Goal: Communication & Community: Answer question/provide support

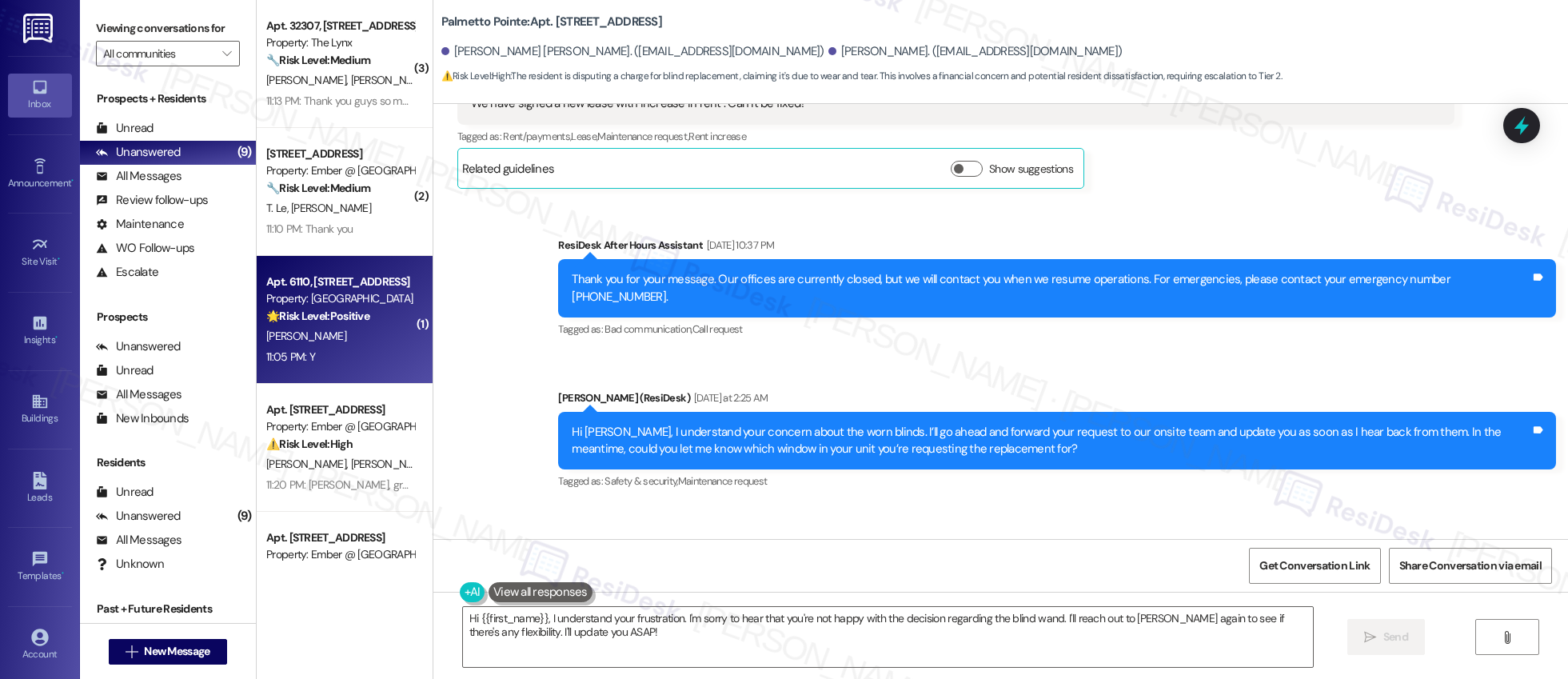
click at [358, 357] on div "11:05 PM: Y 11:05 PM: Y" at bounding box center [340, 357] width 151 height 20
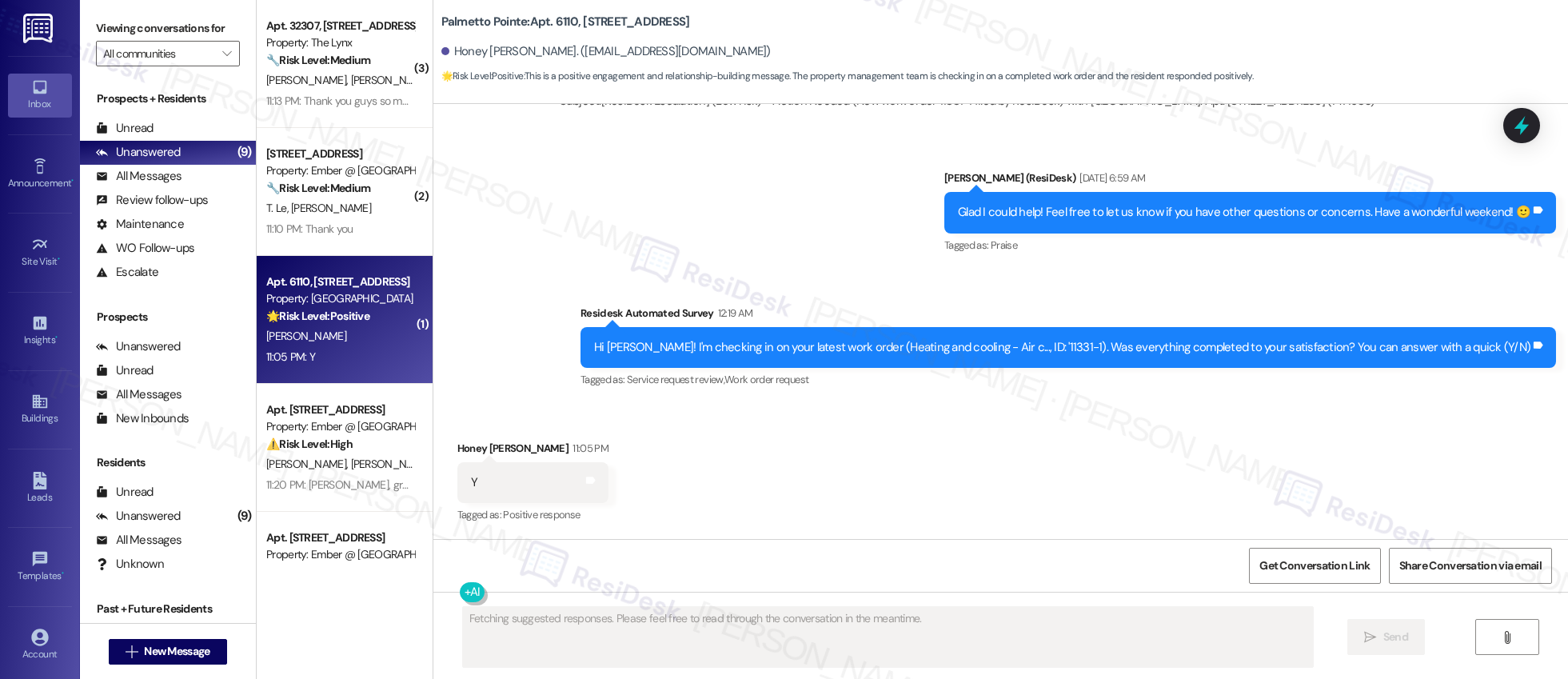
scroll to position [1703, 0]
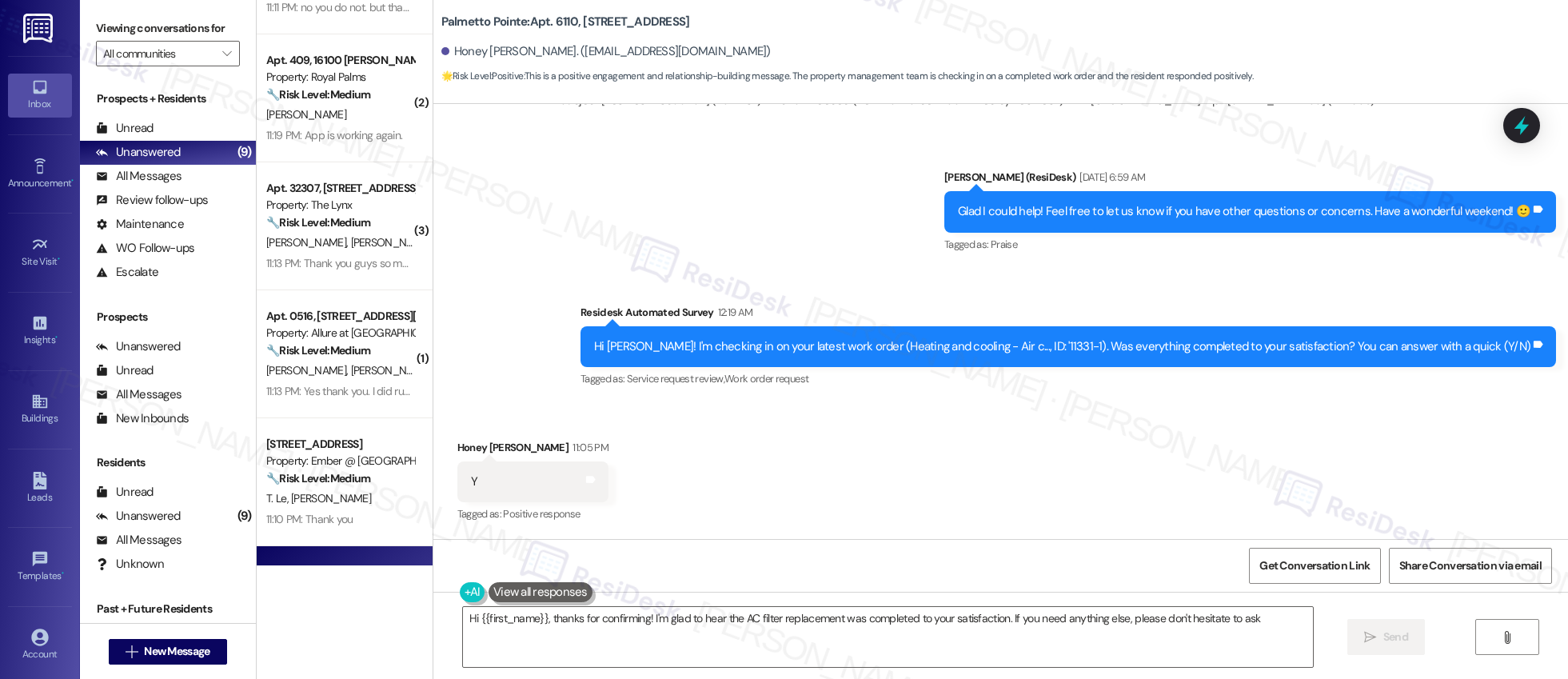
type textarea "Hi {{first_name}}, thanks for confirming! I'm glad to hear the AC filter replac…"
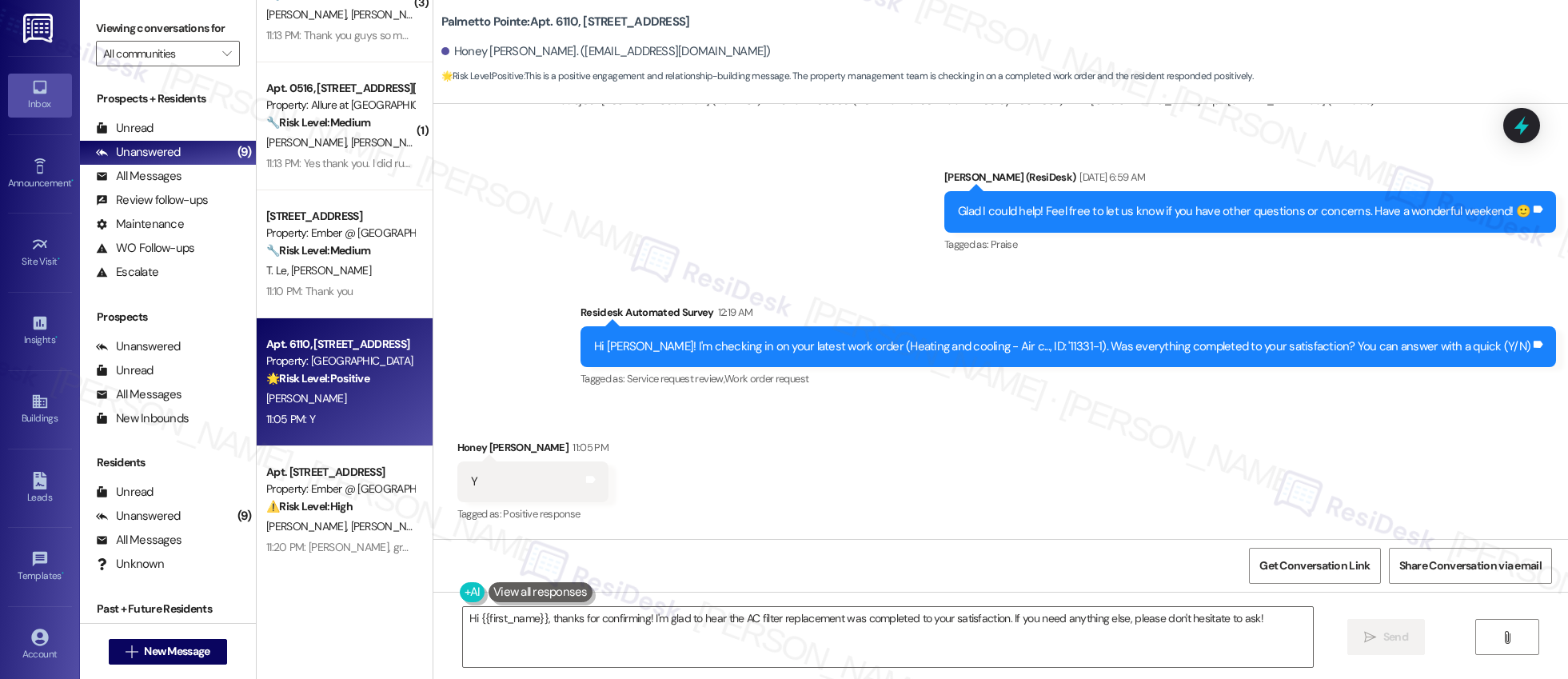
scroll to position [458, 0]
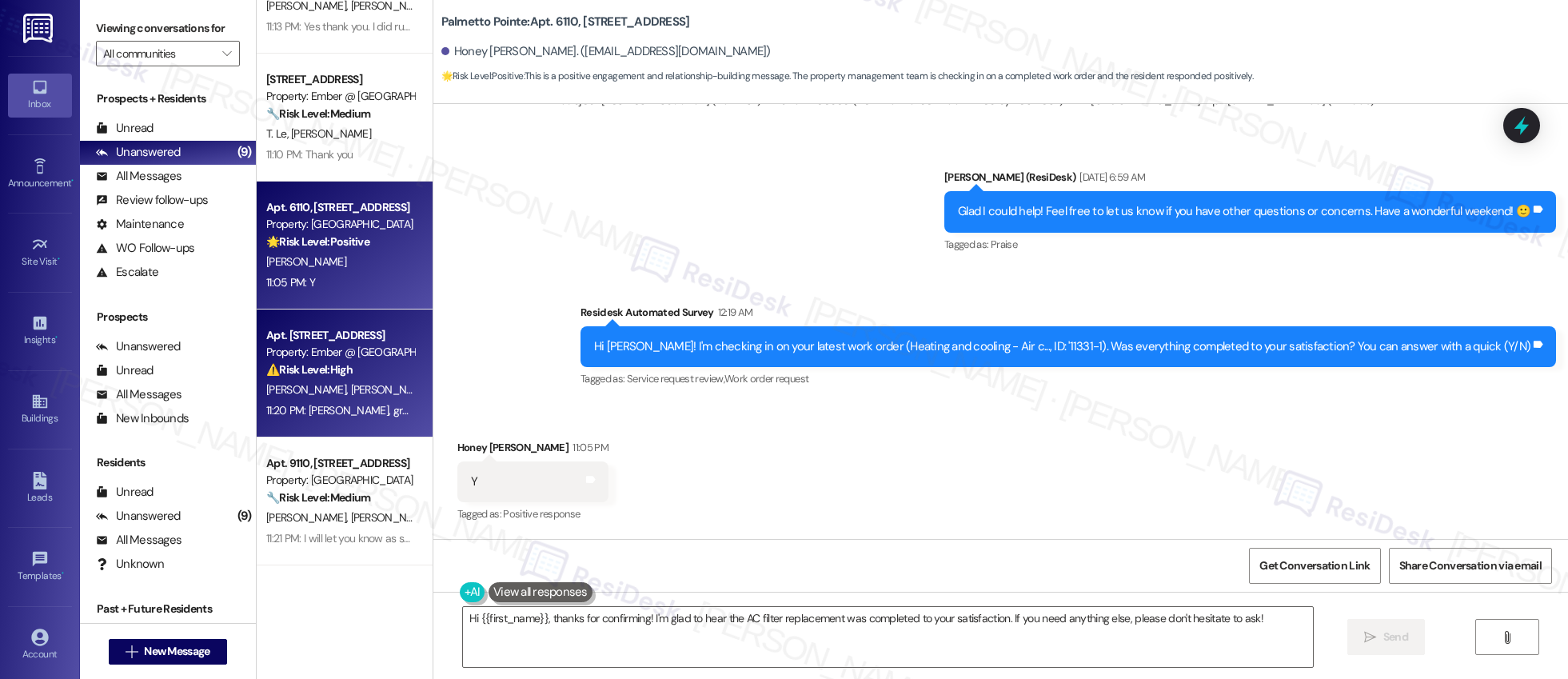
click at [350, 384] on span "[PERSON_NAME]" at bounding box center [392, 389] width 85 height 15
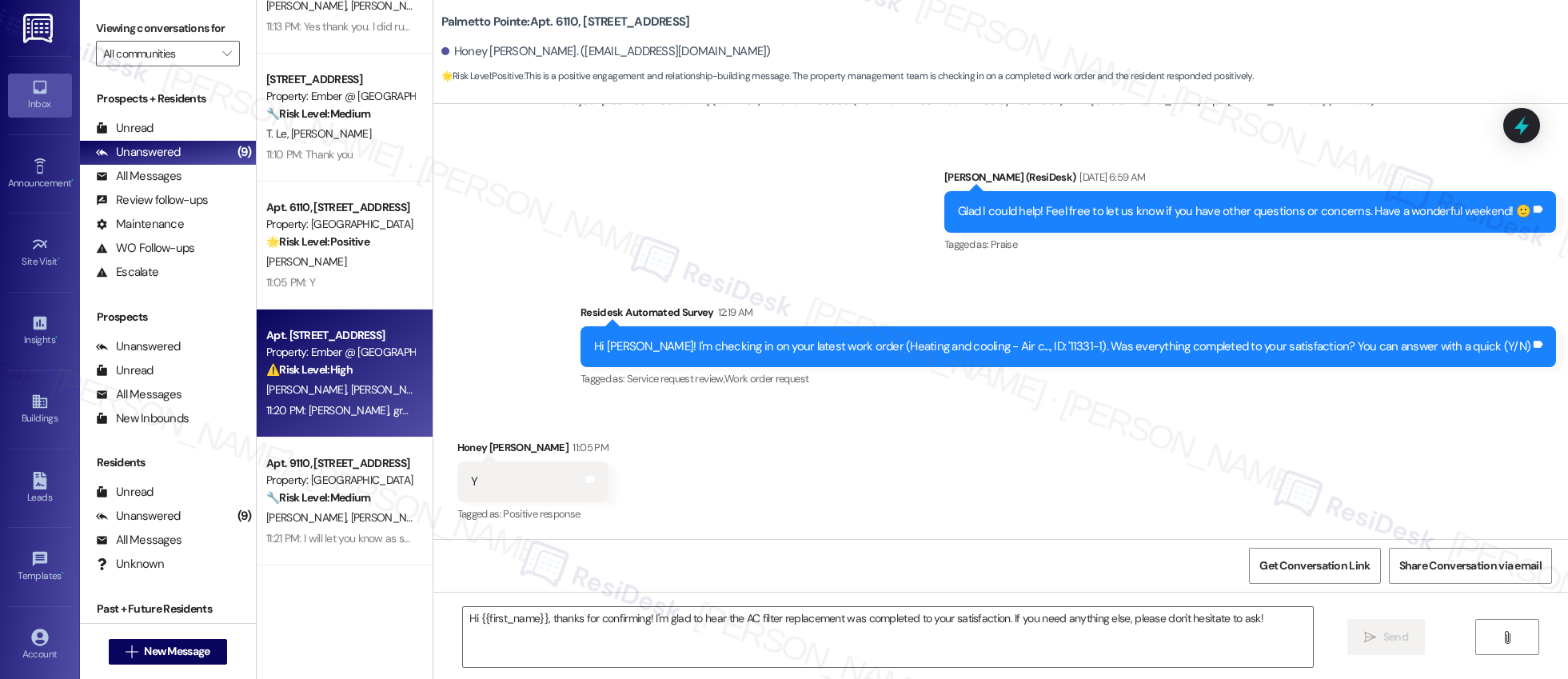
type textarea "Fetching suggested responses. Please feel free to read through the conversation…"
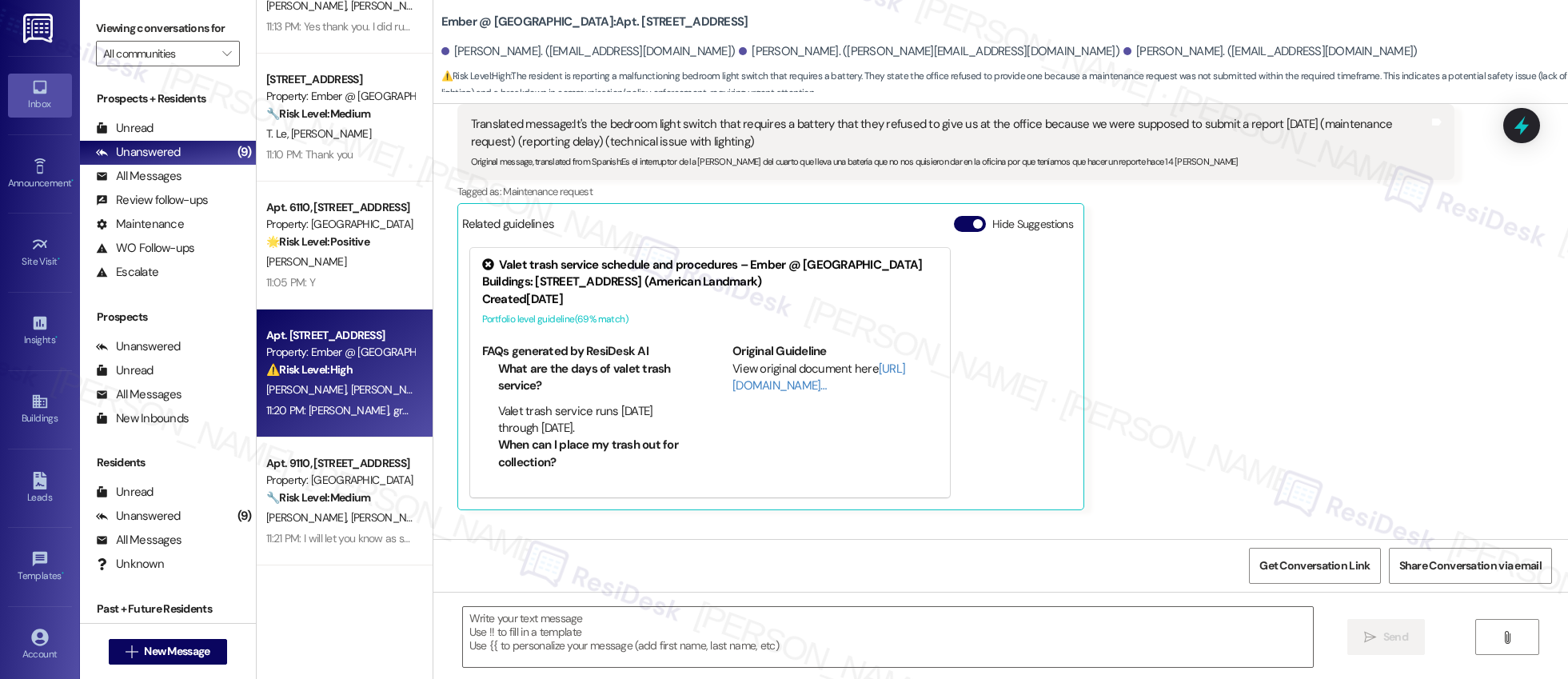
type textarea "Fetching suggested responses. Please feel free to read through the conversation…"
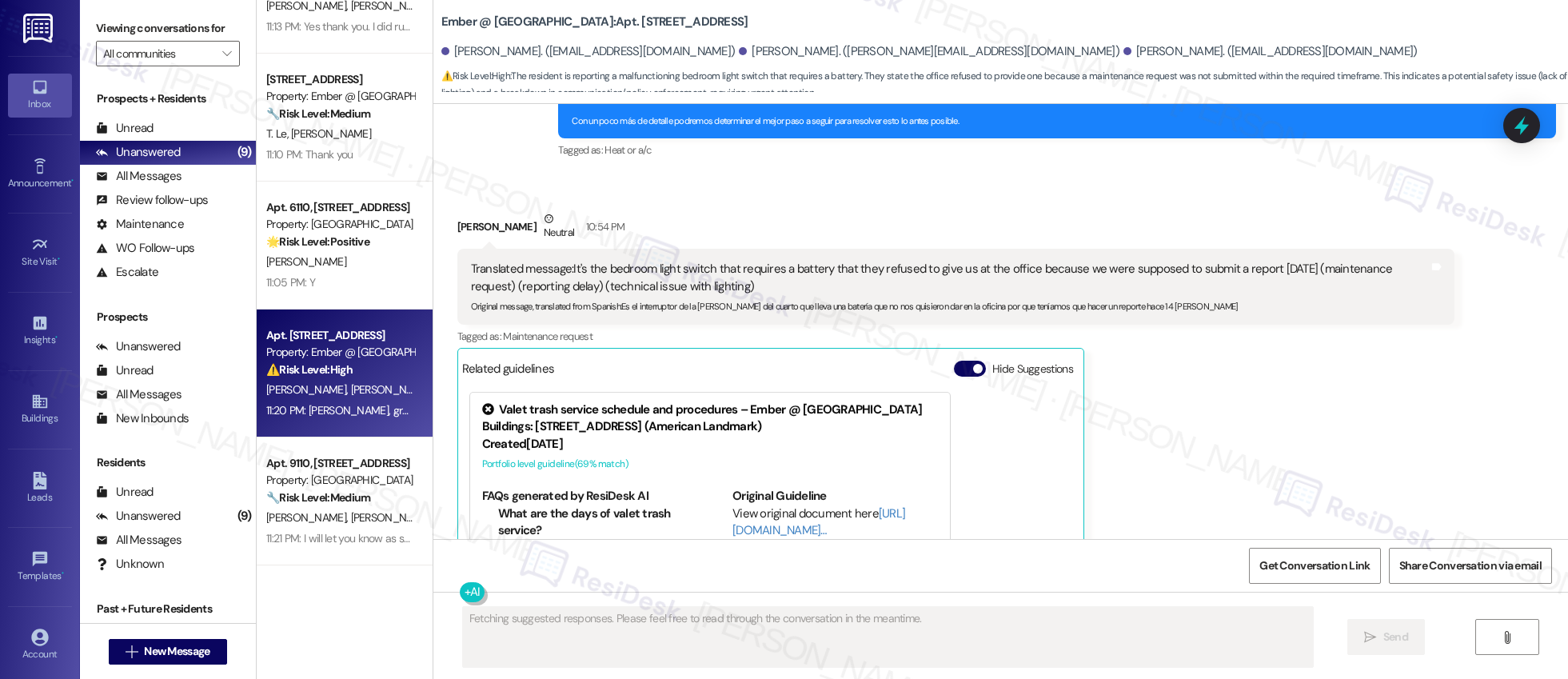
scroll to position [2375, 0]
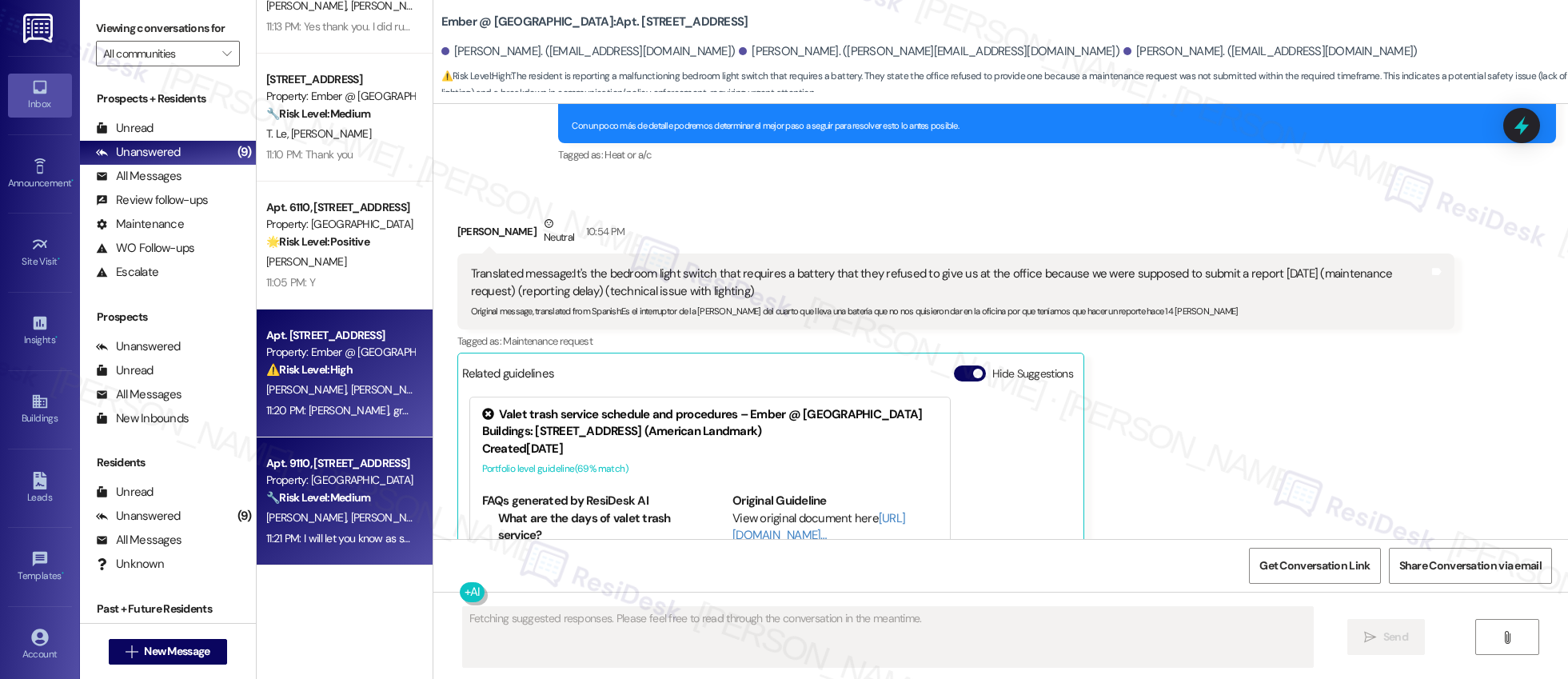
click at [327, 483] on div "Property: [GEOGRAPHIC_DATA]" at bounding box center [340, 480] width 148 height 17
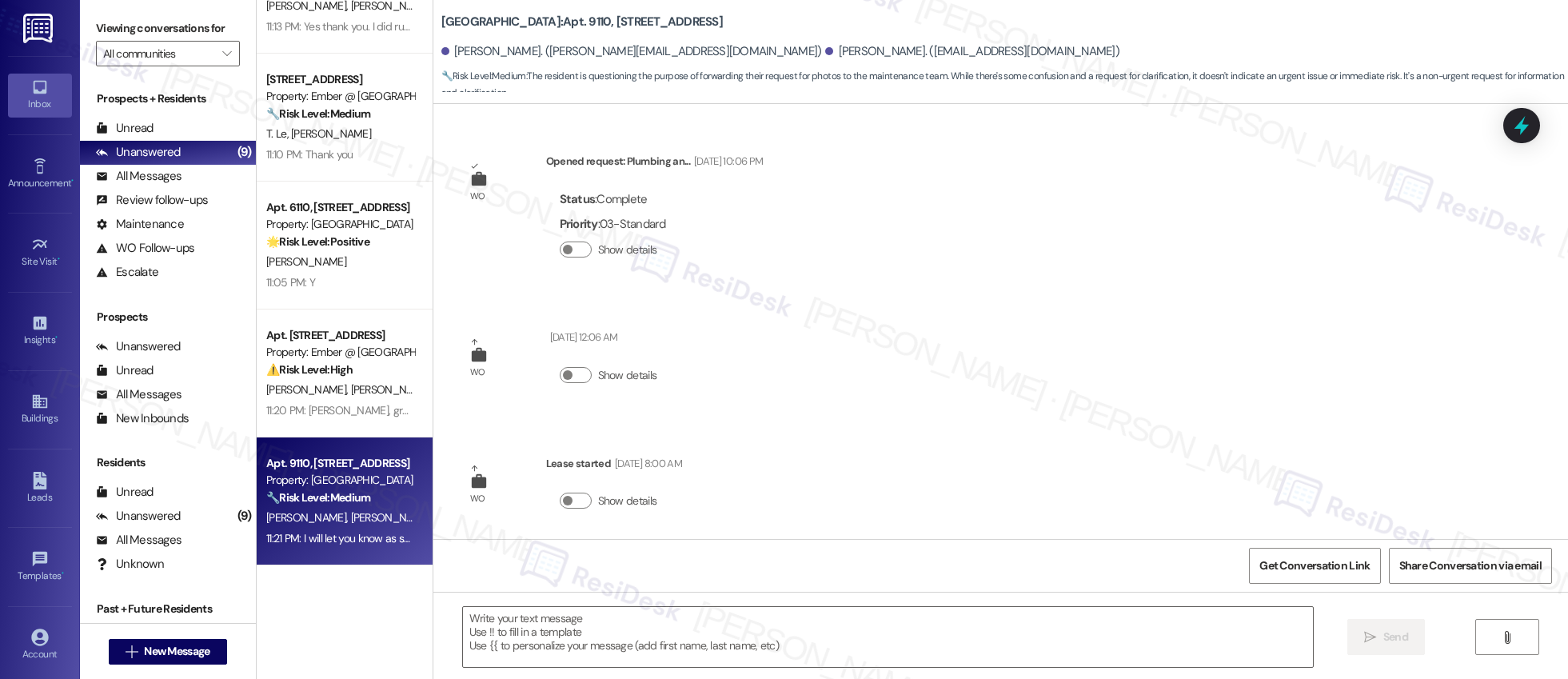
scroll to position [3256, 0]
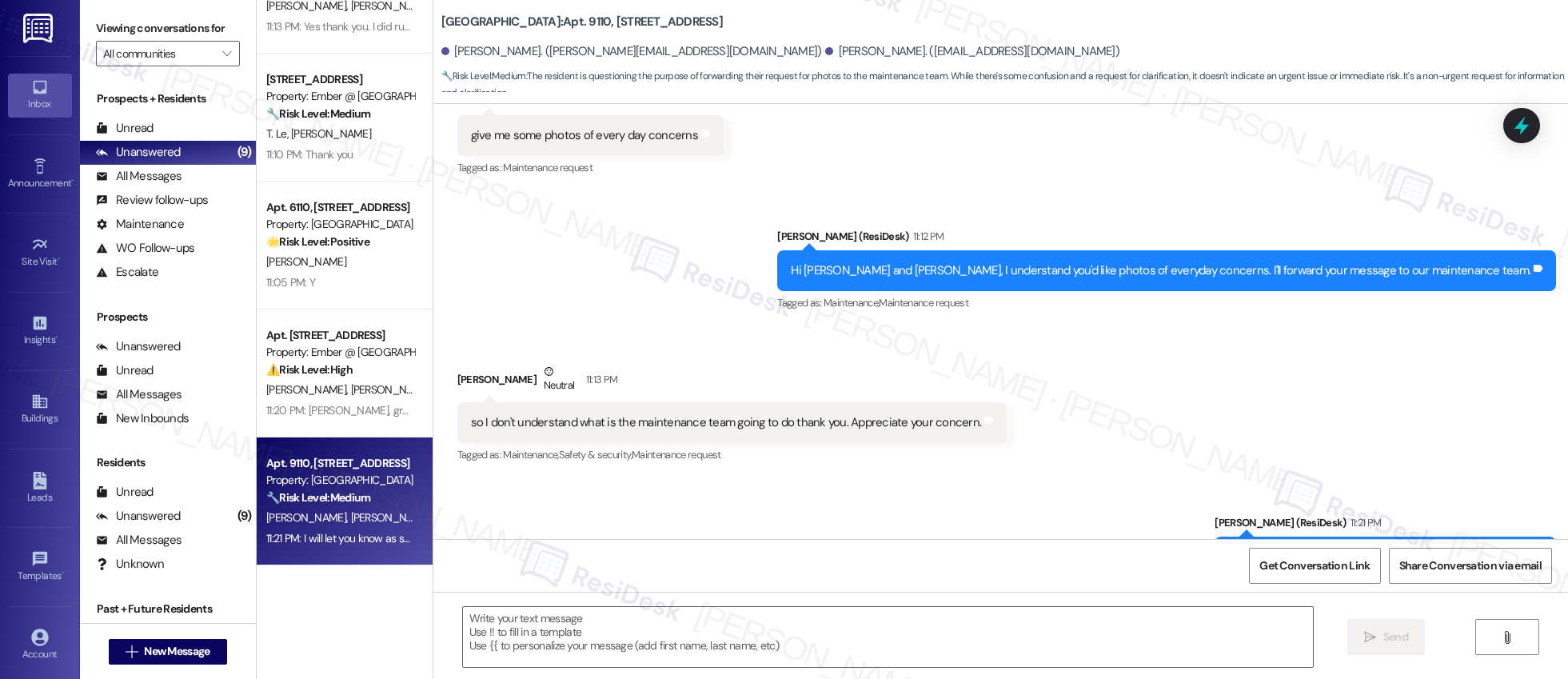
type textarea "Fetching suggested responses. Please feel free to read through the conversation…"
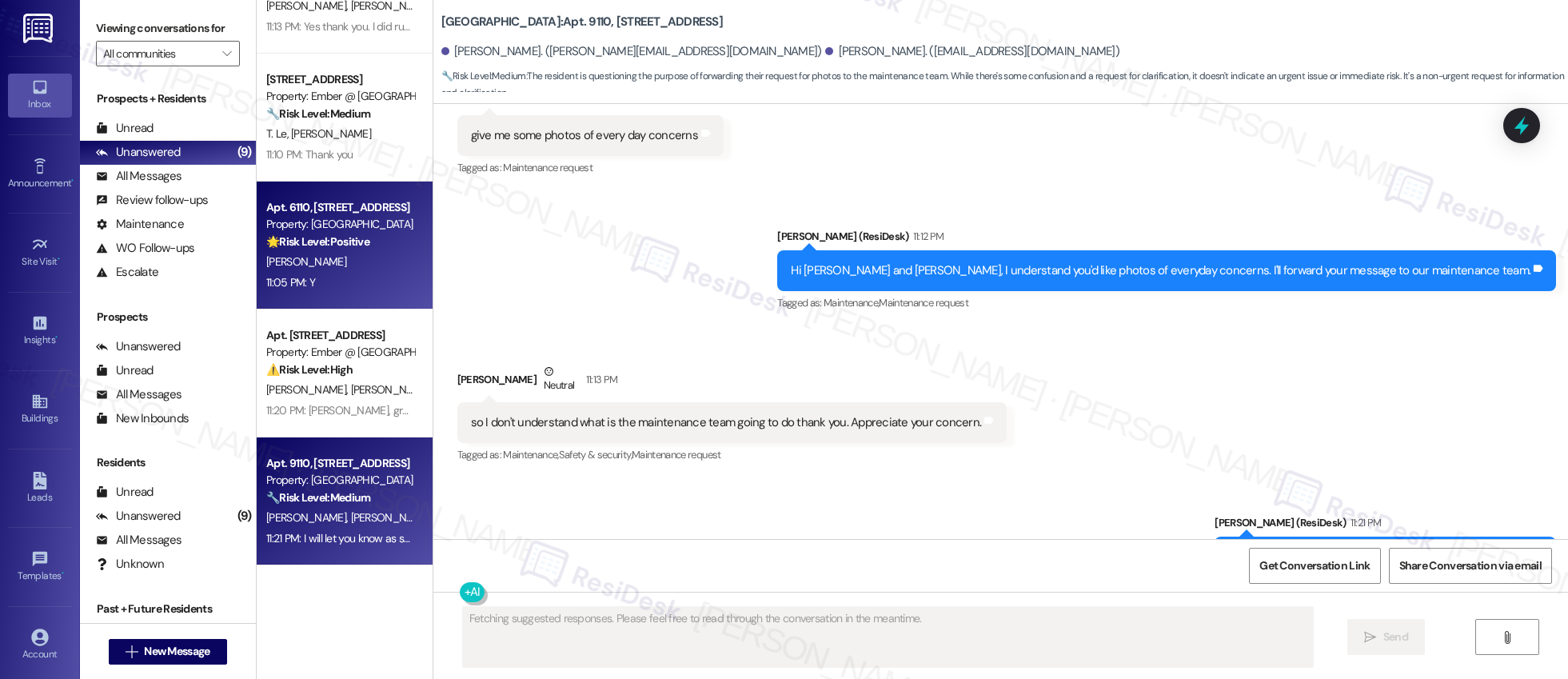
click at [350, 274] on div "11:05 PM: Y 11:05 PM: Y" at bounding box center [340, 282] width 151 height 20
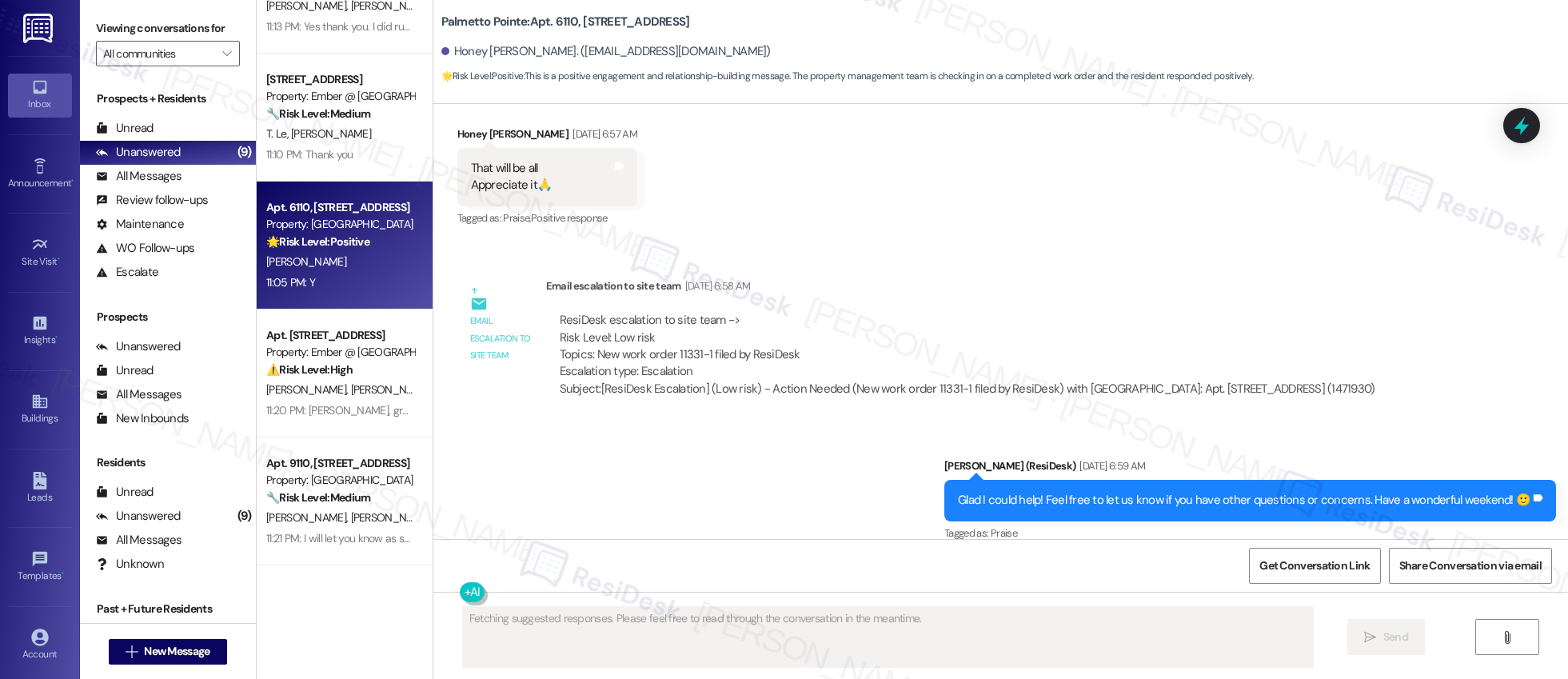
scroll to position [1367, 0]
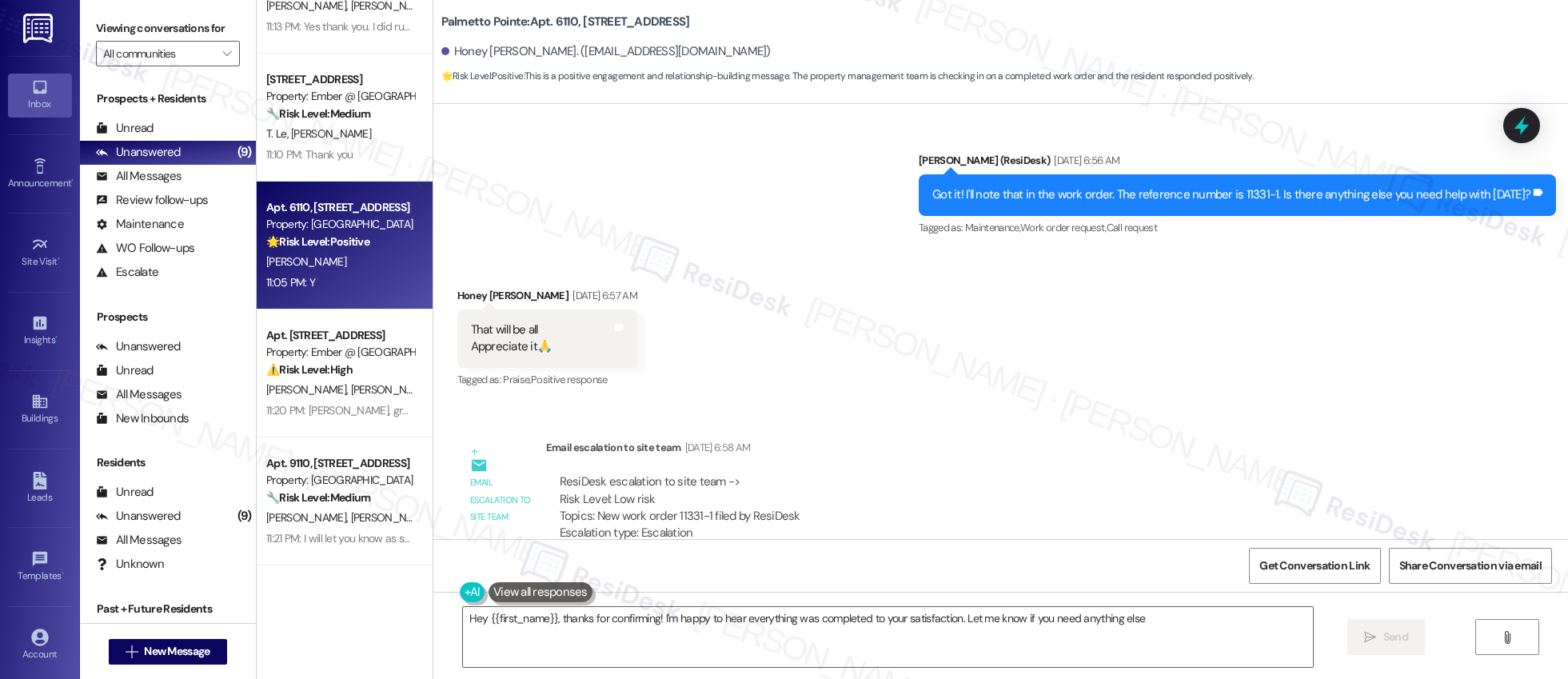
type textarea "Hey {{first_name}}, thanks for confirming! I'm happy to hear everything was com…"
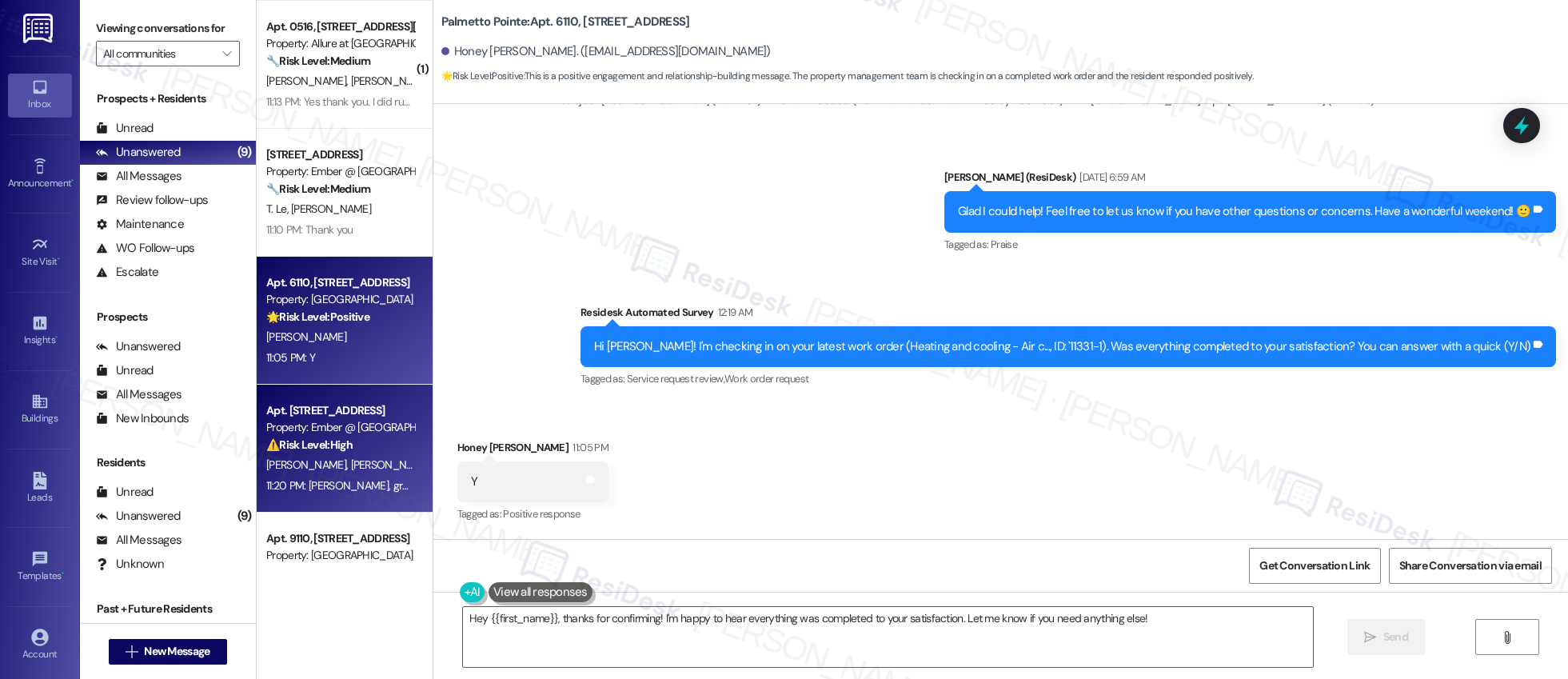
scroll to position [374, 0]
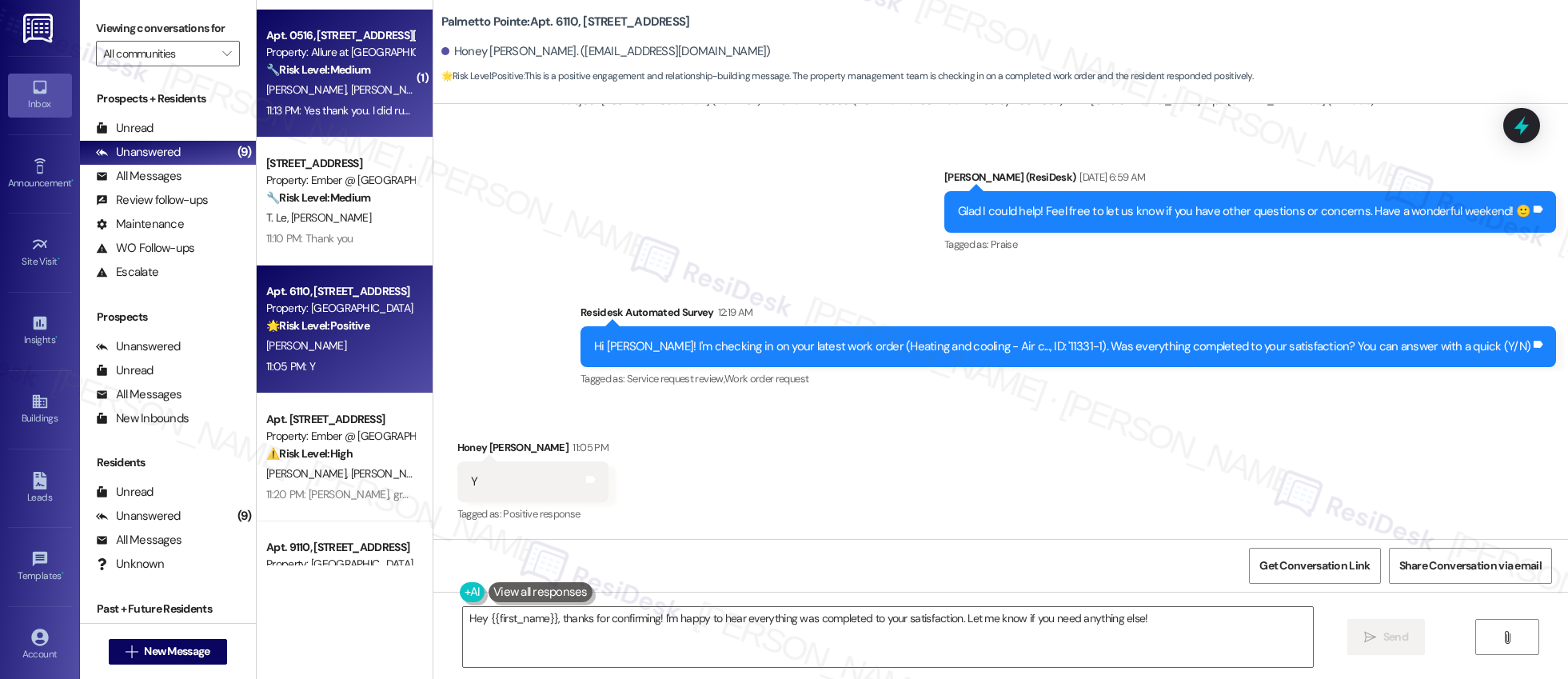
click at [376, 124] on div "Apt. 0516, [STREET_ADDRESS][PERSON_NAME] Property: Allure at Shavano 🔧 Risk Lev…" at bounding box center [344, 73] width 176 height 128
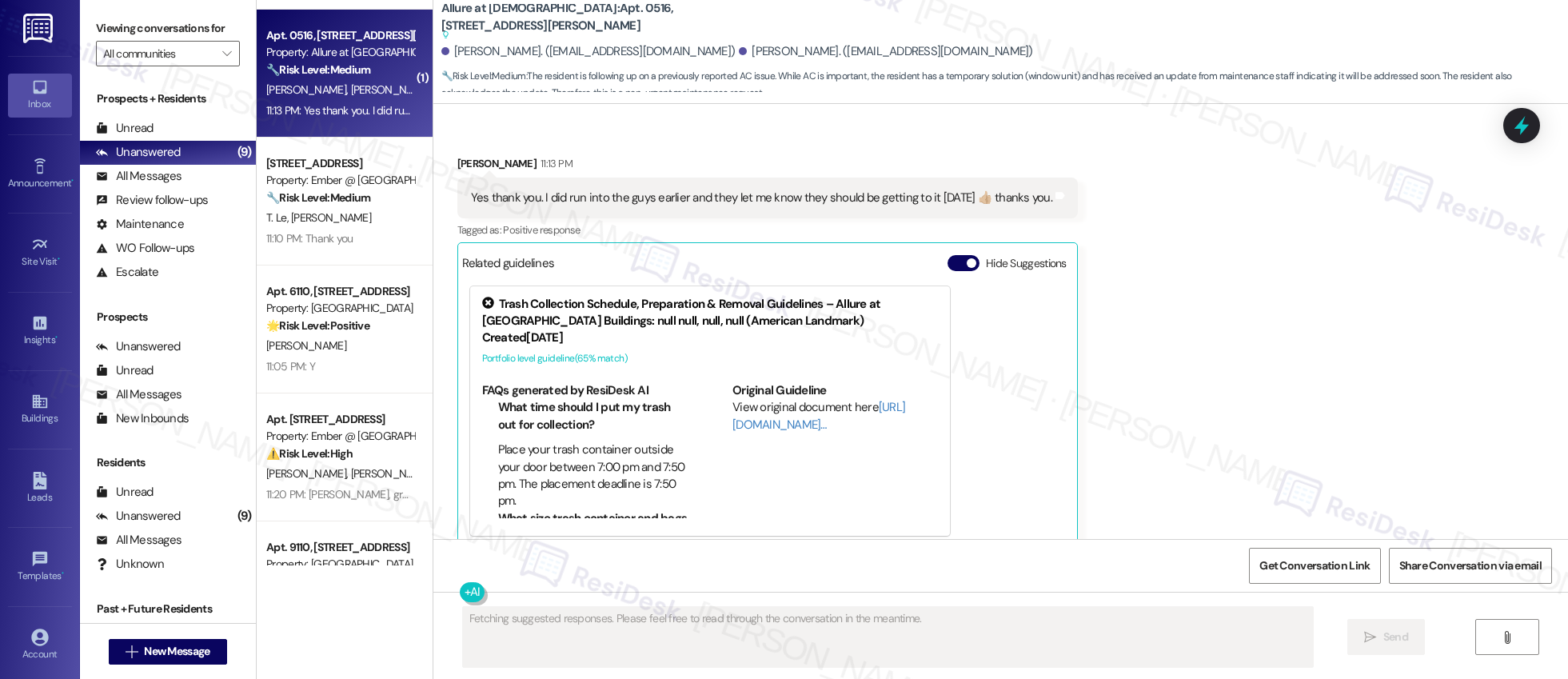
scroll to position [1098, 0]
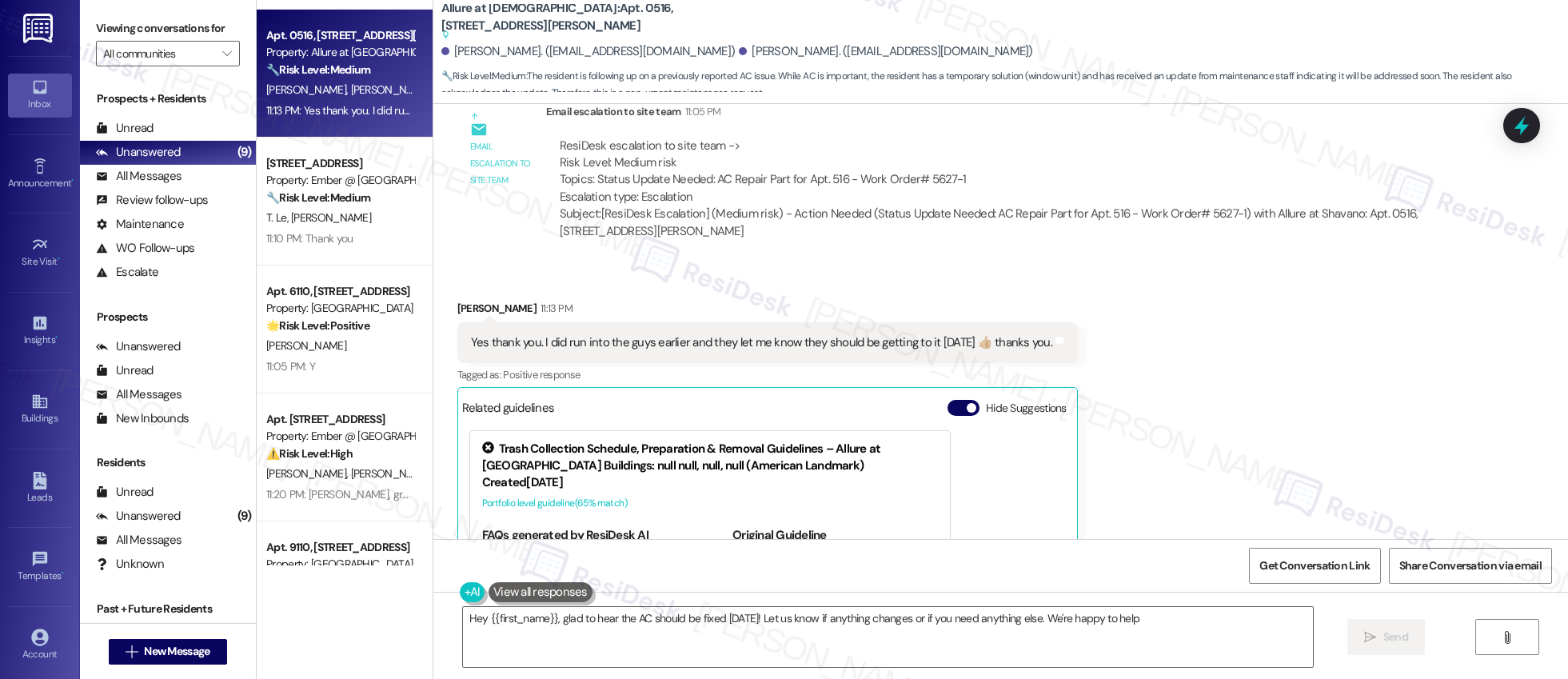
type textarea "Hey {{first_name}}, glad to hear the AC should be fixed [DATE]! Let us know if …"
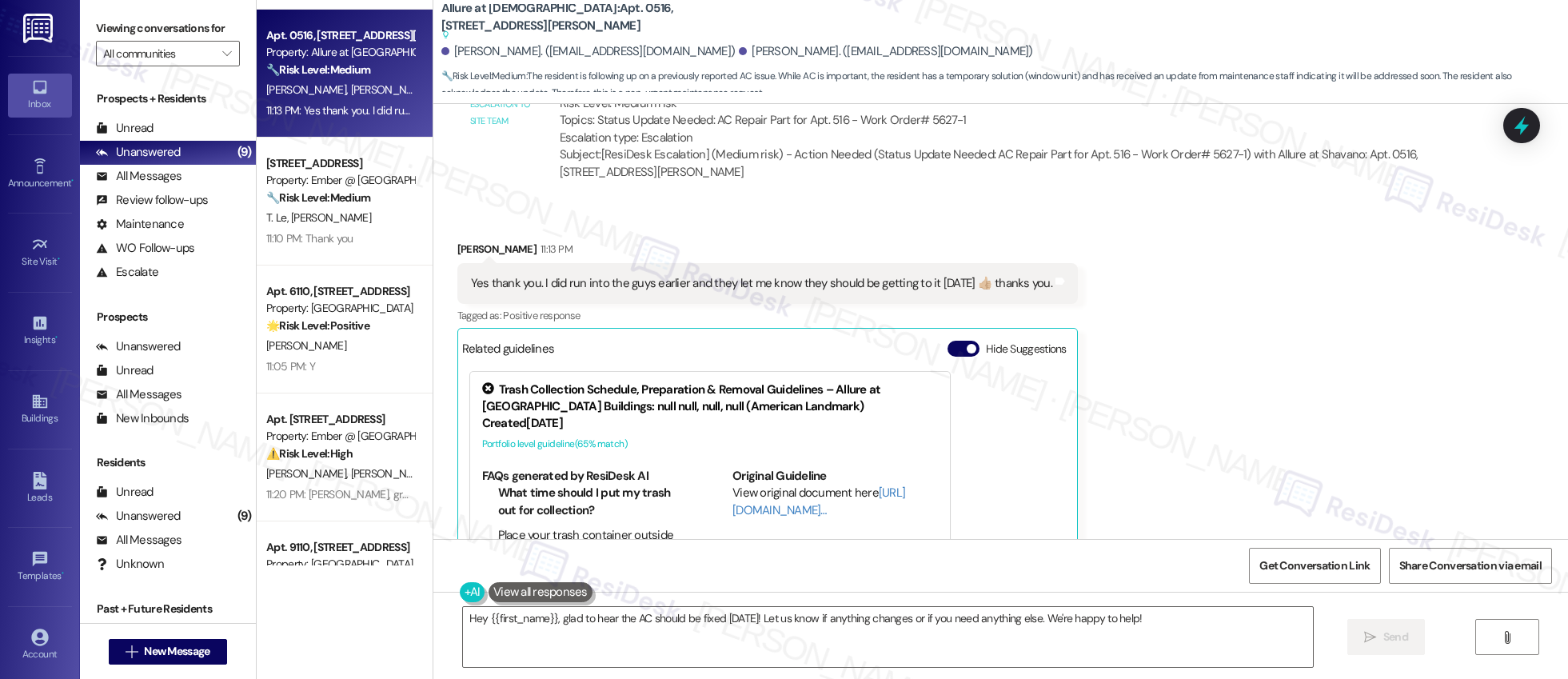
scroll to position [1099, 0]
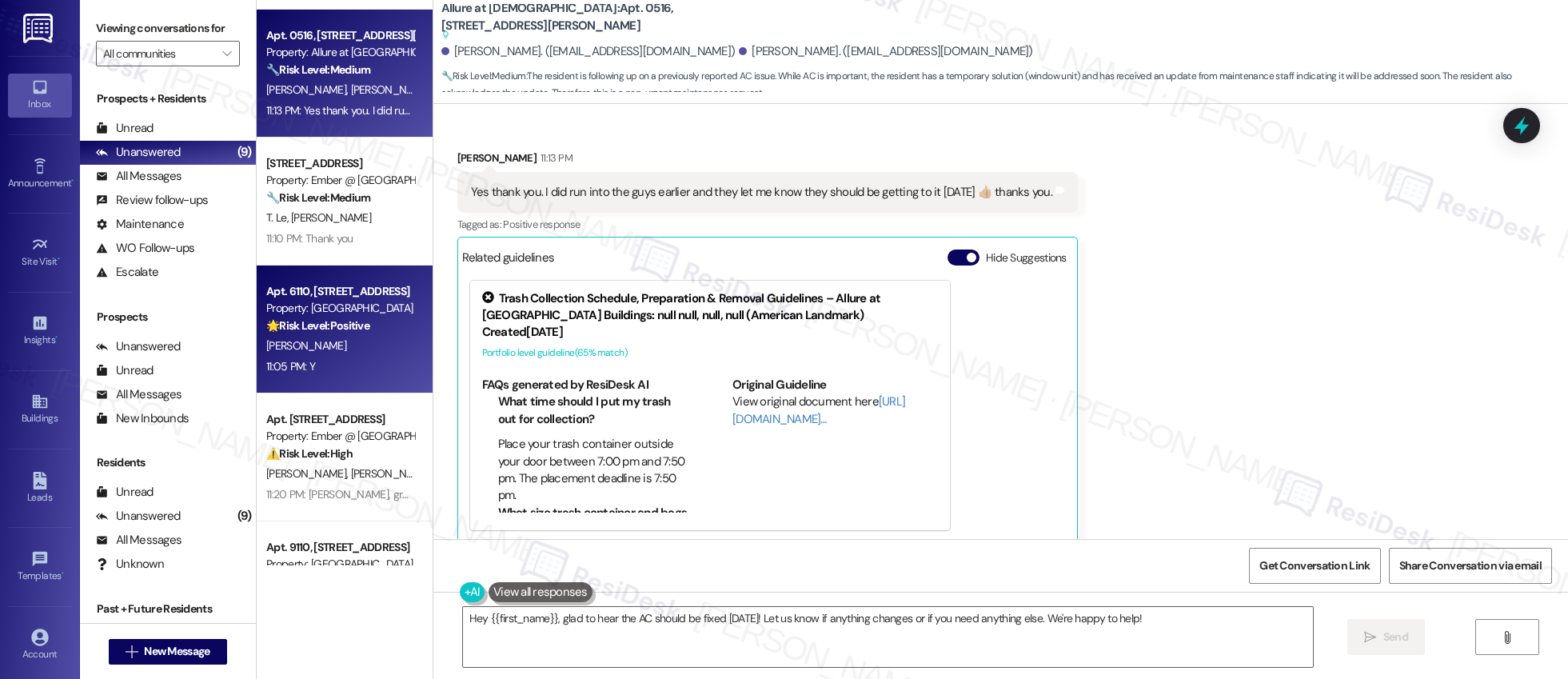
click at [316, 343] on span "[PERSON_NAME]" at bounding box center [306, 345] width 80 height 15
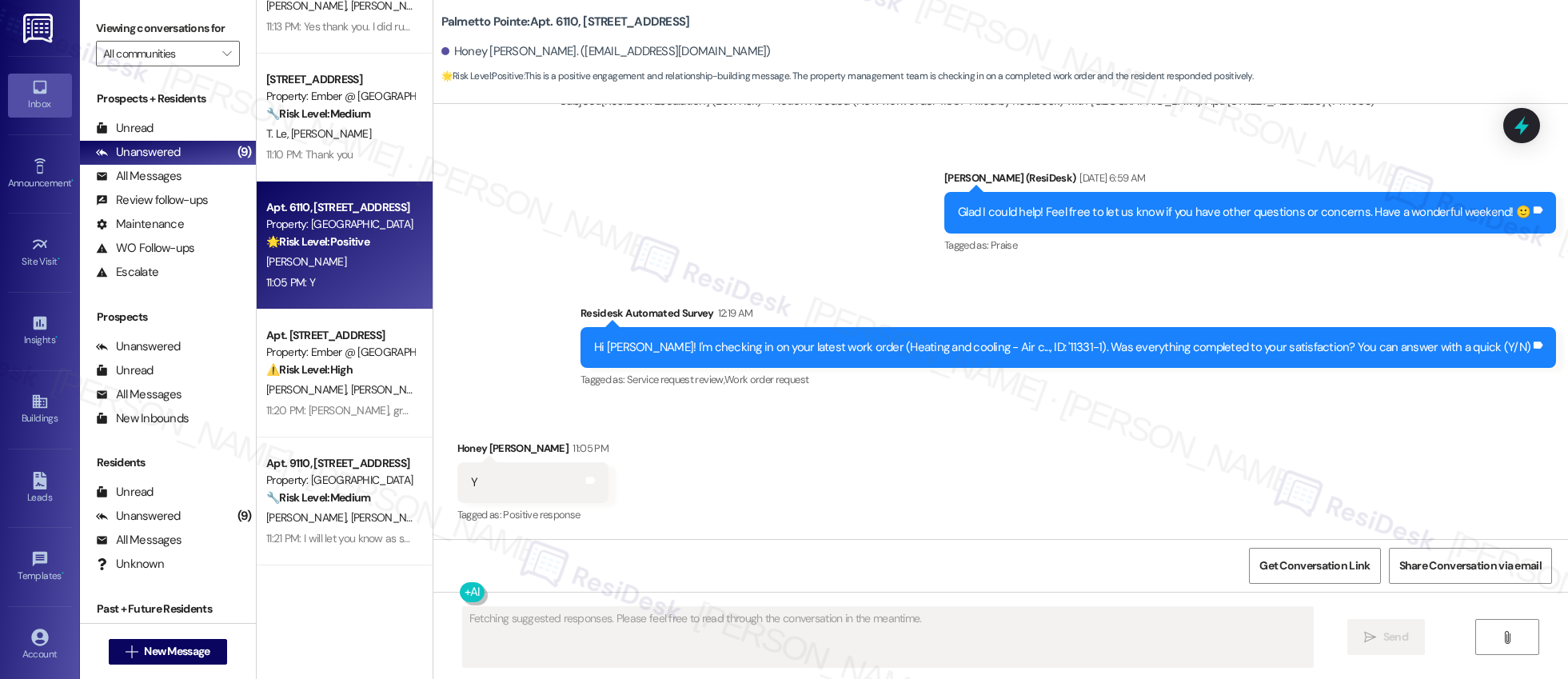
scroll to position [1703, 0]
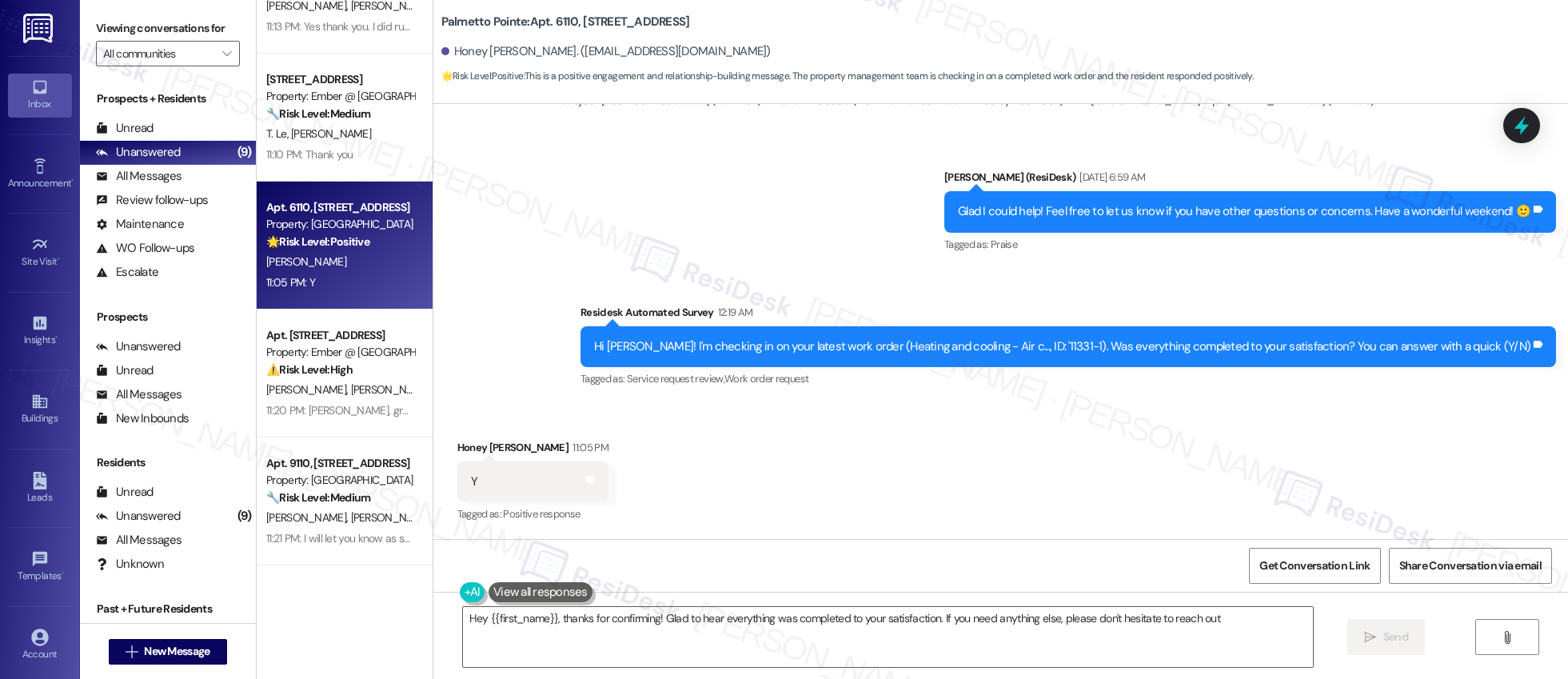
type textarea "Hey {{first_name}}, thanks for confirming! Glad to hear everything was complete…"
click at [1312, 567] on span "Get Conversation Link" at bounding box center [1314, 566] width 111 height 17
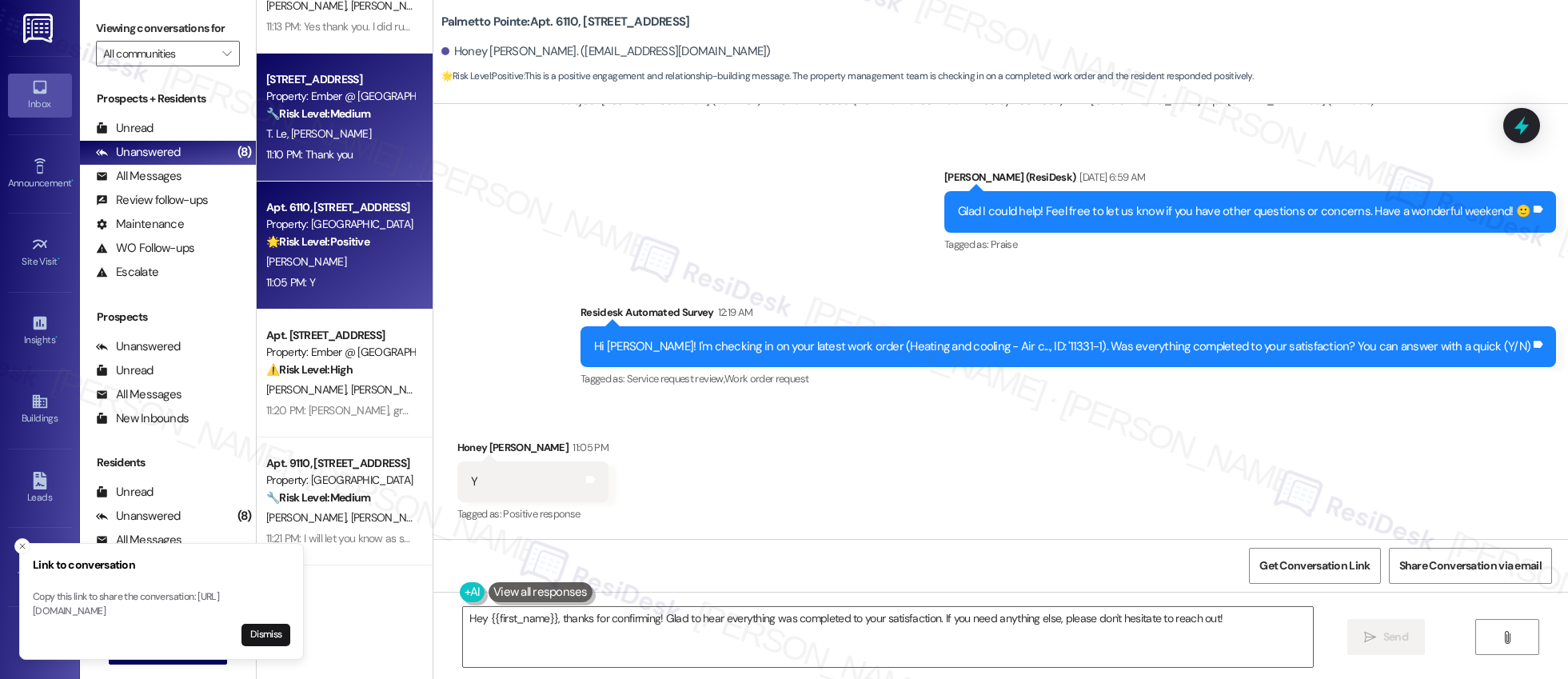
click at [360, 164] on div "11:10 PM: Thank you 11:10 PM: Thank you" at bounding box center [340, 154] width 151 height 20
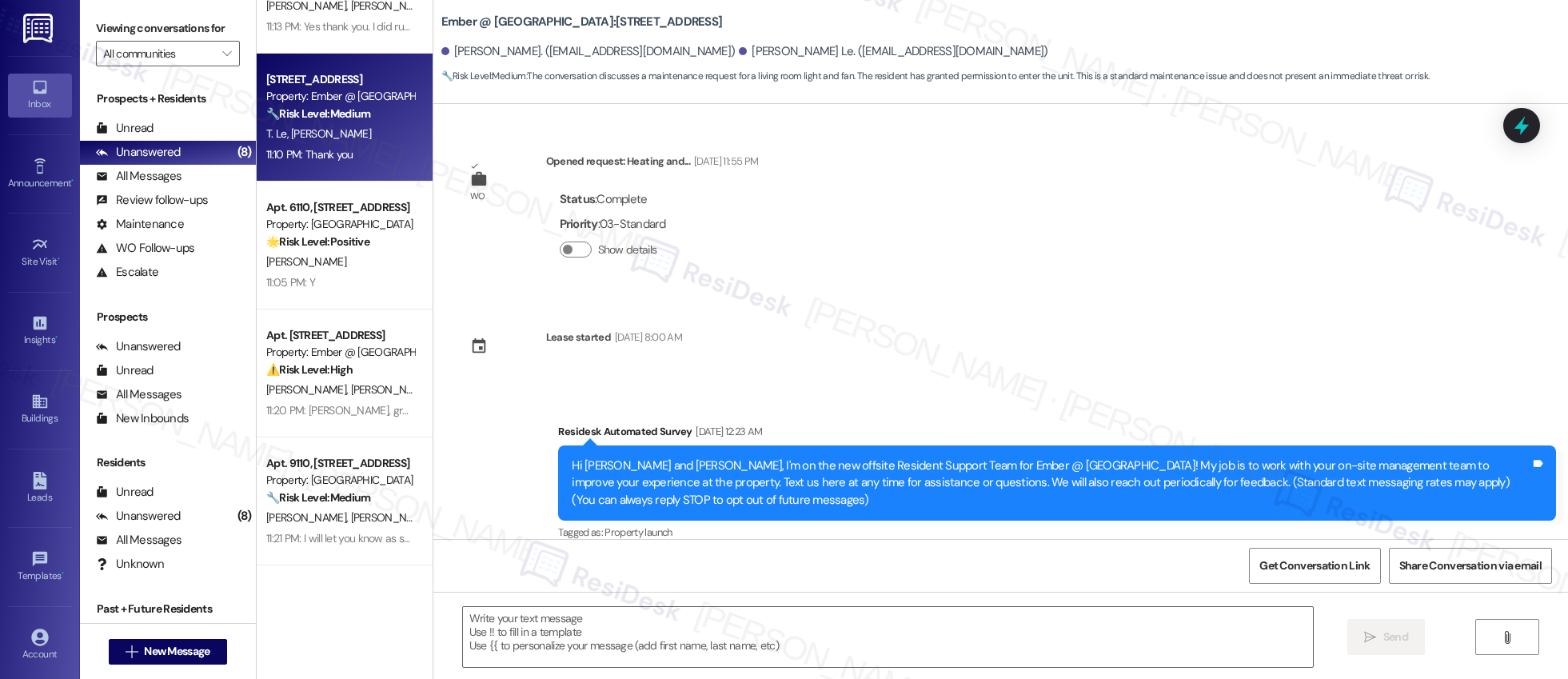
scroll to position [1842, 0]
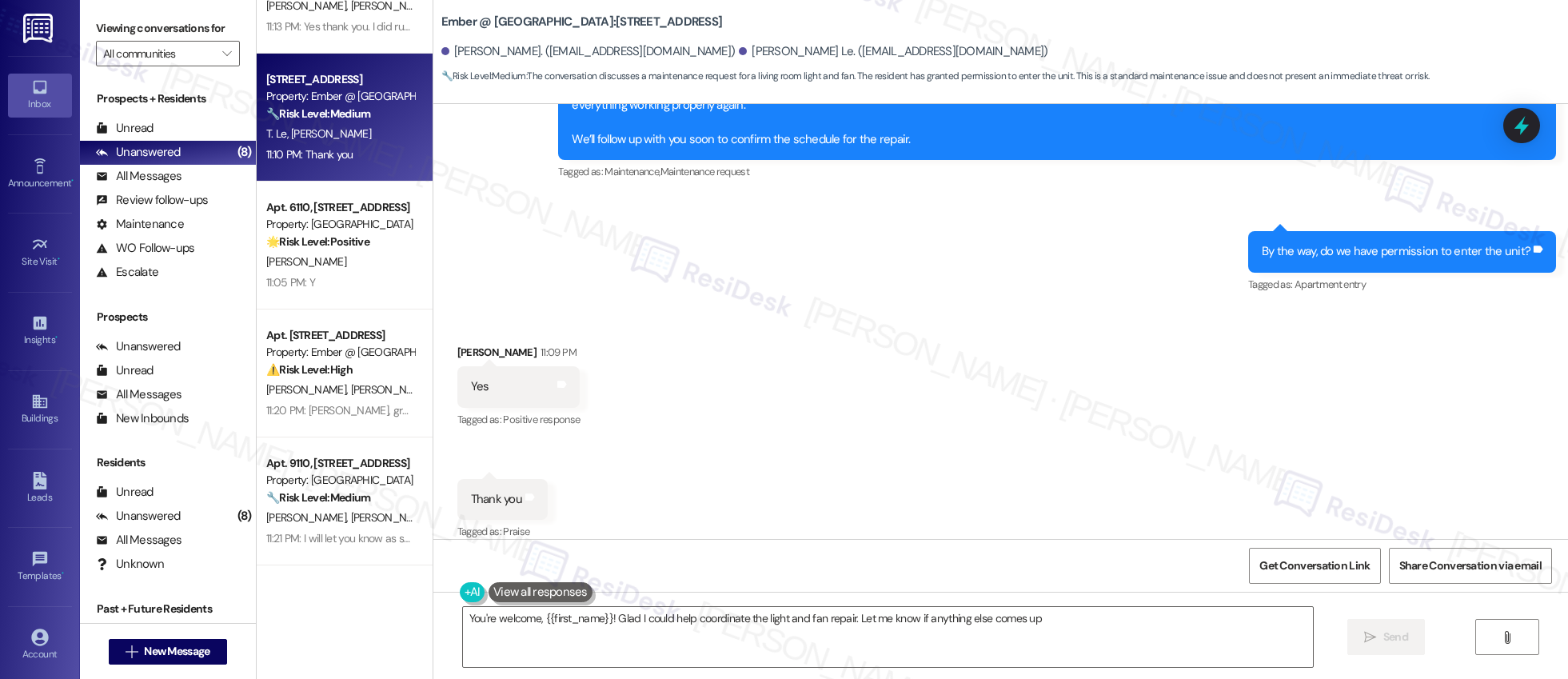
type textarea "You're welcome, {{first_name}}! Glad I could help coordinate the light and fan …"
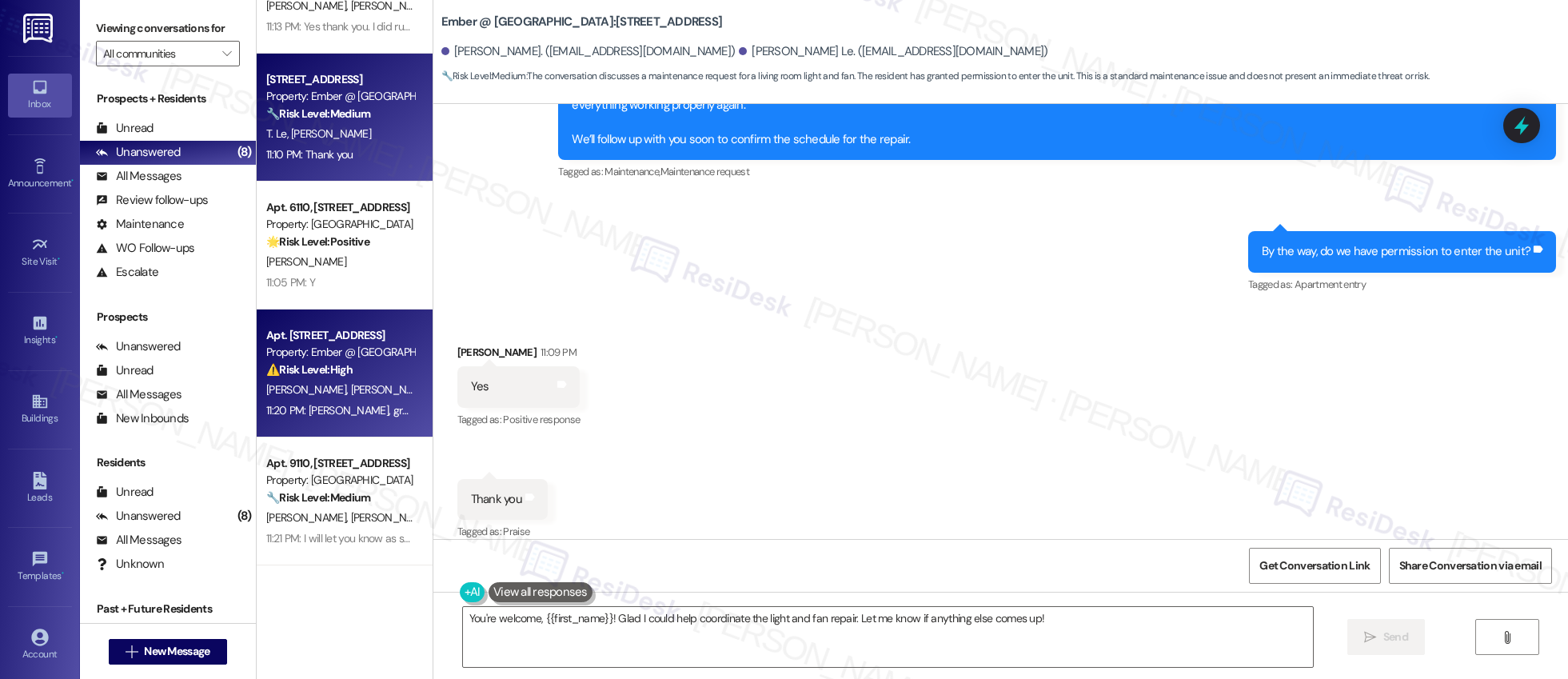
click at [350, 387] on span "[PERSON_NAME]" at bounding box center [392, 389] width 85 height 15
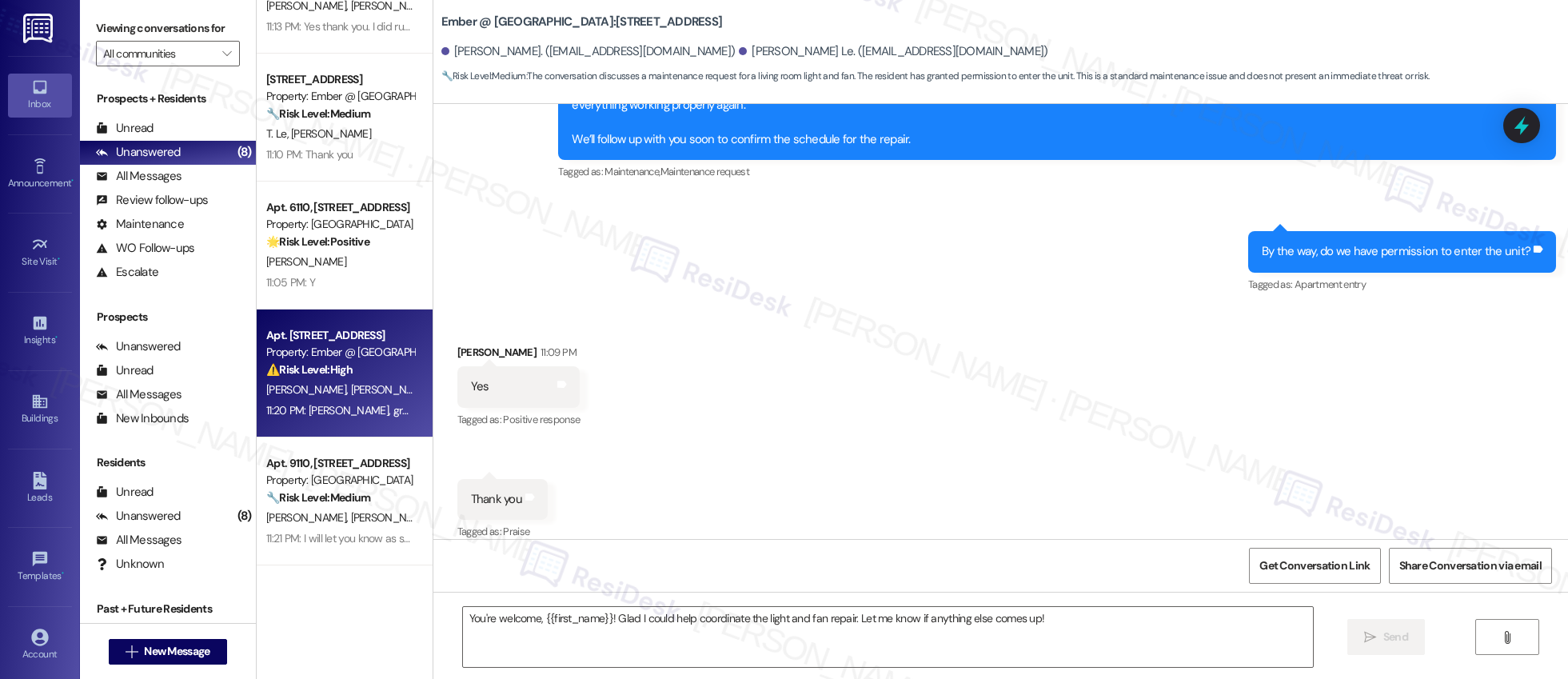
type textarea "Fetching suggested responses. Please feel free to read through the conversation…"
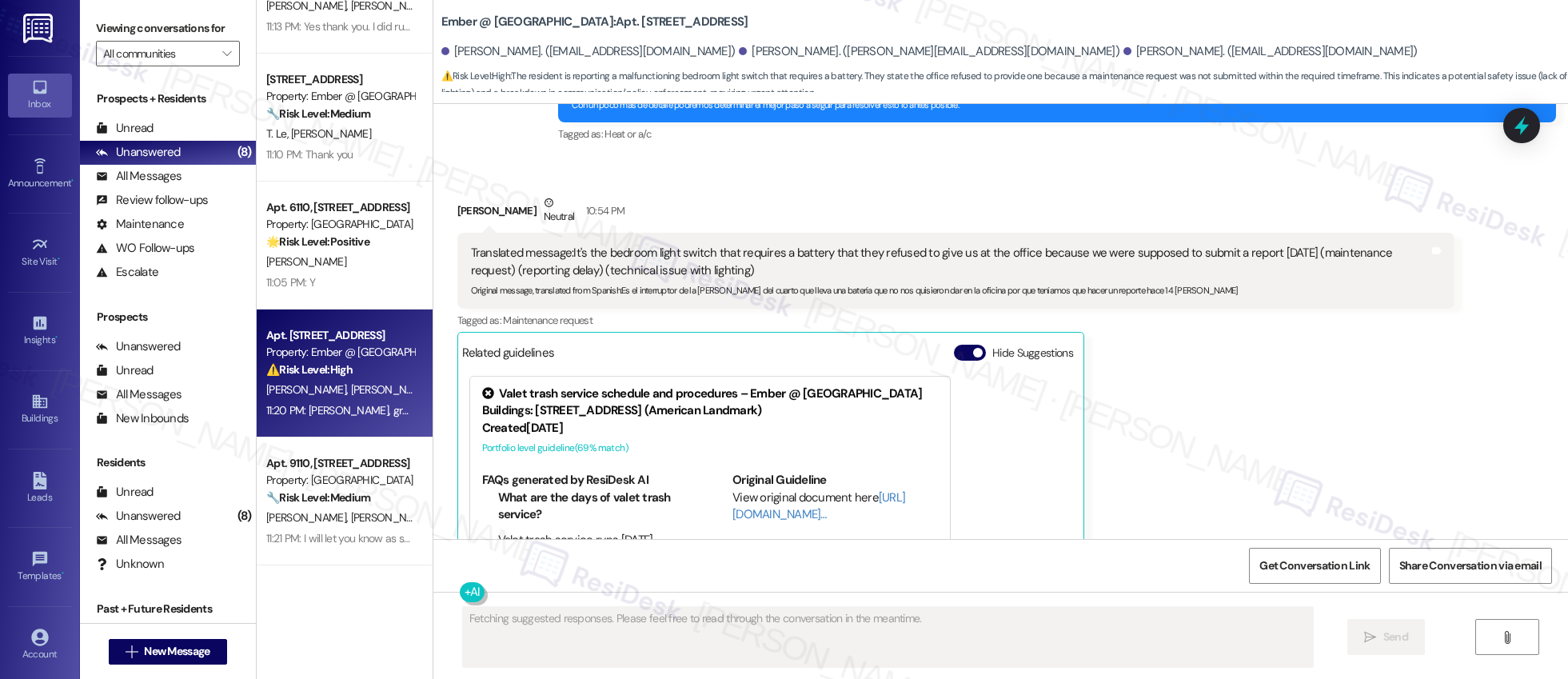
scroll to position [2287, 0]
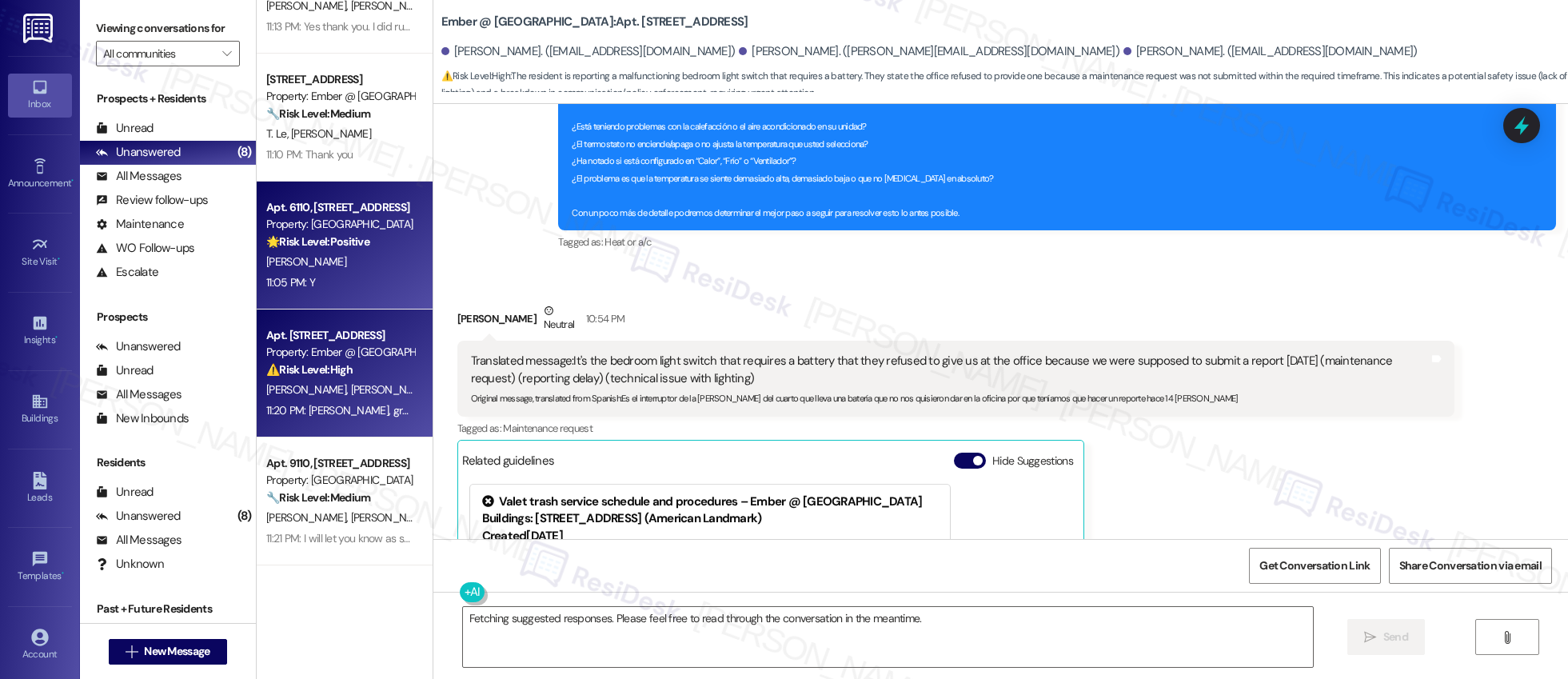
click at [326, 187] on div "Apt. 6110, [STREET_ADDRESS] Property: [GEOGRAPHIC_DATA] 🌟 Risk Level: Positive …" at bounding box center [344, 245] width 176 height 128
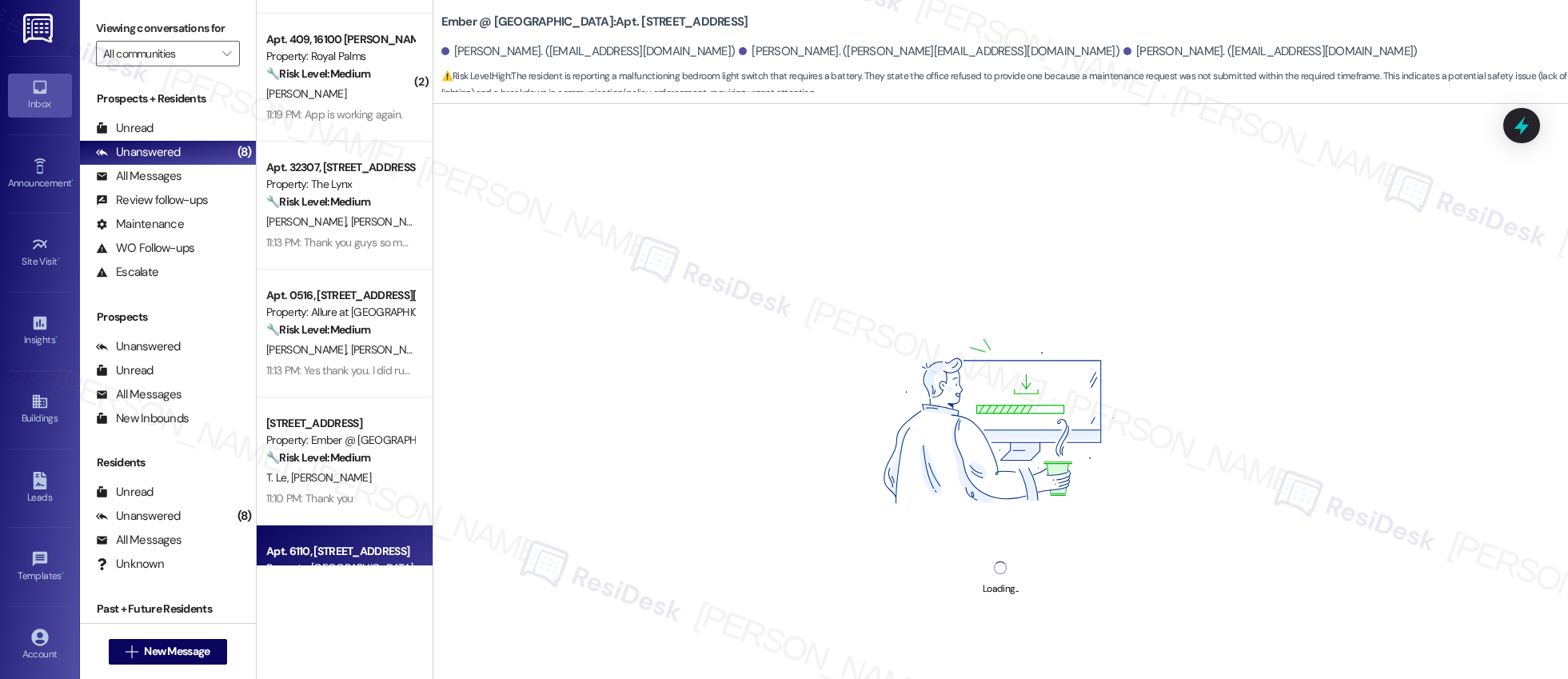
scroll to position [0, 0]
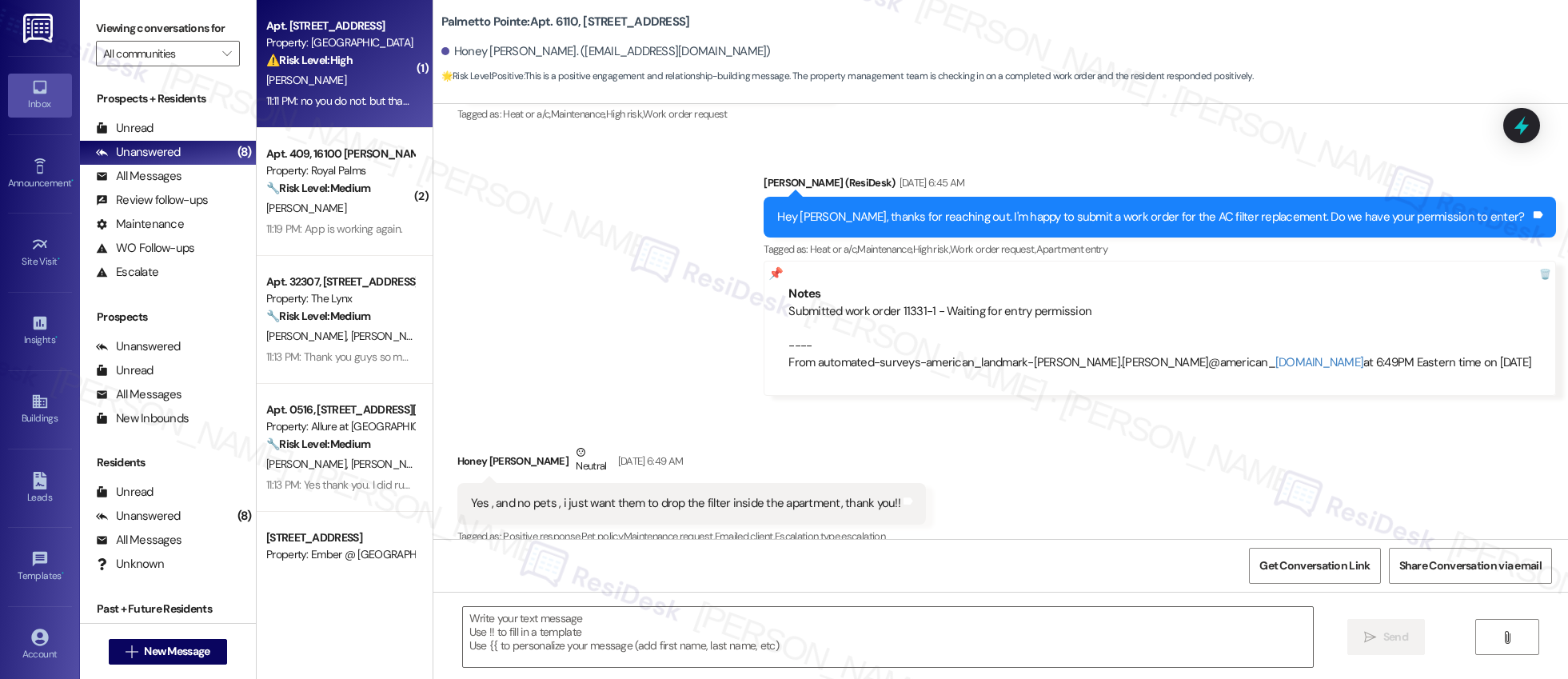
type textarea "Fetching suggested responses. Please feel free to read through the conversation…"
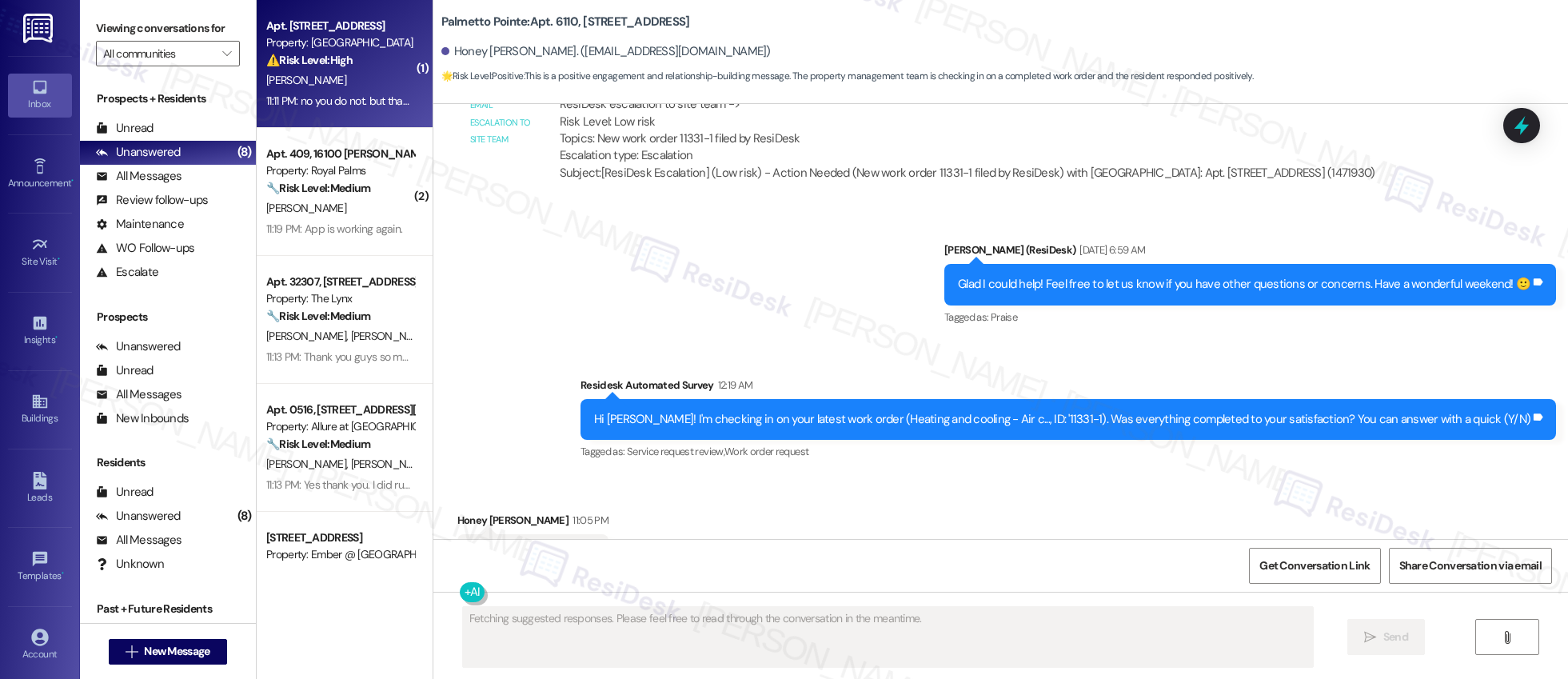
click at [329, 94] on div "11:11 PM: no you do not. but thank you for your help 11:11 PM: no you do not. b…" at bounding box center [381, 100] width 228 height 15
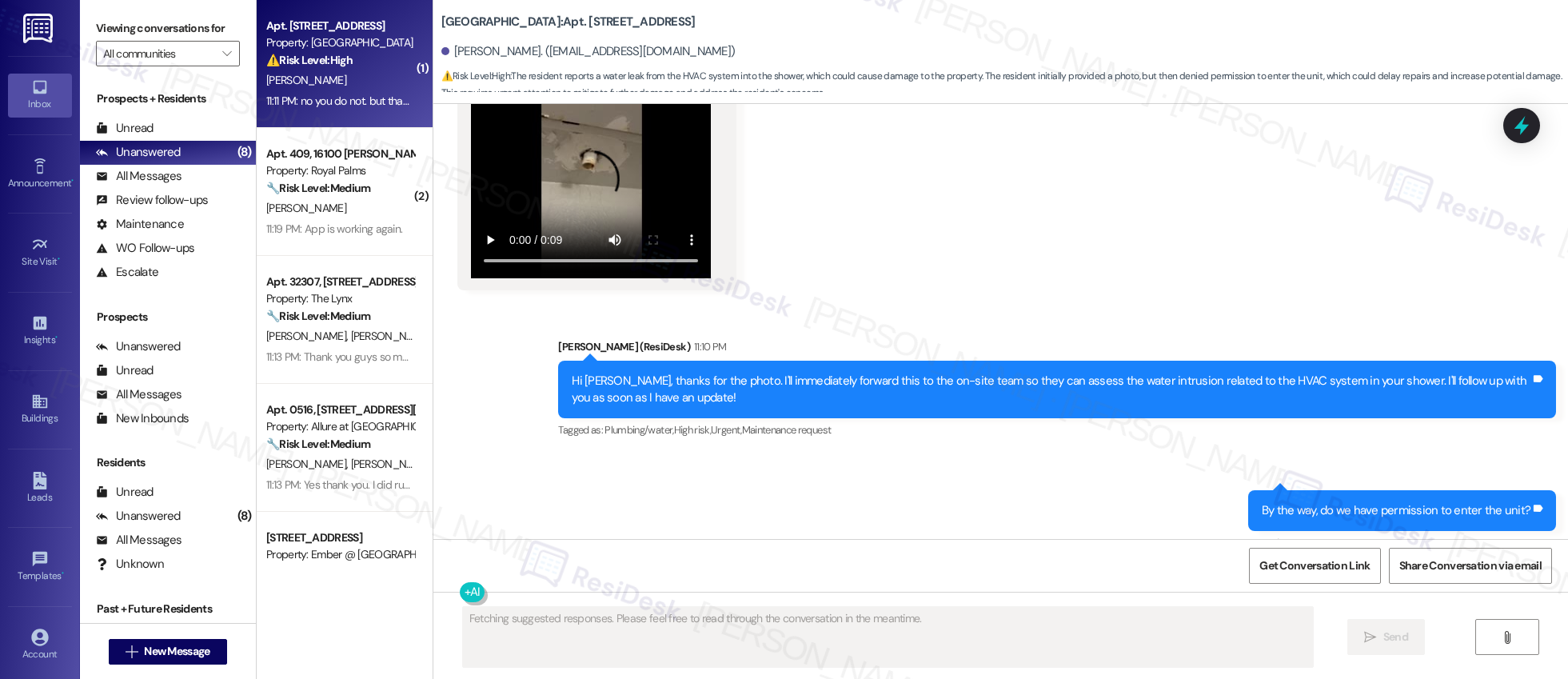
scroll to position [1478, 0]
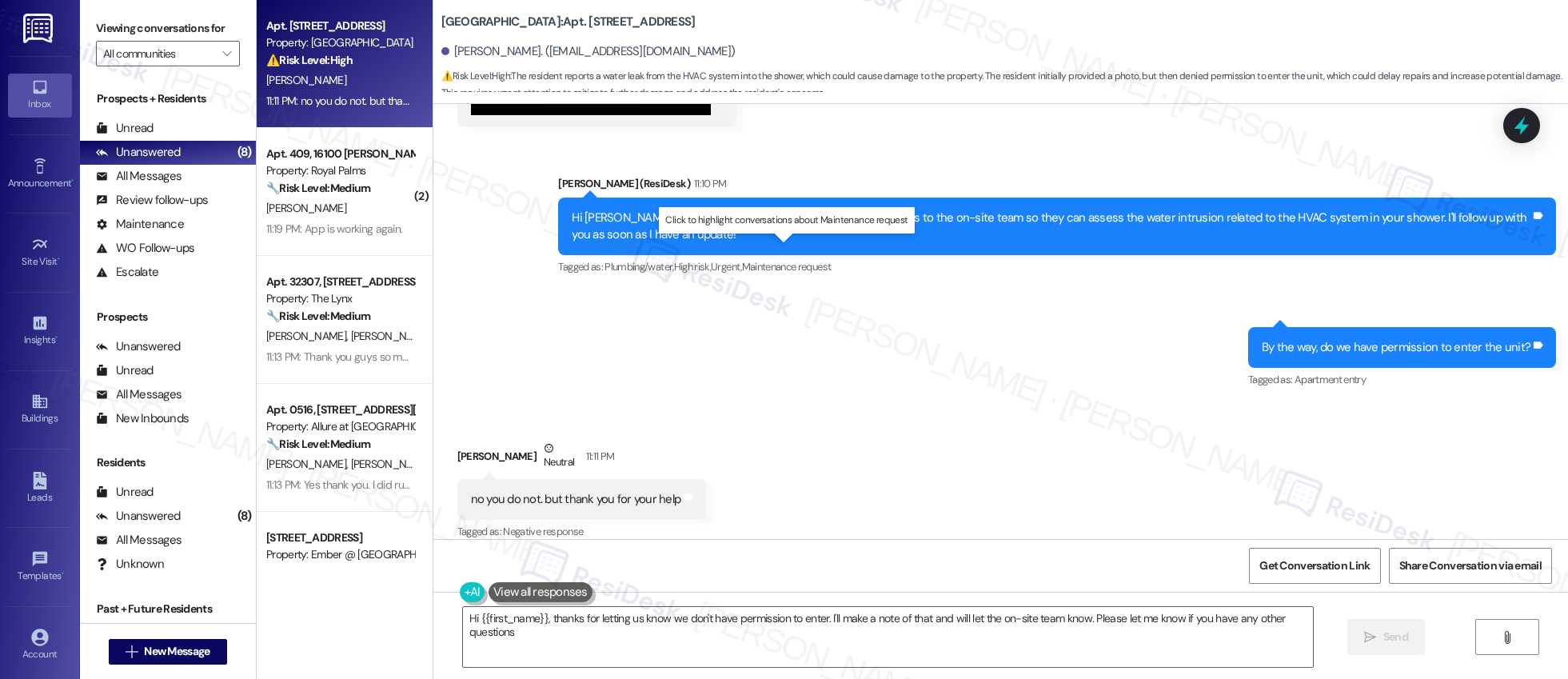
type textarea "Hi {{first_name}}, thanks for letting us know we don't have permission to enter…"
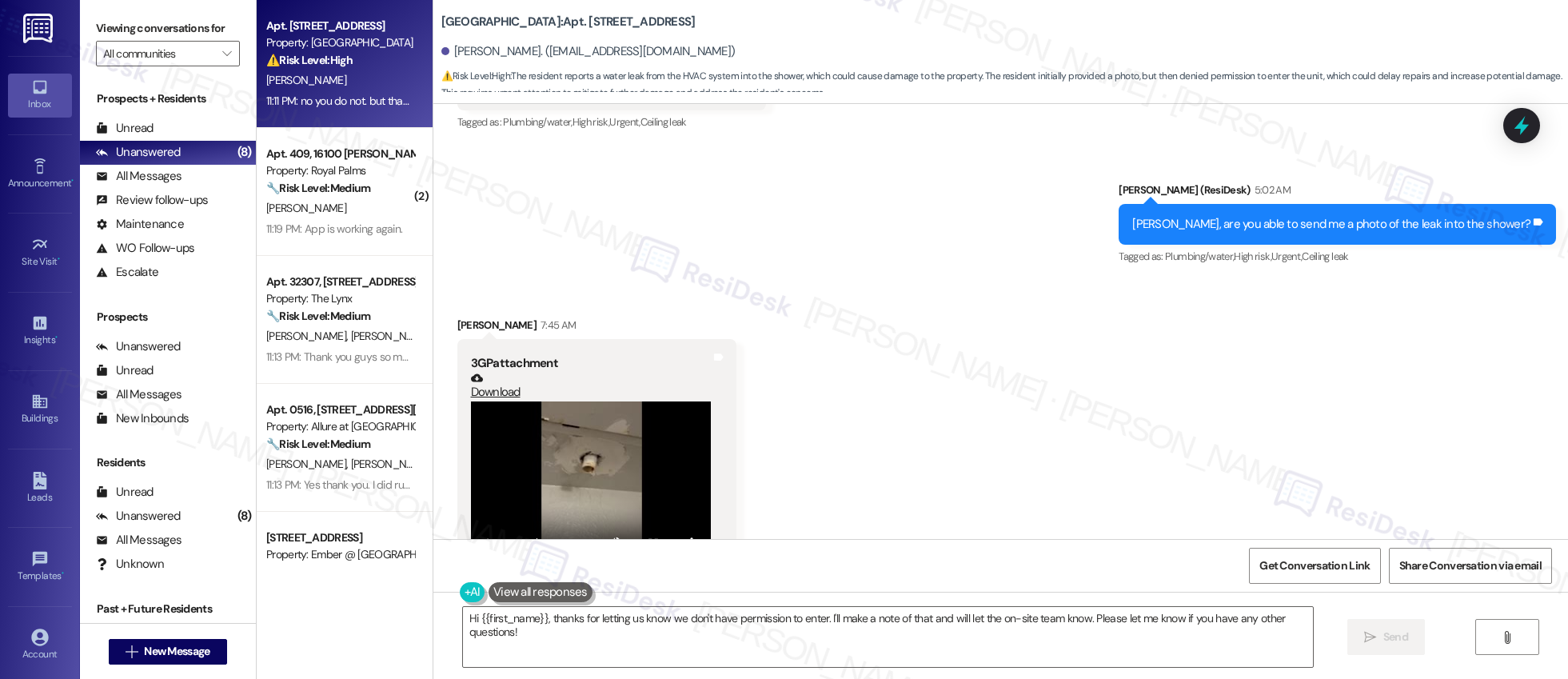
scroll to position [1012, 0]
click at [358, 212] on div "[PERSON_NAME]" at bounding box center [340, 207] width 151 height 20
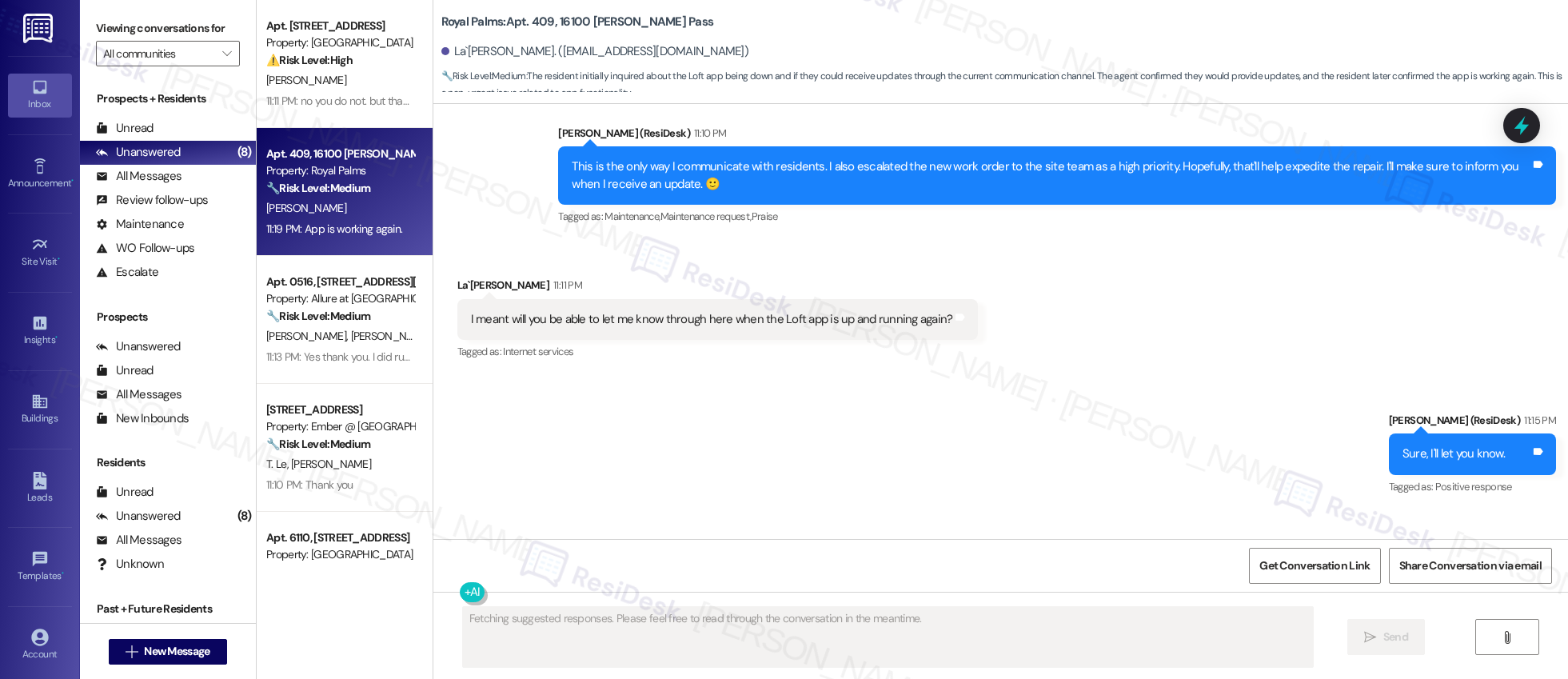
scroll to position [5378, 0]
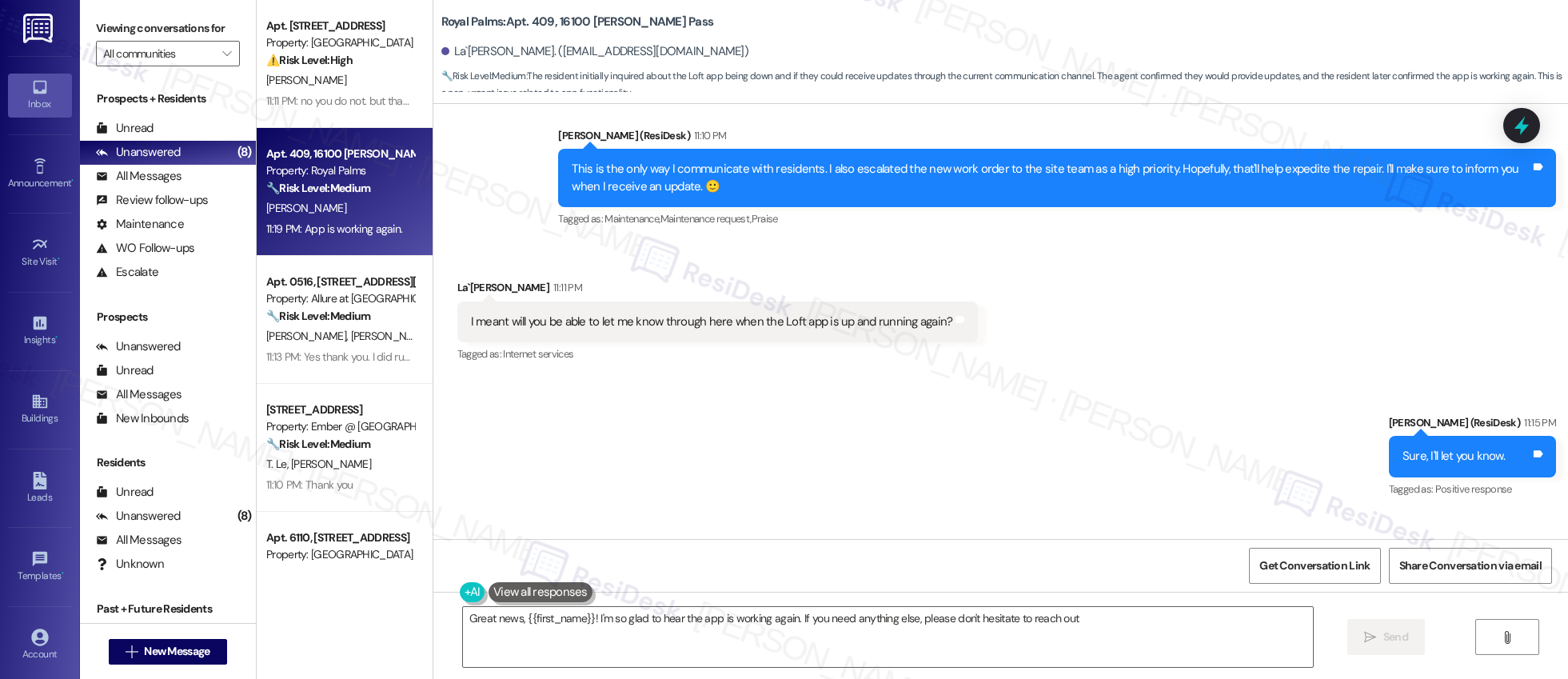
type textarea "Great news, {{first_name}}! I'm so glad to hear the app is working again. If yo…"
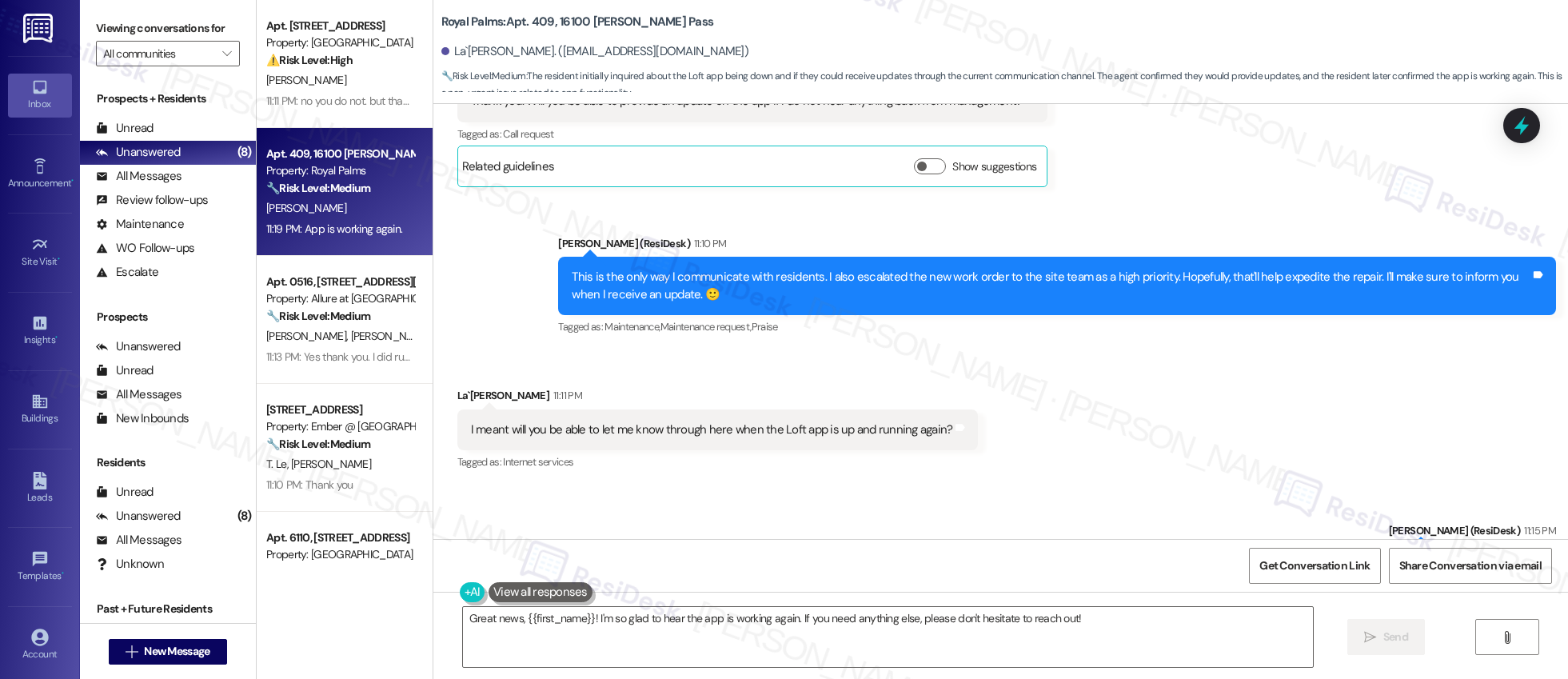
scroll to position [5268, 0]
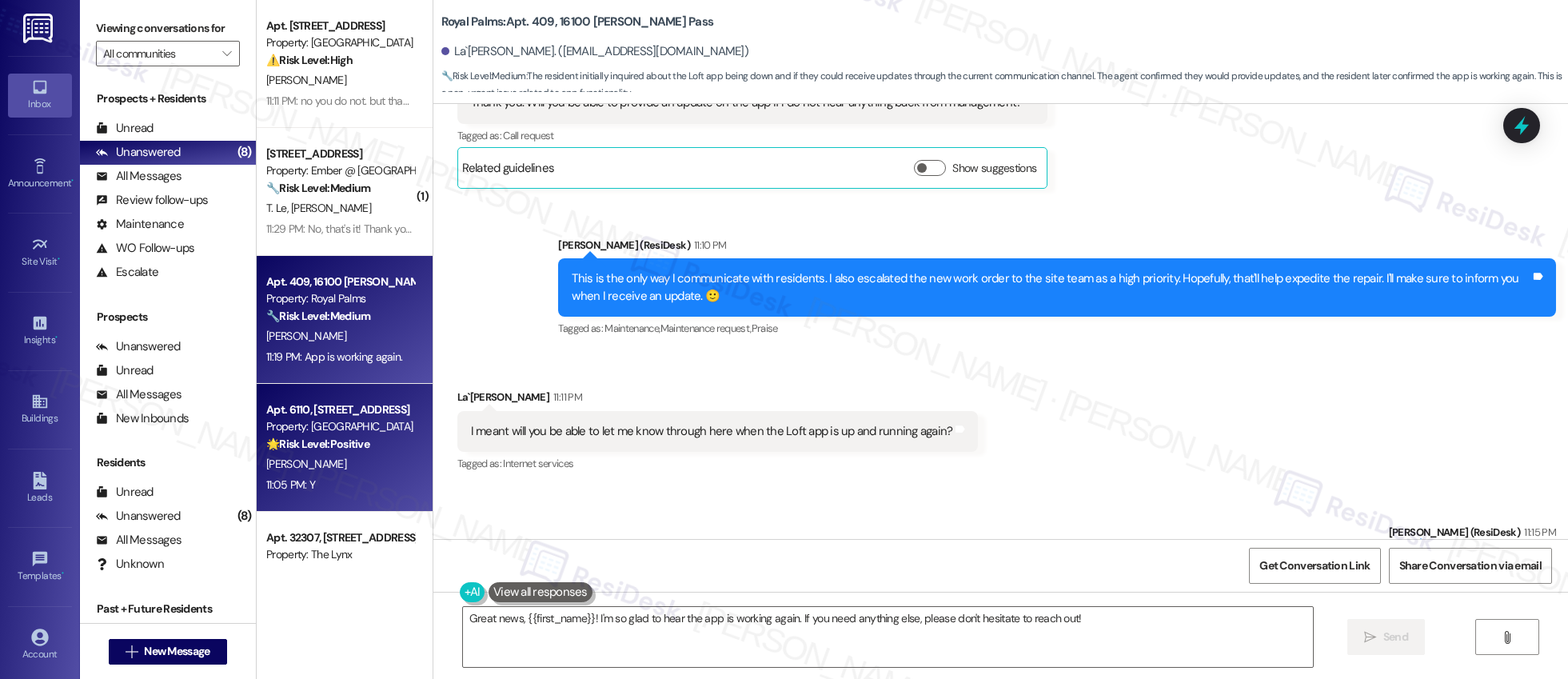
click at [278, 427] on div "Property: [GEOGRAPHIC_DATA]" at bounding box center [340, 427] width 148 height 17
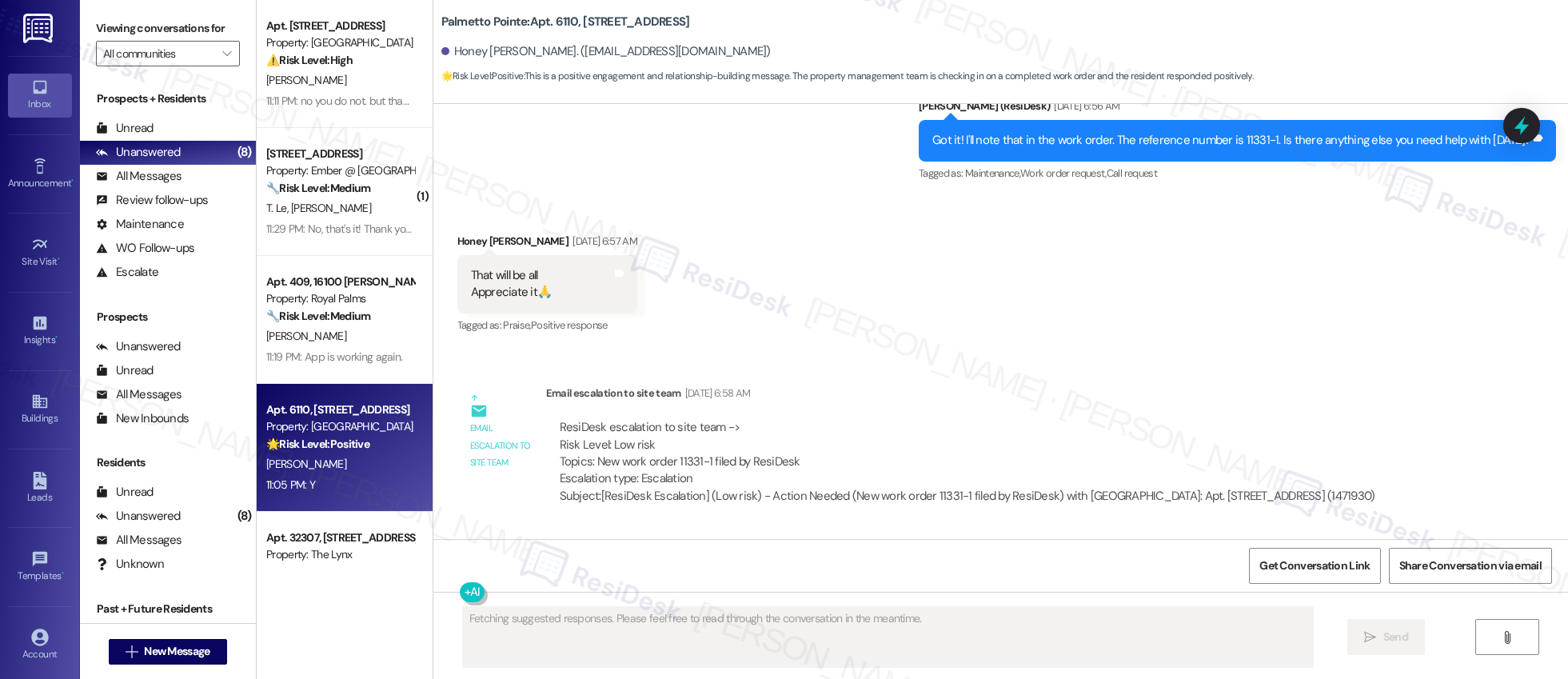
scroll to position [1702, 0]
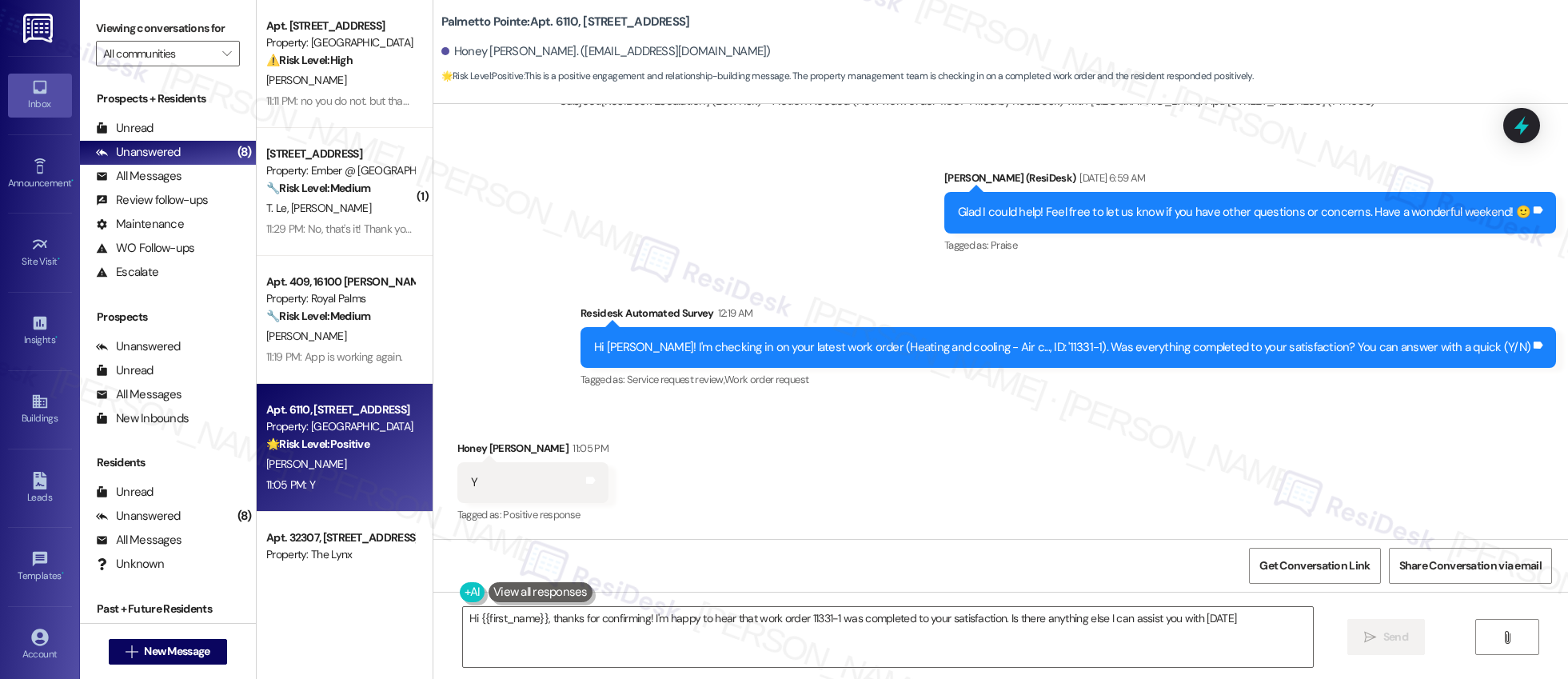
type textarea "Hi {{first_name}}, thanks for confirming! I'm happy to hear that work order 113…"
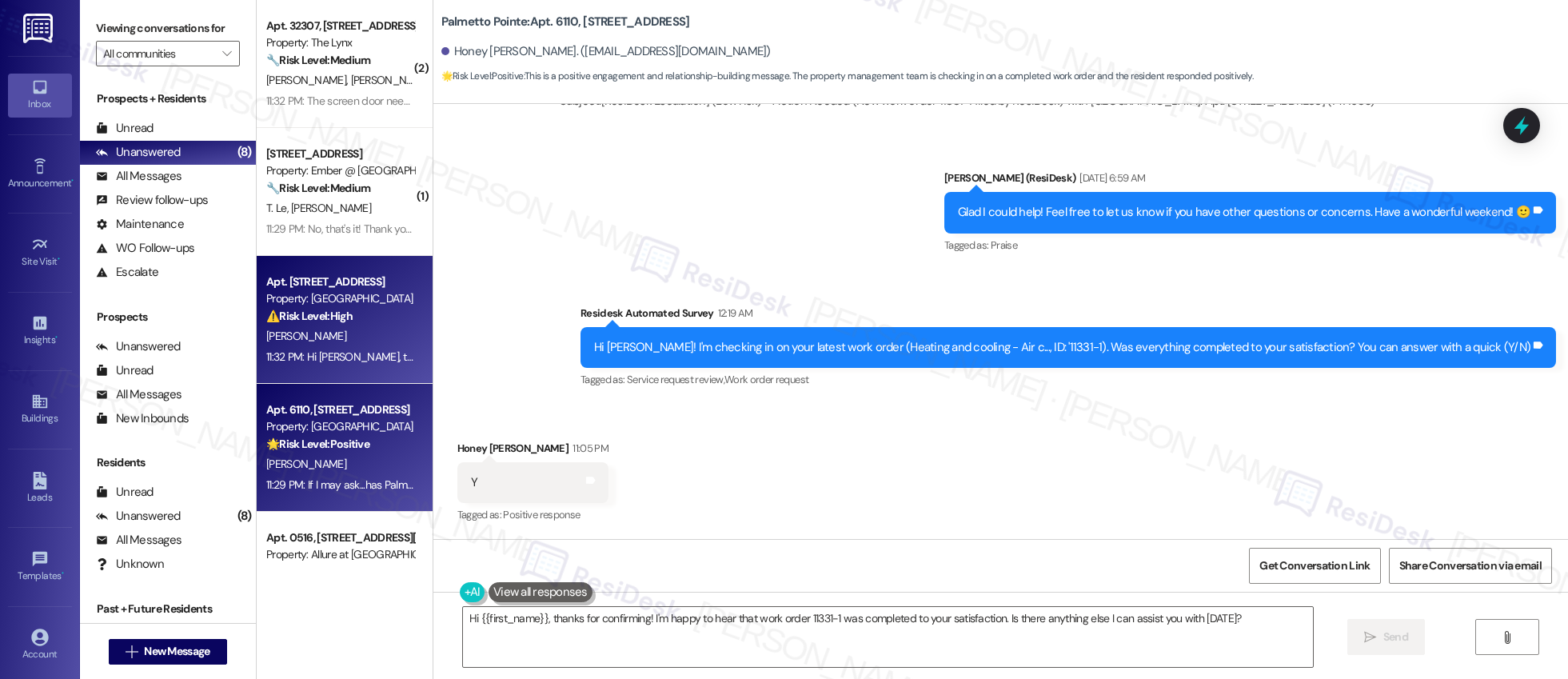
click at [382, 326] on div "[PERSON_NAME]" at bounding box center [340, 335] width 151 height 20
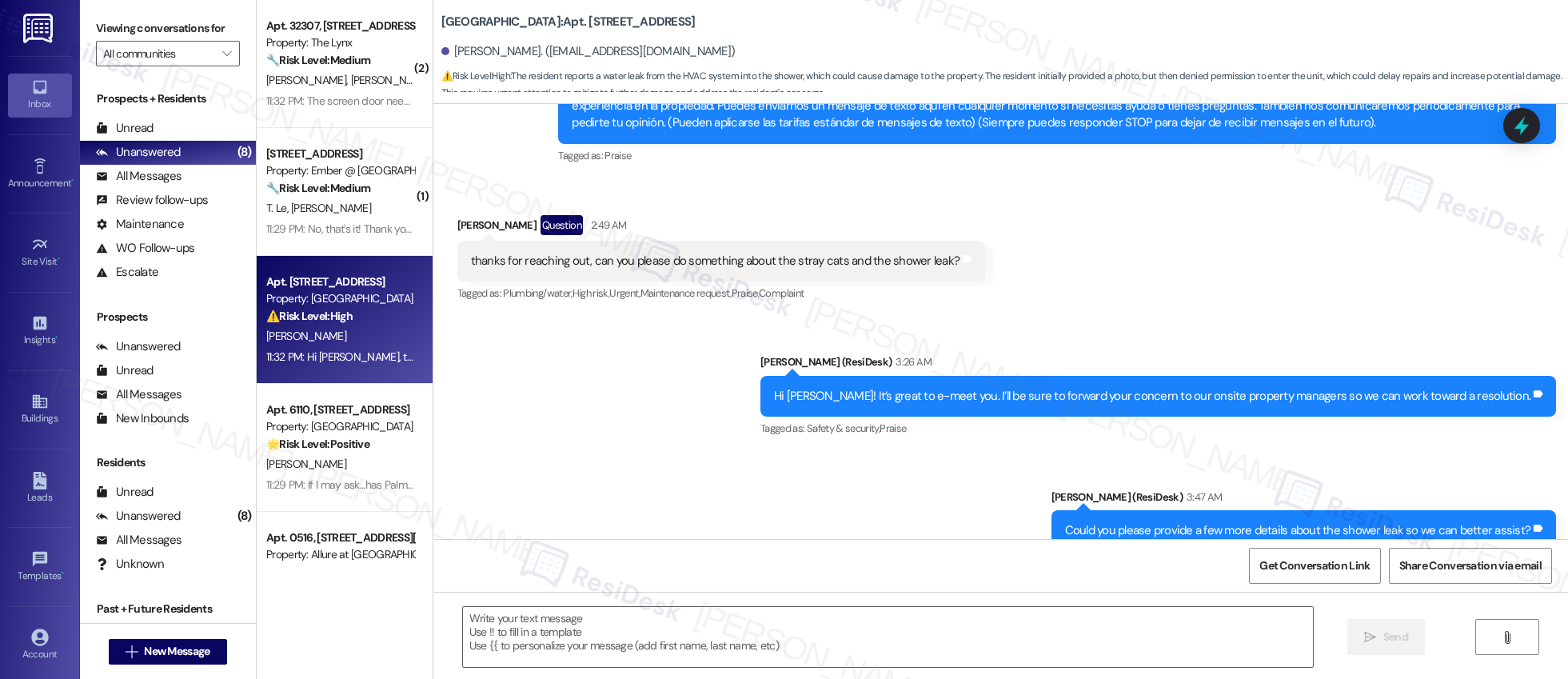
type textarea "Fetching suggested responses. Please feel free to read through the conversation…"
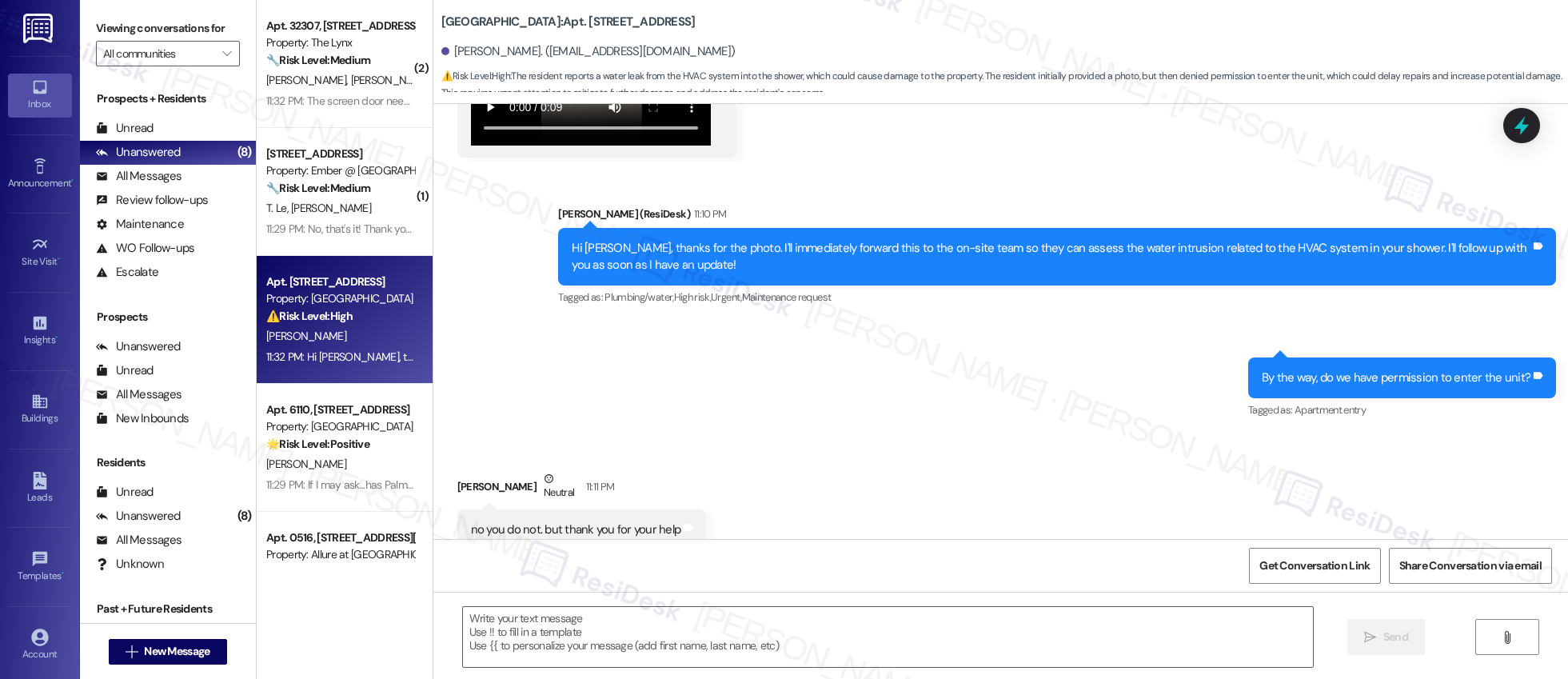
scroll to position [1442, 0]
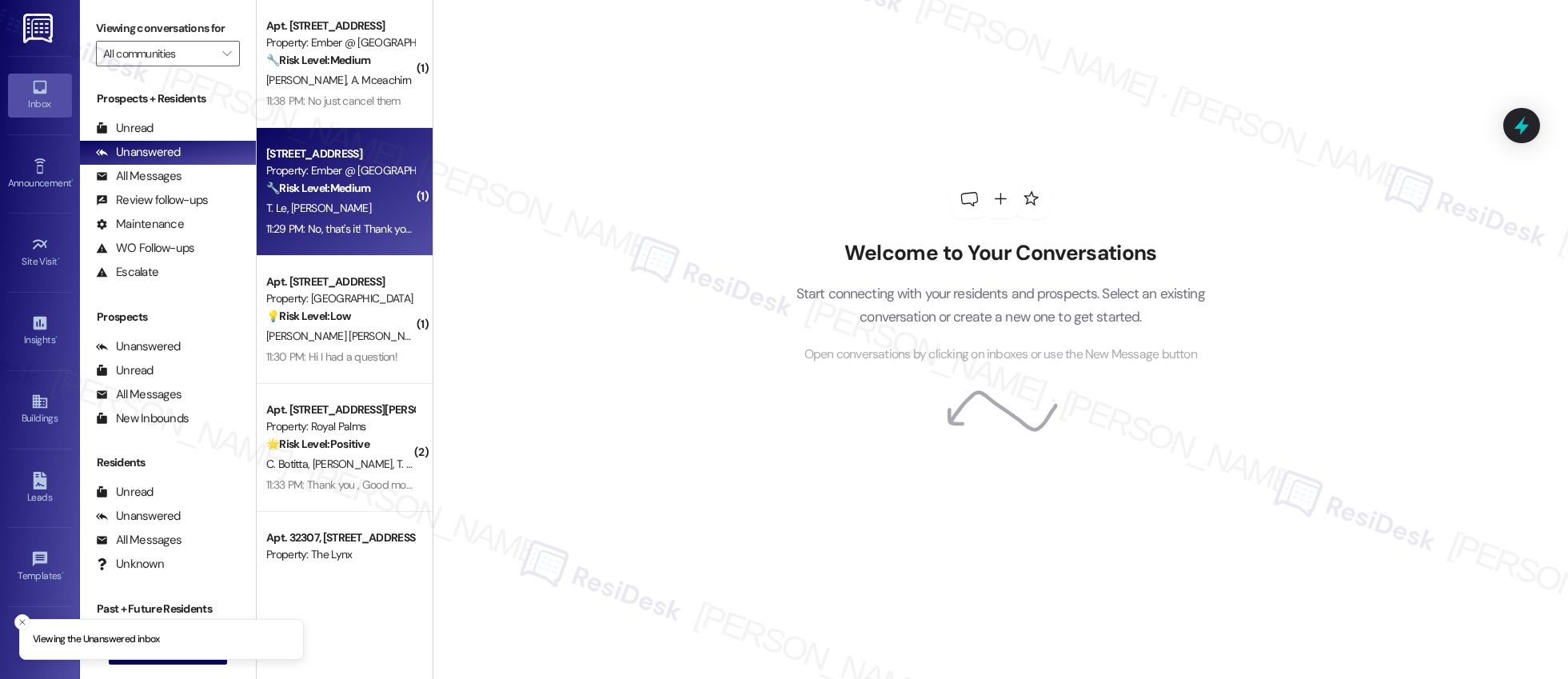
click at [338, 199] on div "T. Le [PERSON_NAME]" at bounding box center [340, 207] width 151 height 20
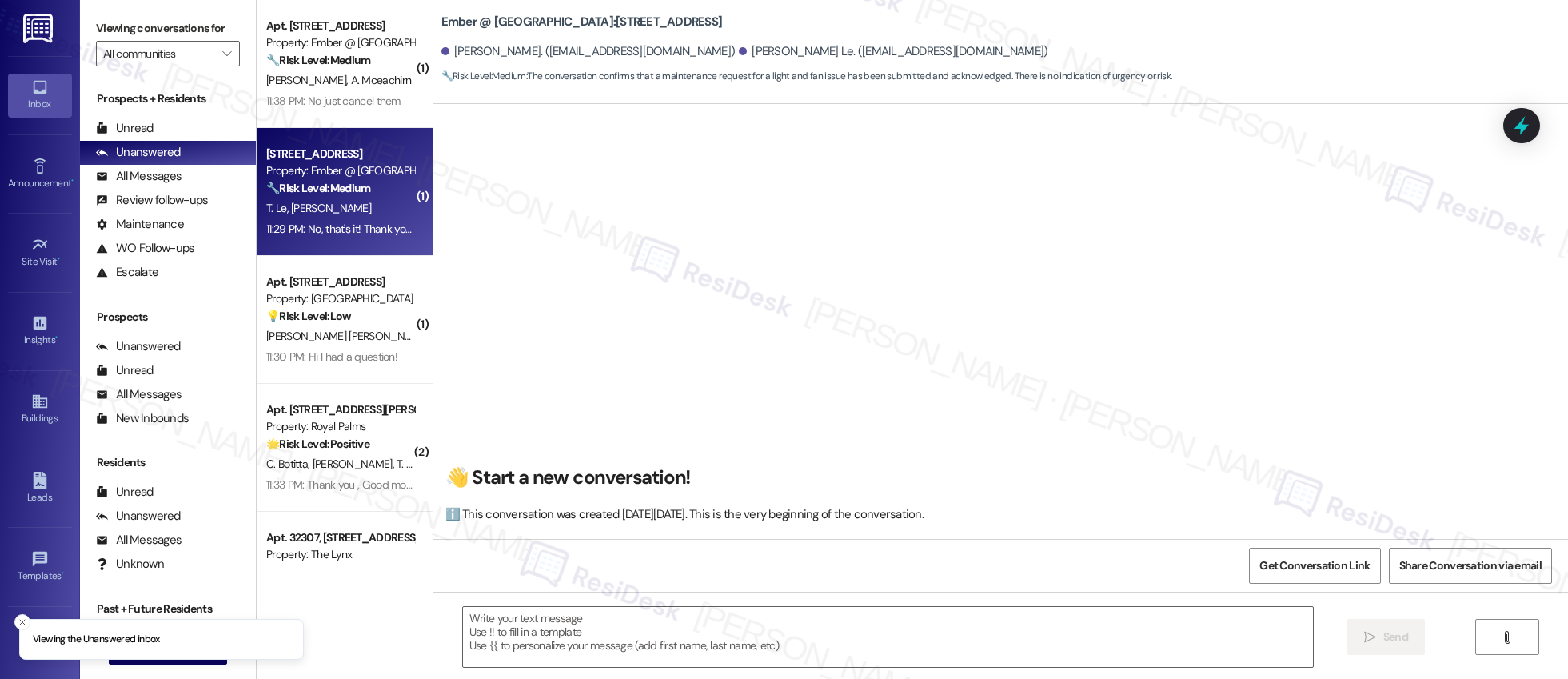
scroll to position [2326, 0]
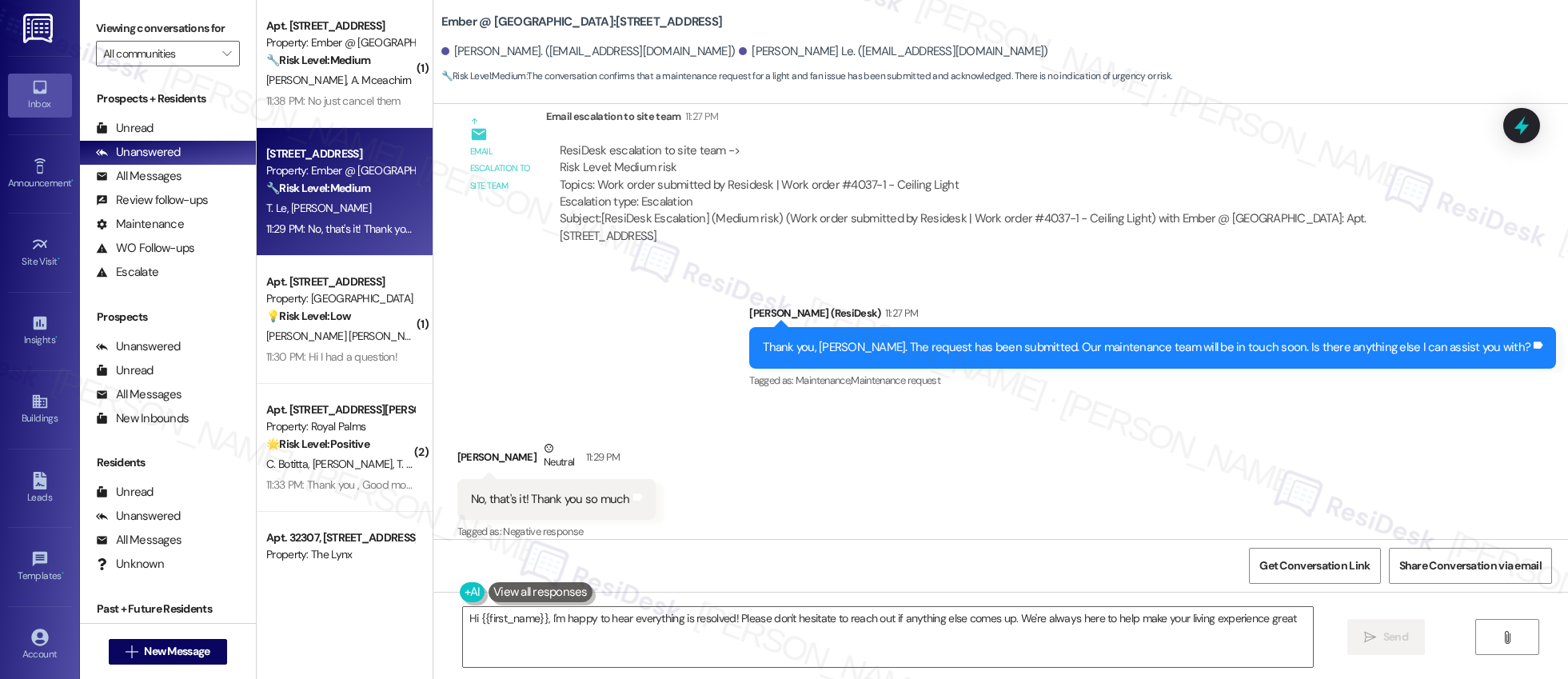
type textarea "Hi {{first_name}}, I'm happy to hear everything is resolved! Please don't hesit…"
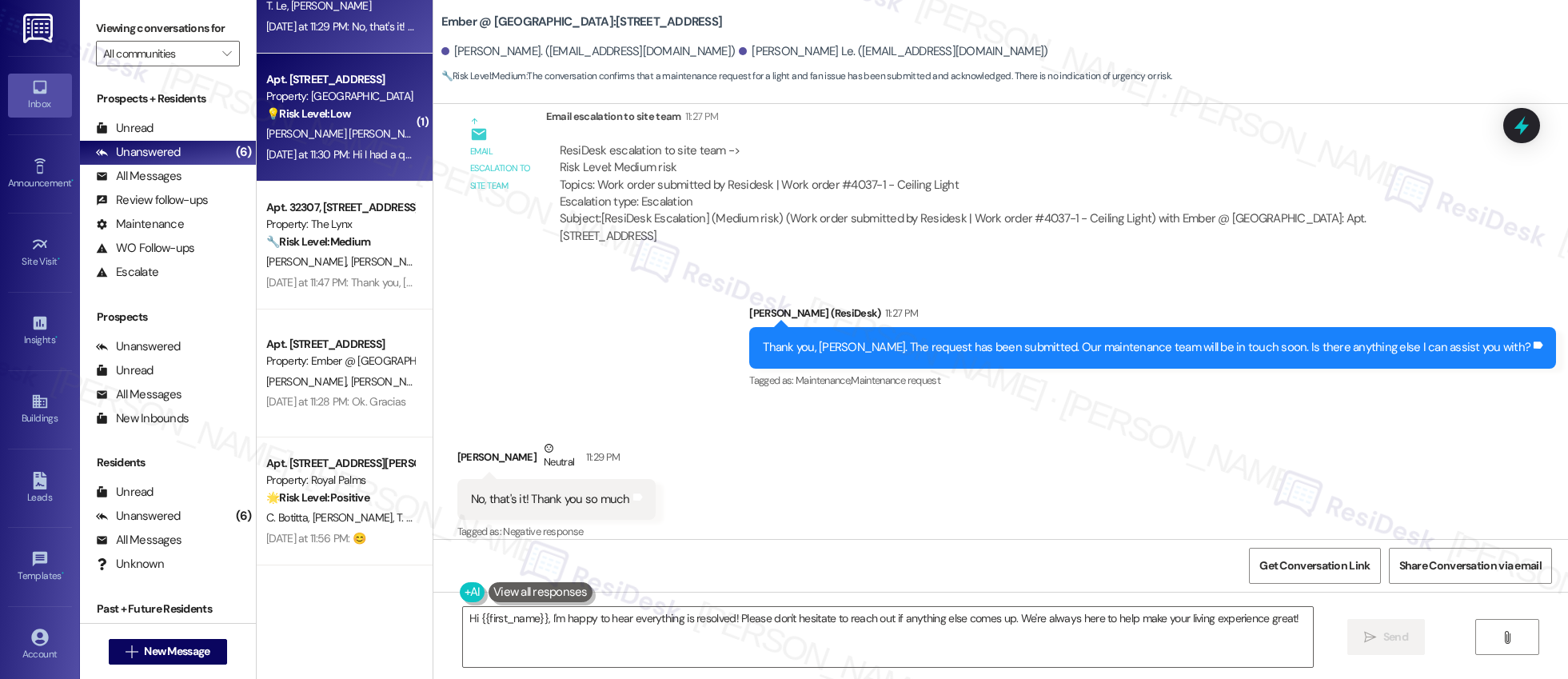
click at [405, 135] on div "Apt. 3104, 3379 Timber View Dr Property: Kenzie Park 💡 Risk Level: Low The resi…" at bounding box center [344, 117] width 176 height 128
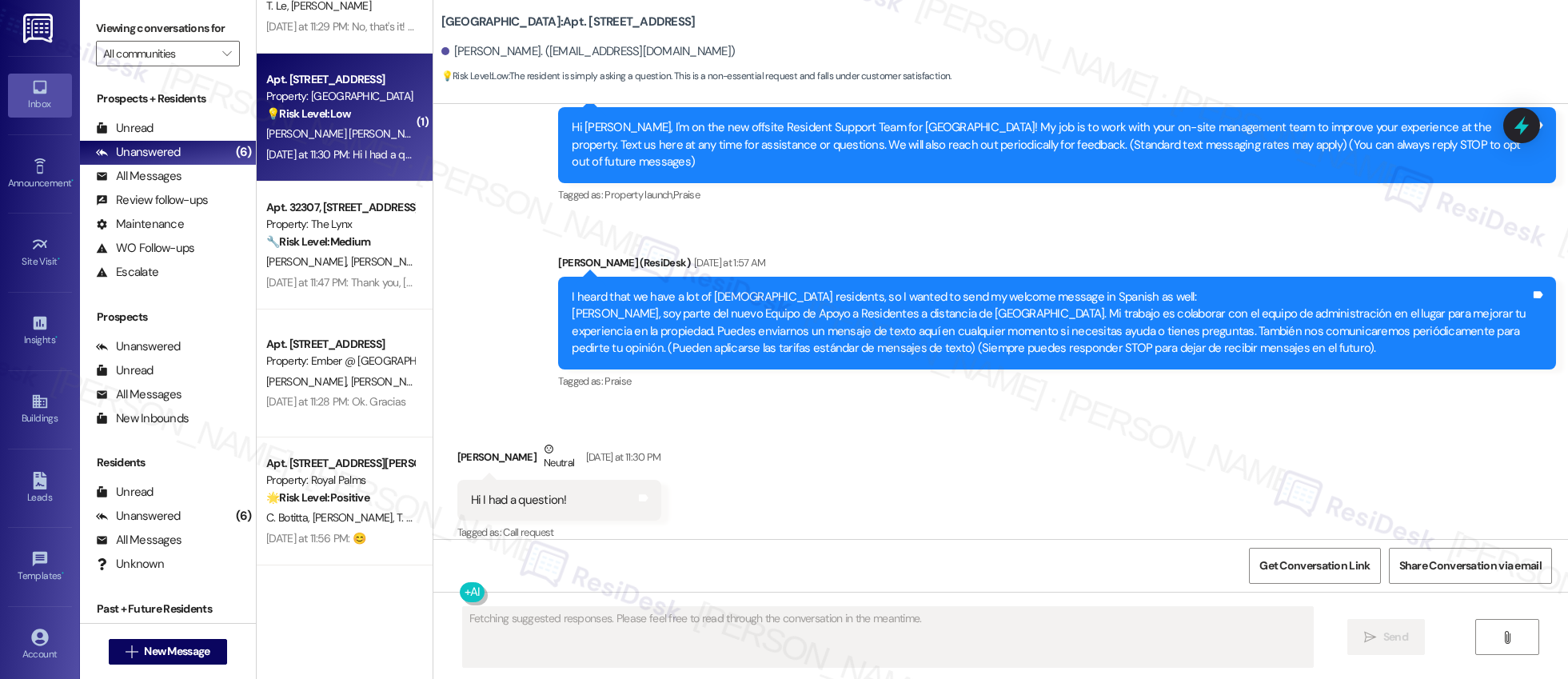
scroll to position [195, 0]
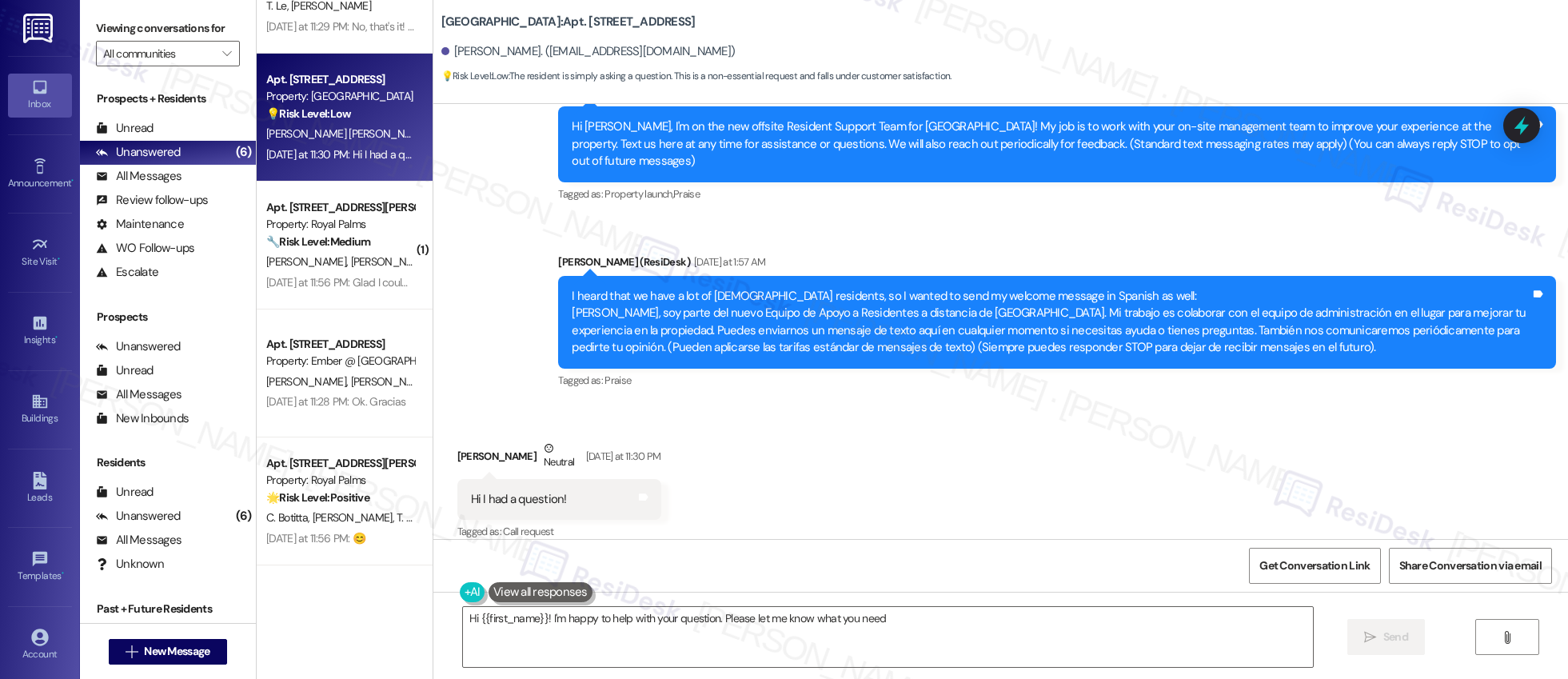
type textarea "Hi {{first_name}}! I'm happy to help with your question. Please let me know wha…"
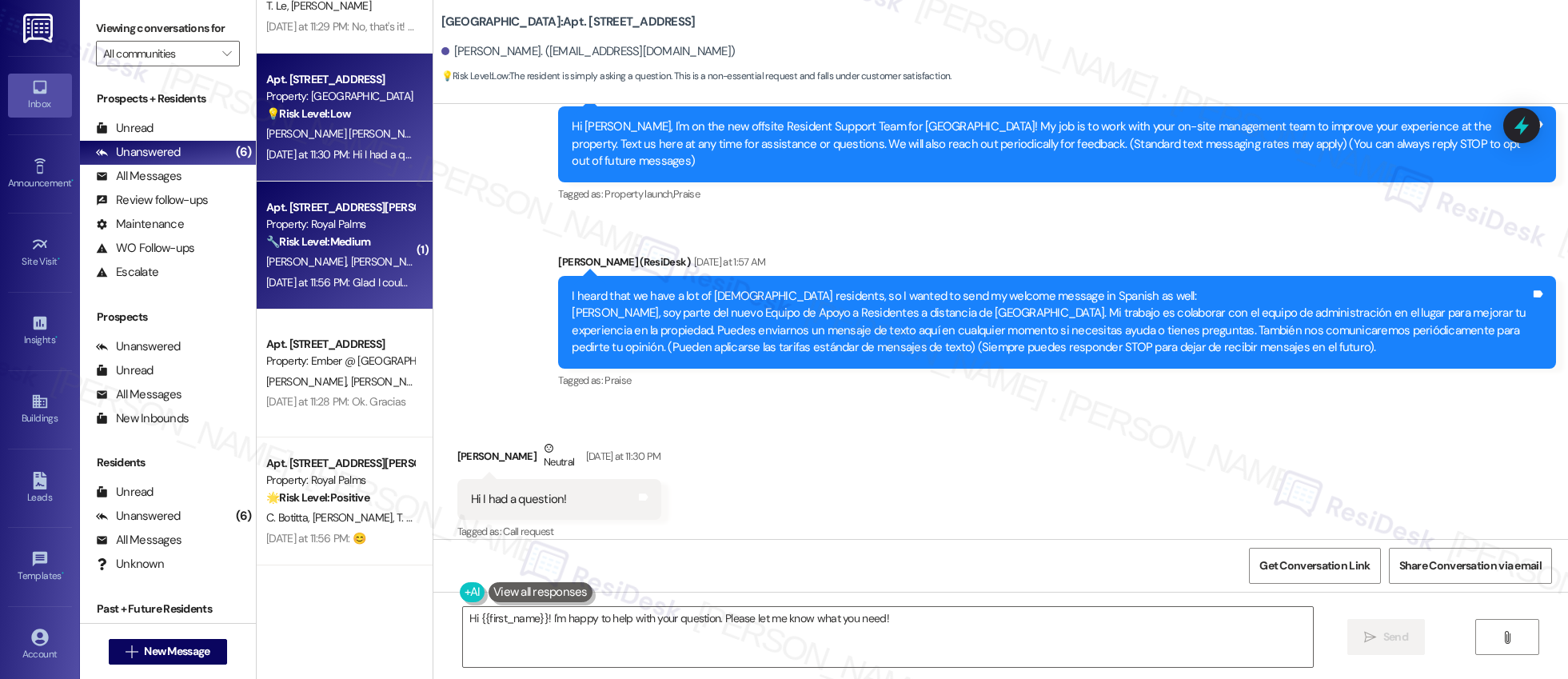
click at [366, 271] on div "H. Rios K. Rios" at bounding box center [340, 261] width 151 height 20
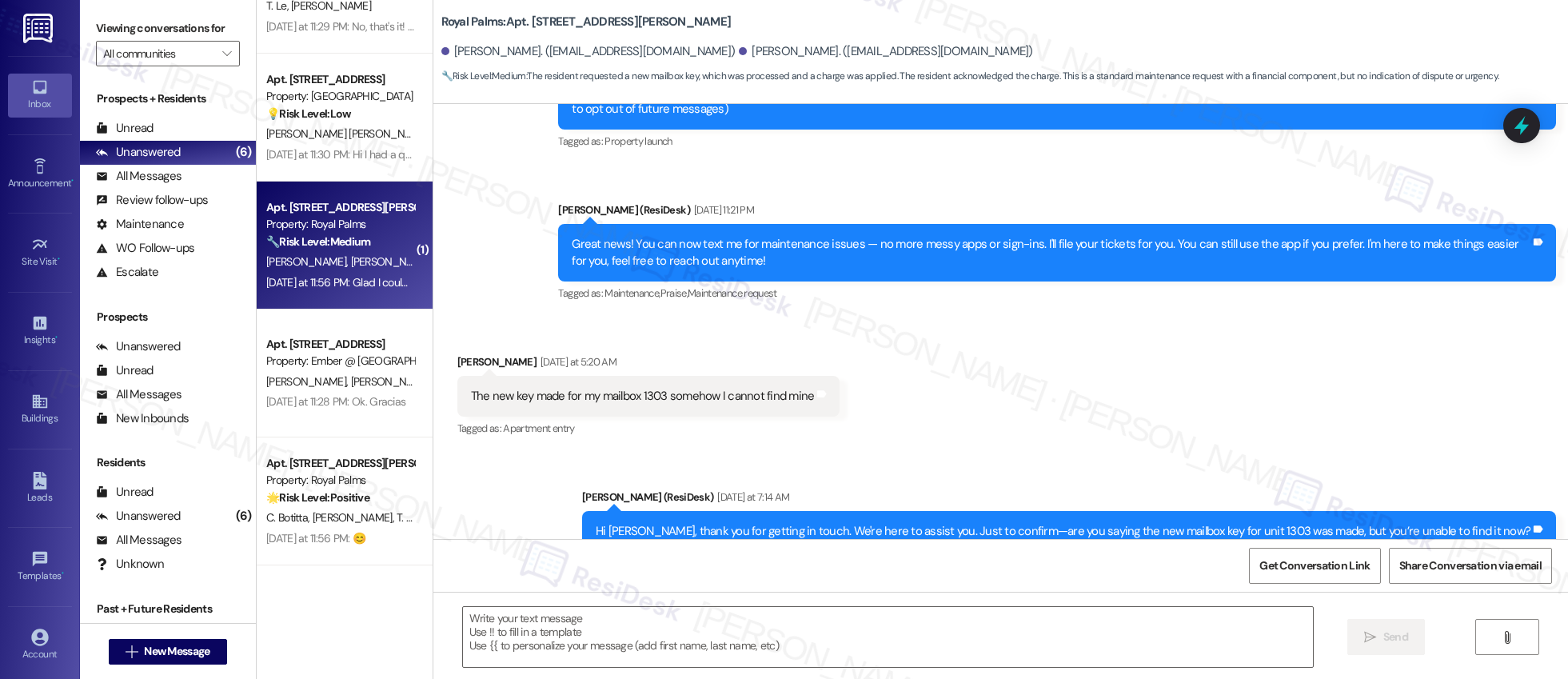
type textarea "Fetching suggested responses. Please feel free to read through the conversation…"
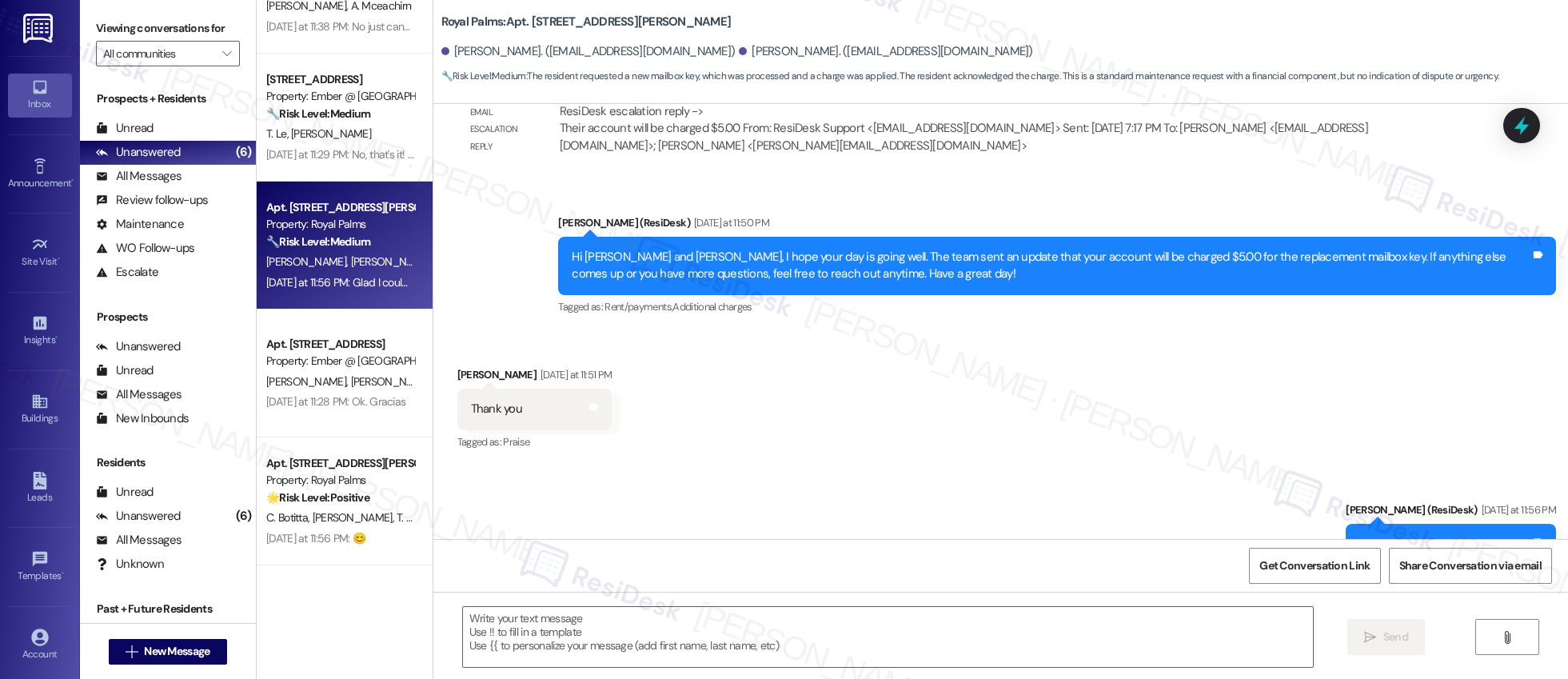
scroll to position [1822, 0]
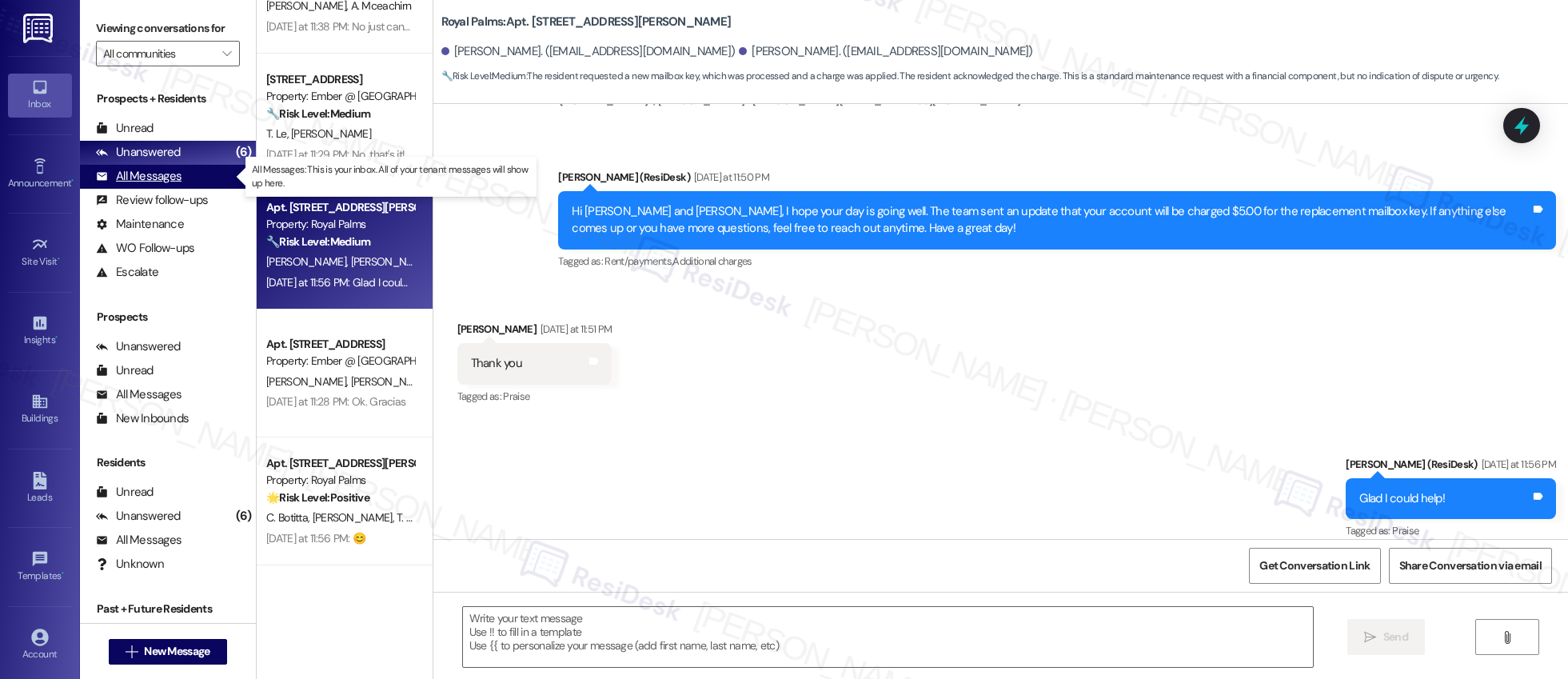
click at [172, 181] on div "All Messages" at bounding box center [139, 177] width 86 height 17
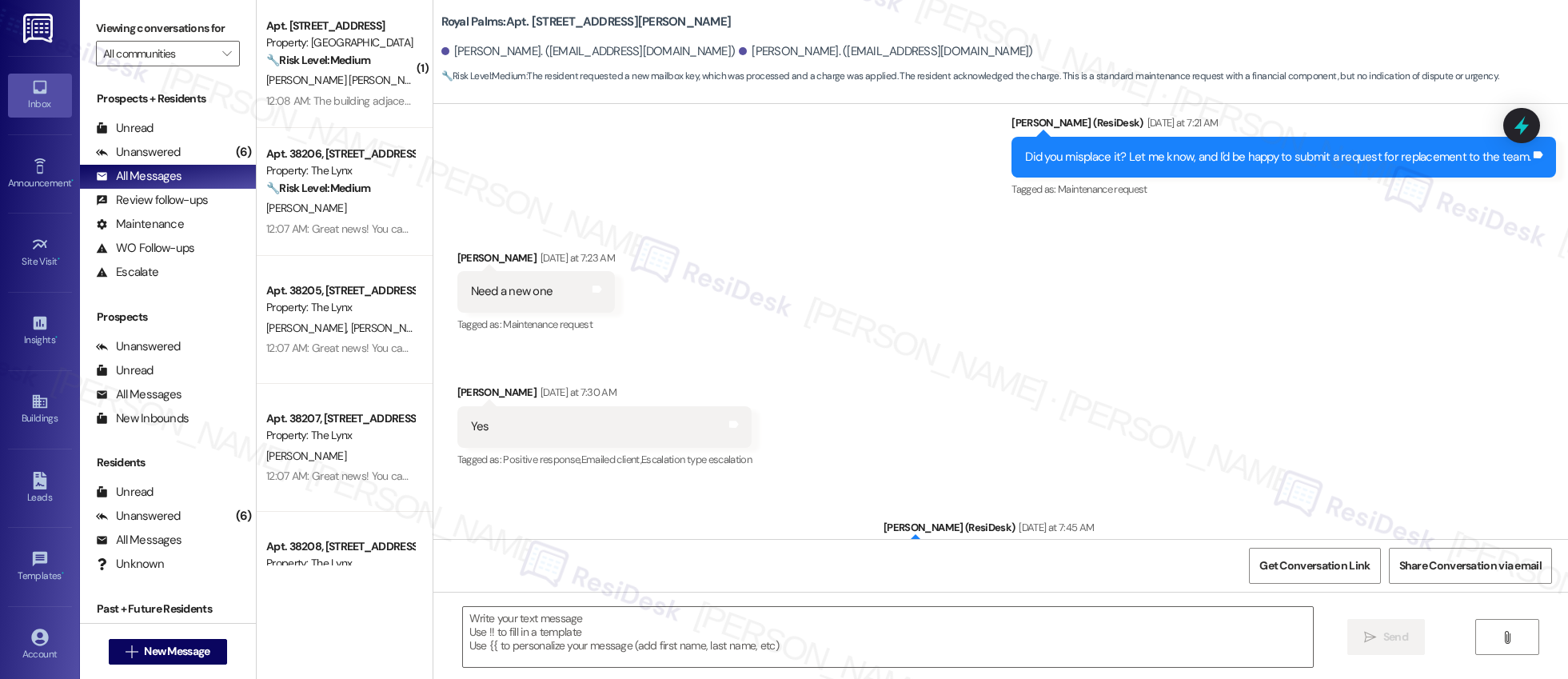
type textarea "Fetching suggested responses. Please feel free to read through the conversation…"
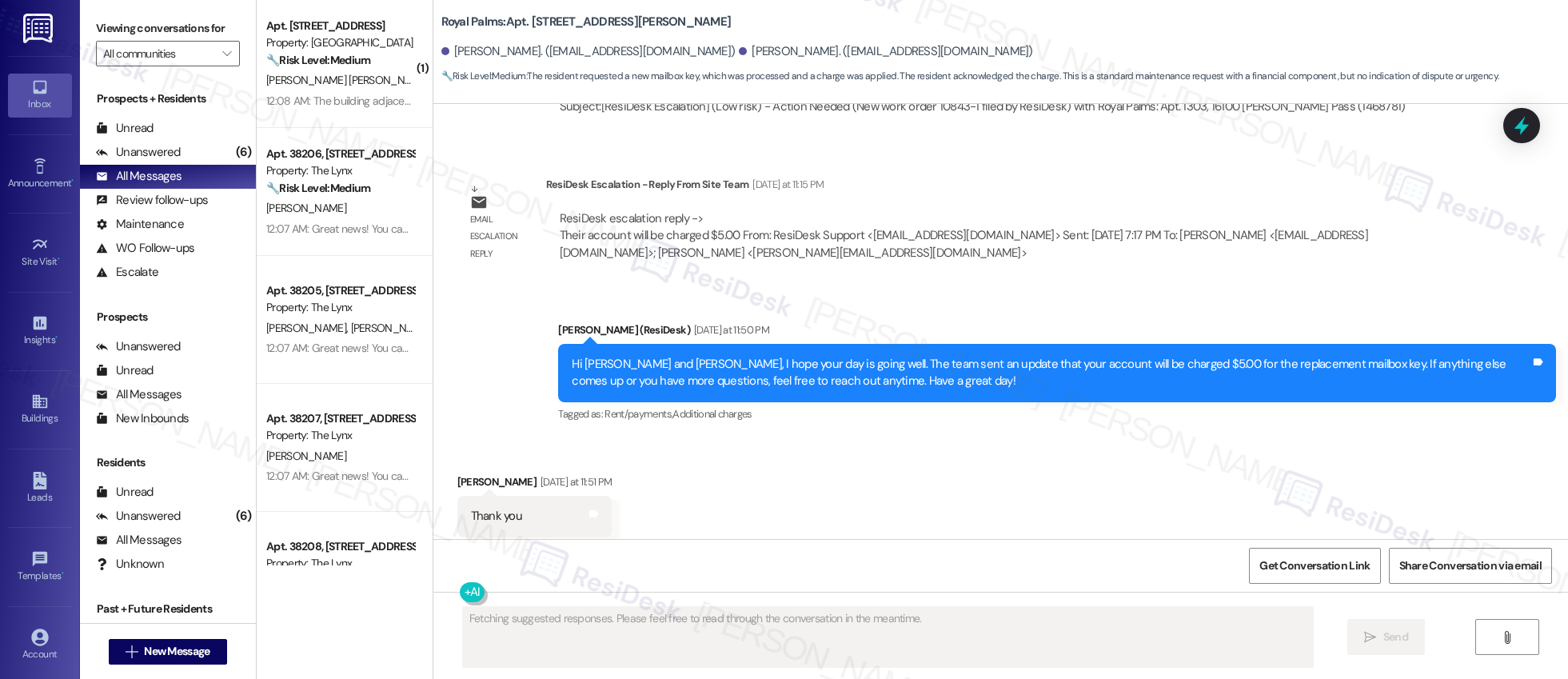
scroll to position [1686, 0]
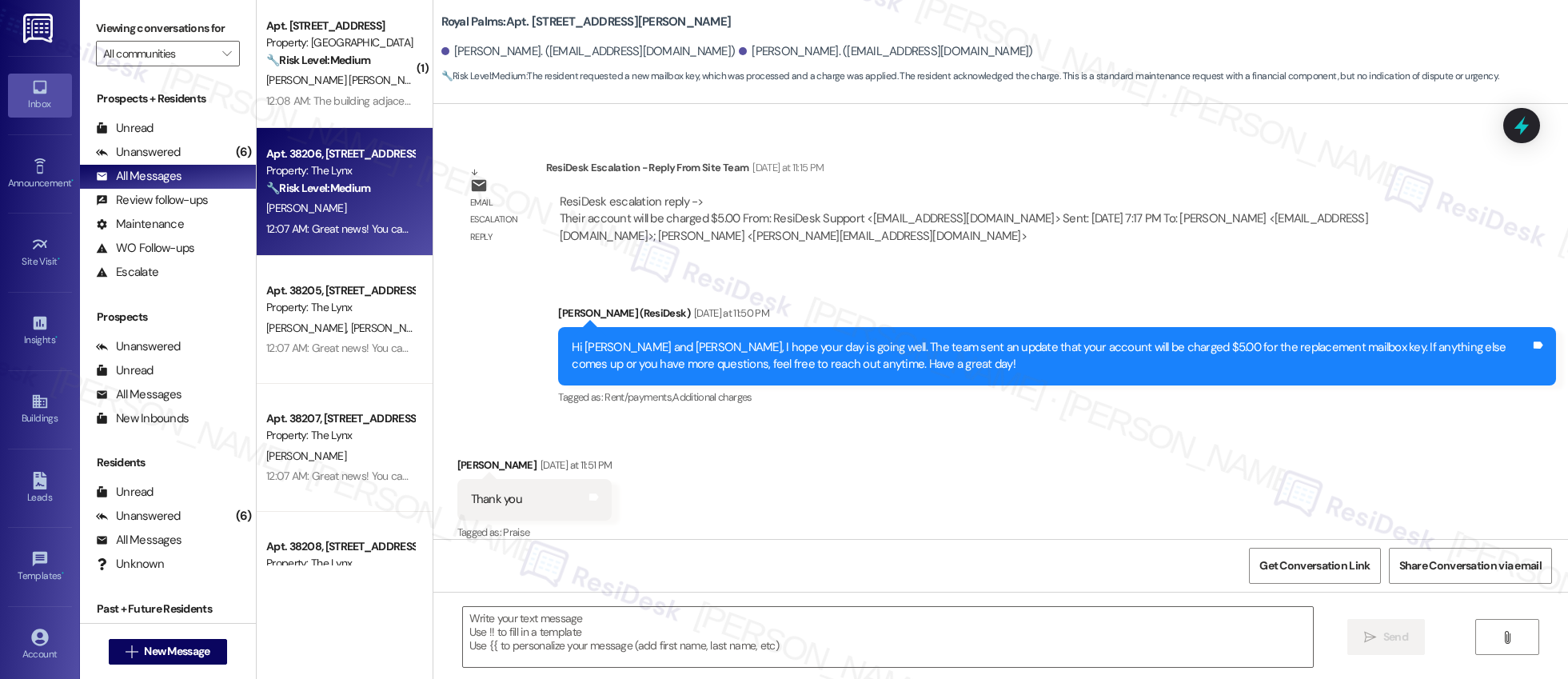
click at [348, 205] on div "G. Bradley" at bounding box center [340, 207] width 151 height 20
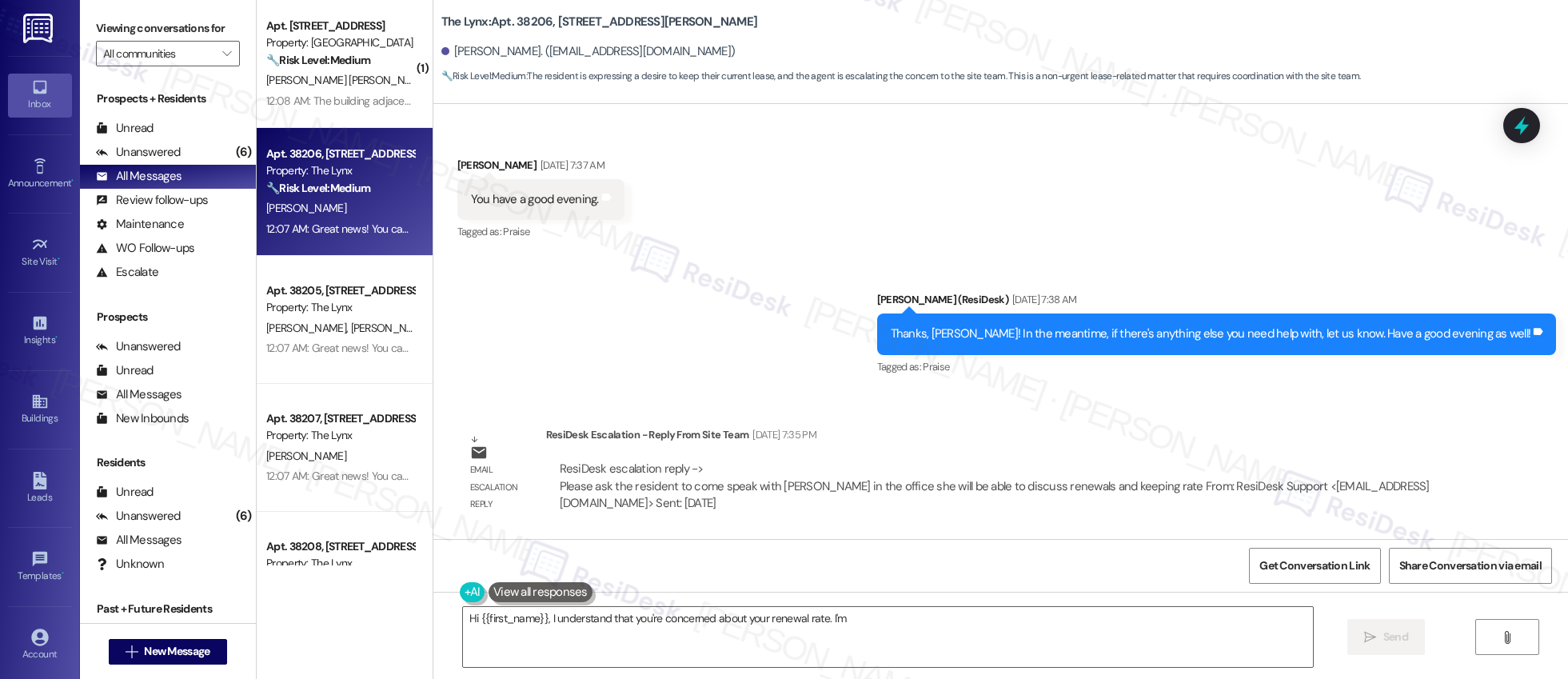
scroll to position [1364, 0]
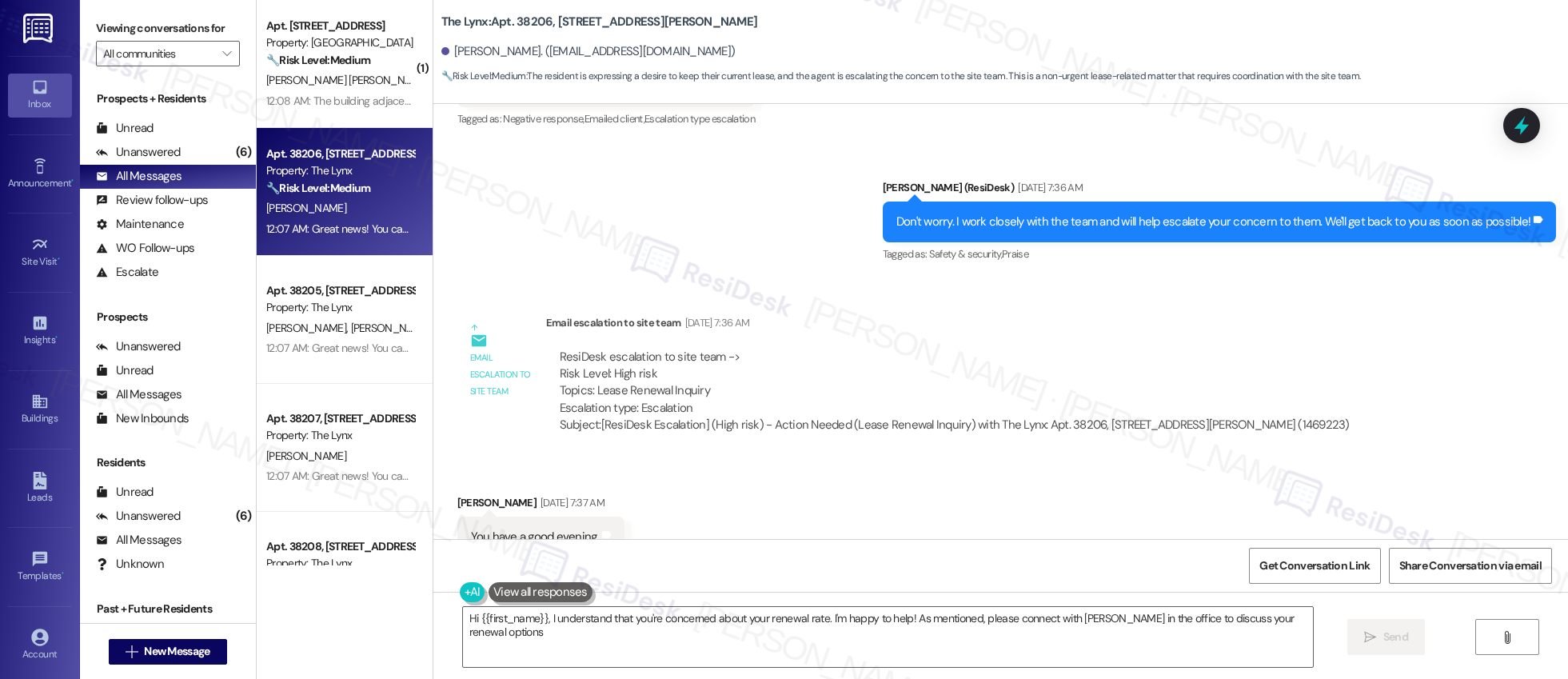
type textarea "Hi {{first_name}}, I understand that you're concerned about your renewal rate. …"
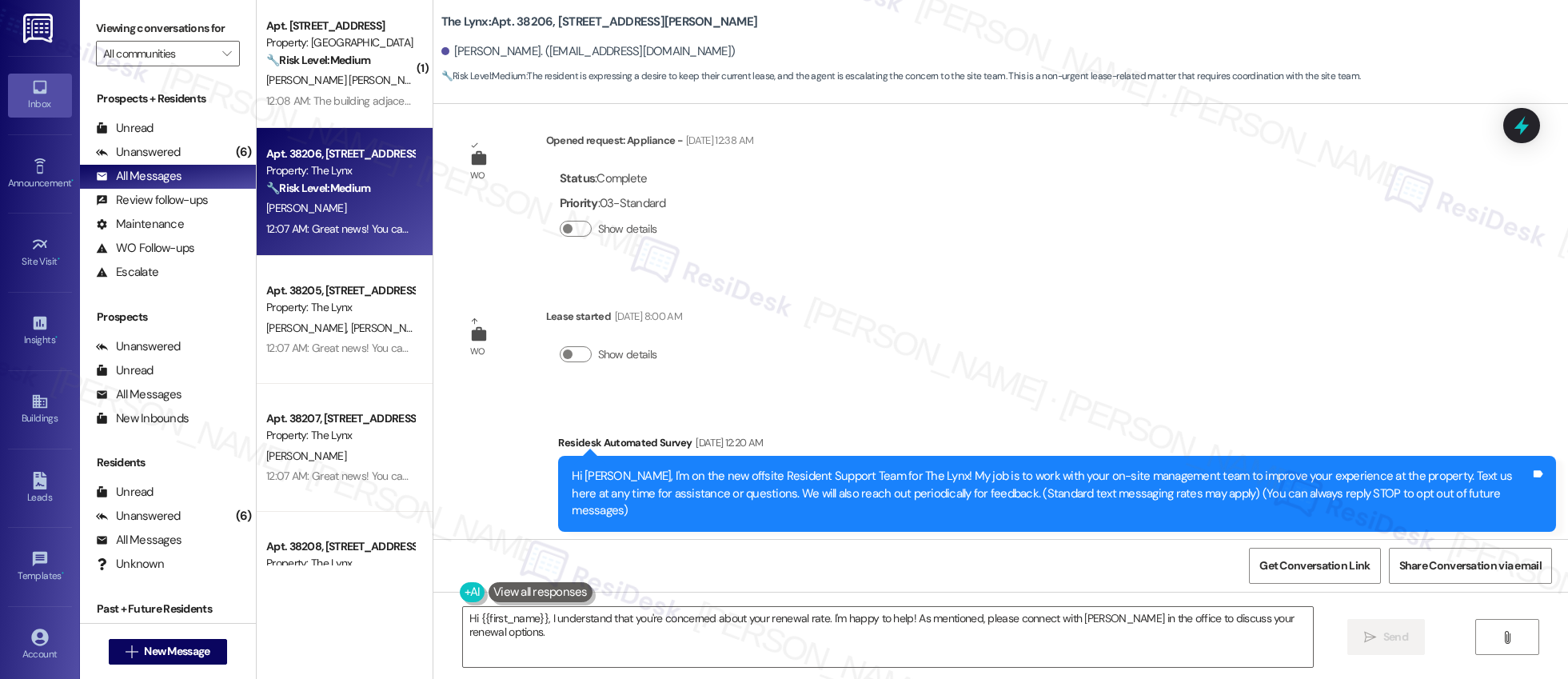
scroll to position [0, 0]
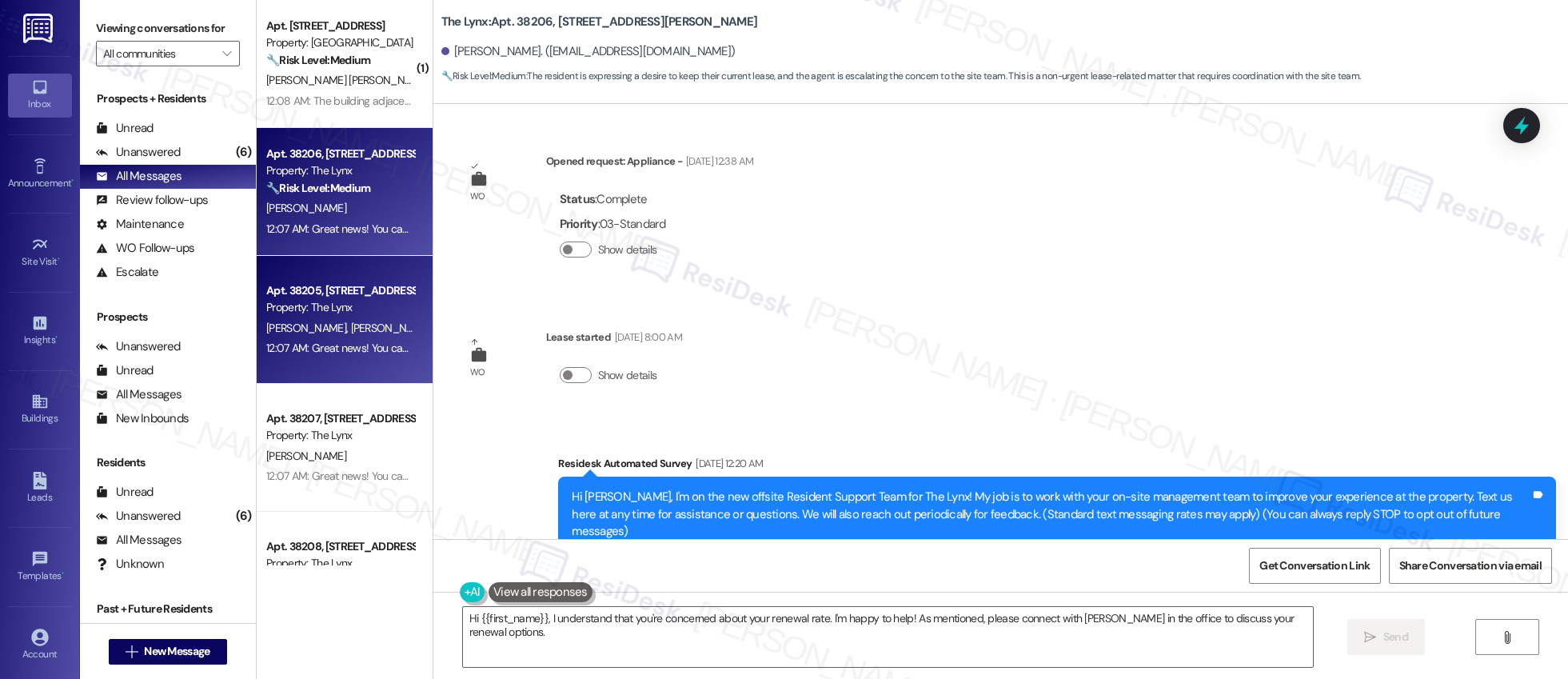
click at [353, 314] on div "Property: The Lynx" at bounding box center [340, 308] width 148 height 17
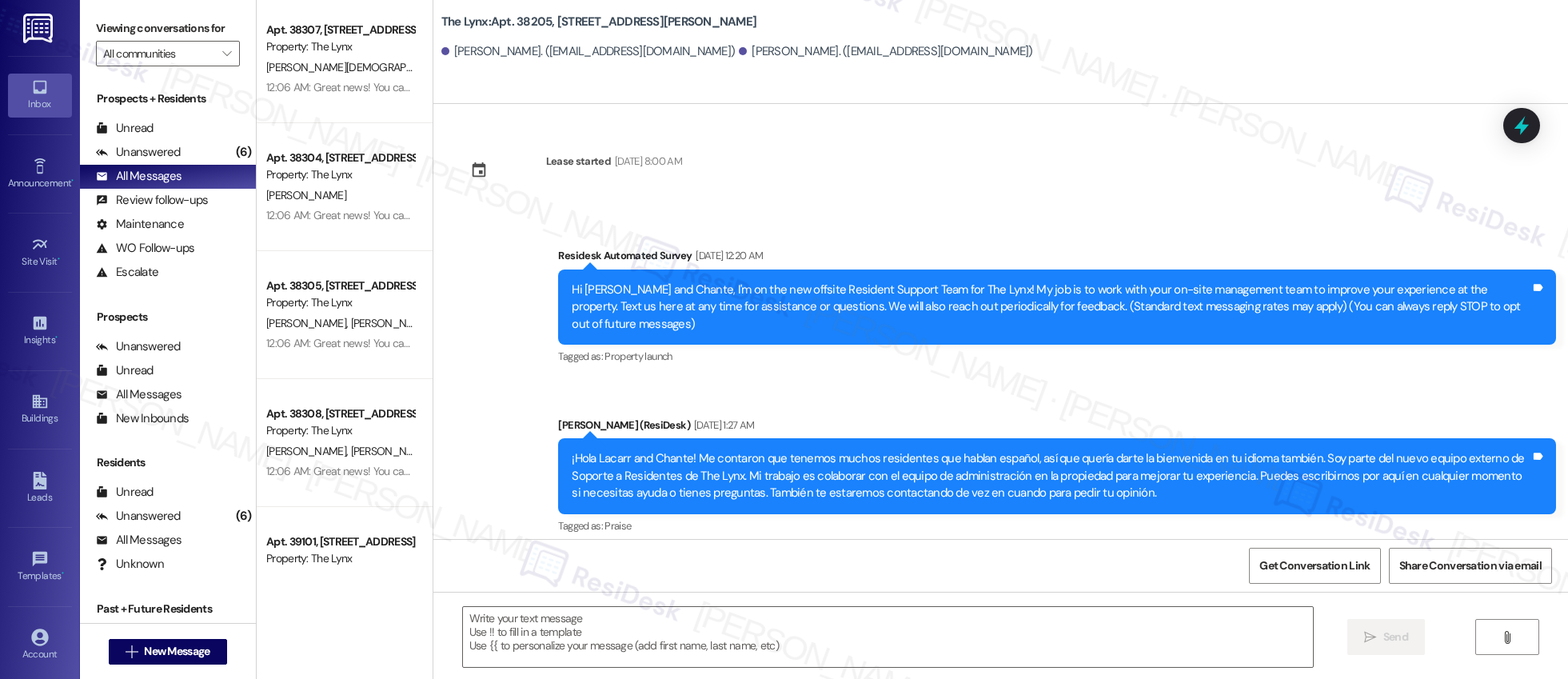
type textarea "Fetching suggested responses. Please feel free to read through the conversation…"
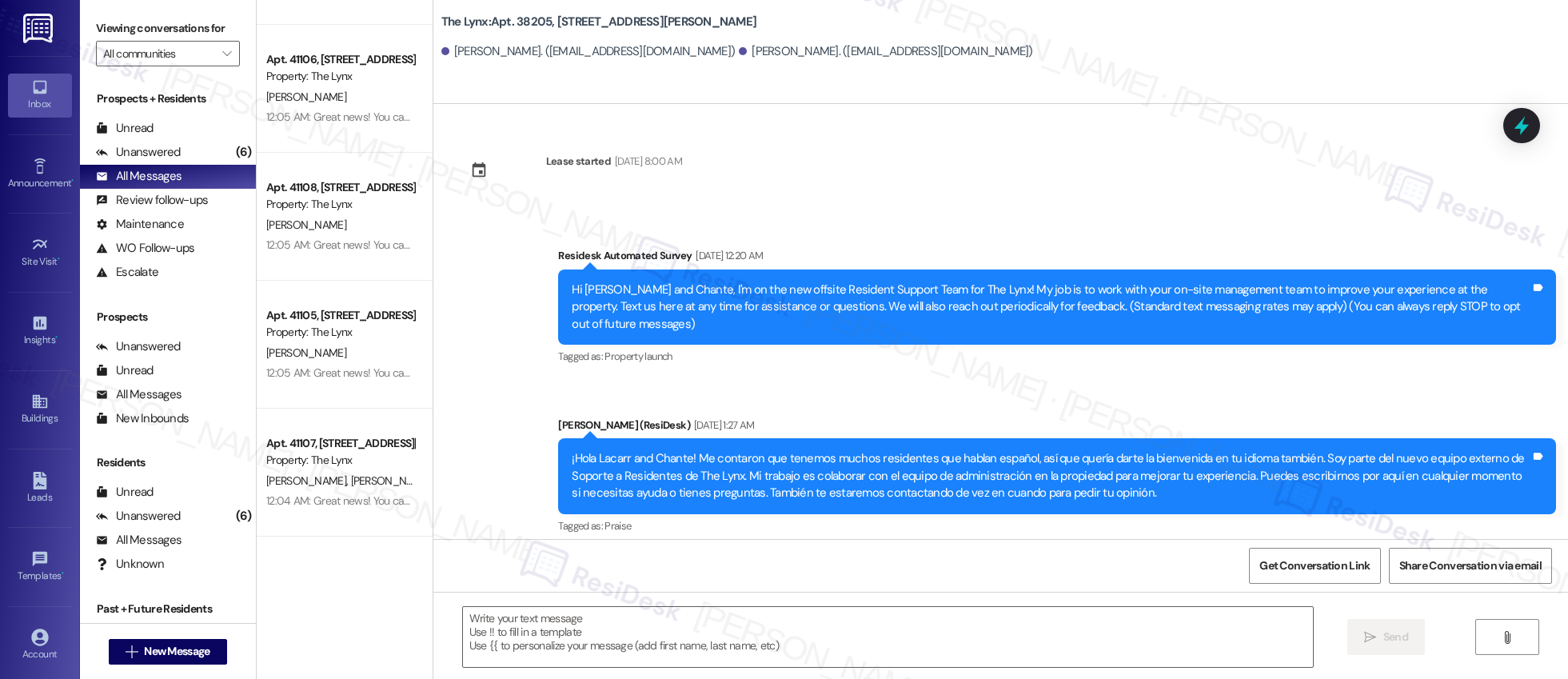
scroll to position [5831, 0]
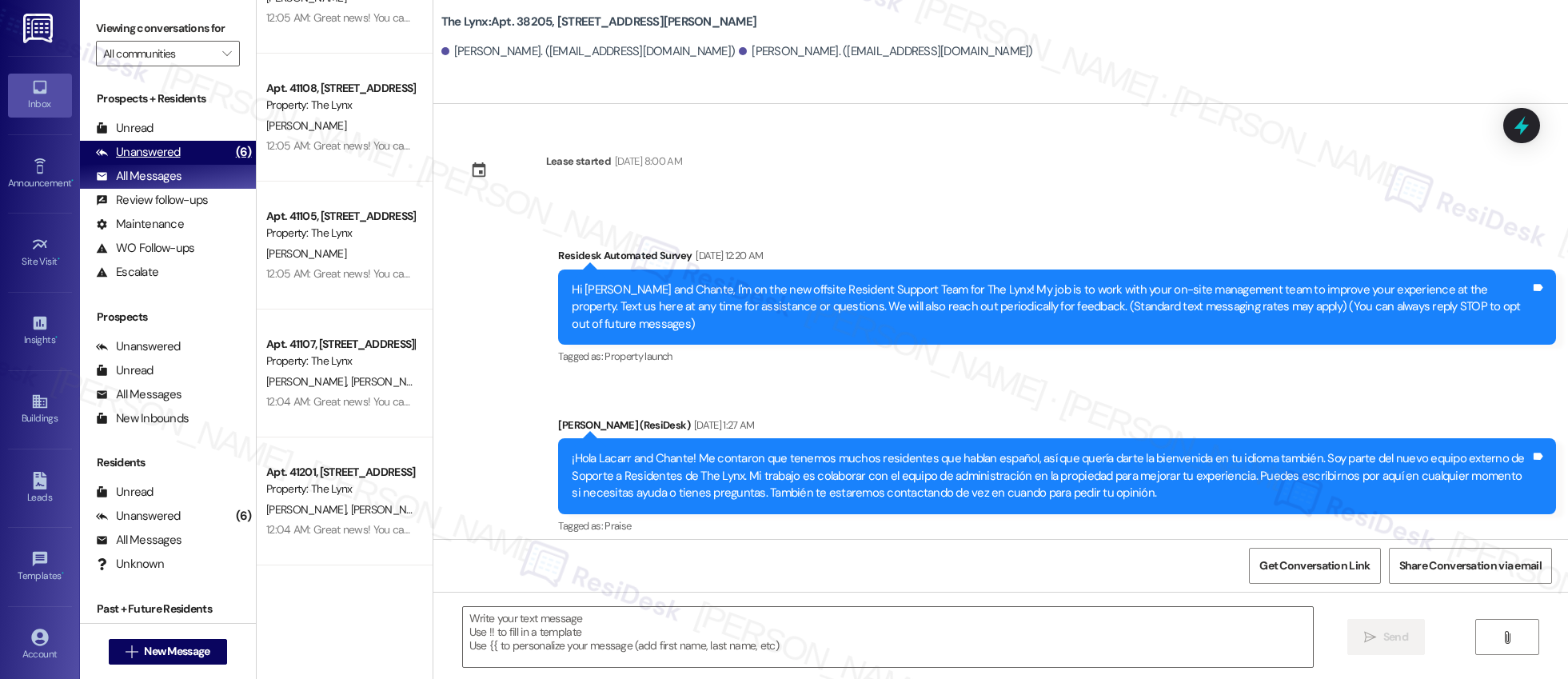
click at [152, 153] on div "Unanswered" at bounding box center [138, 153] width 85 height 17
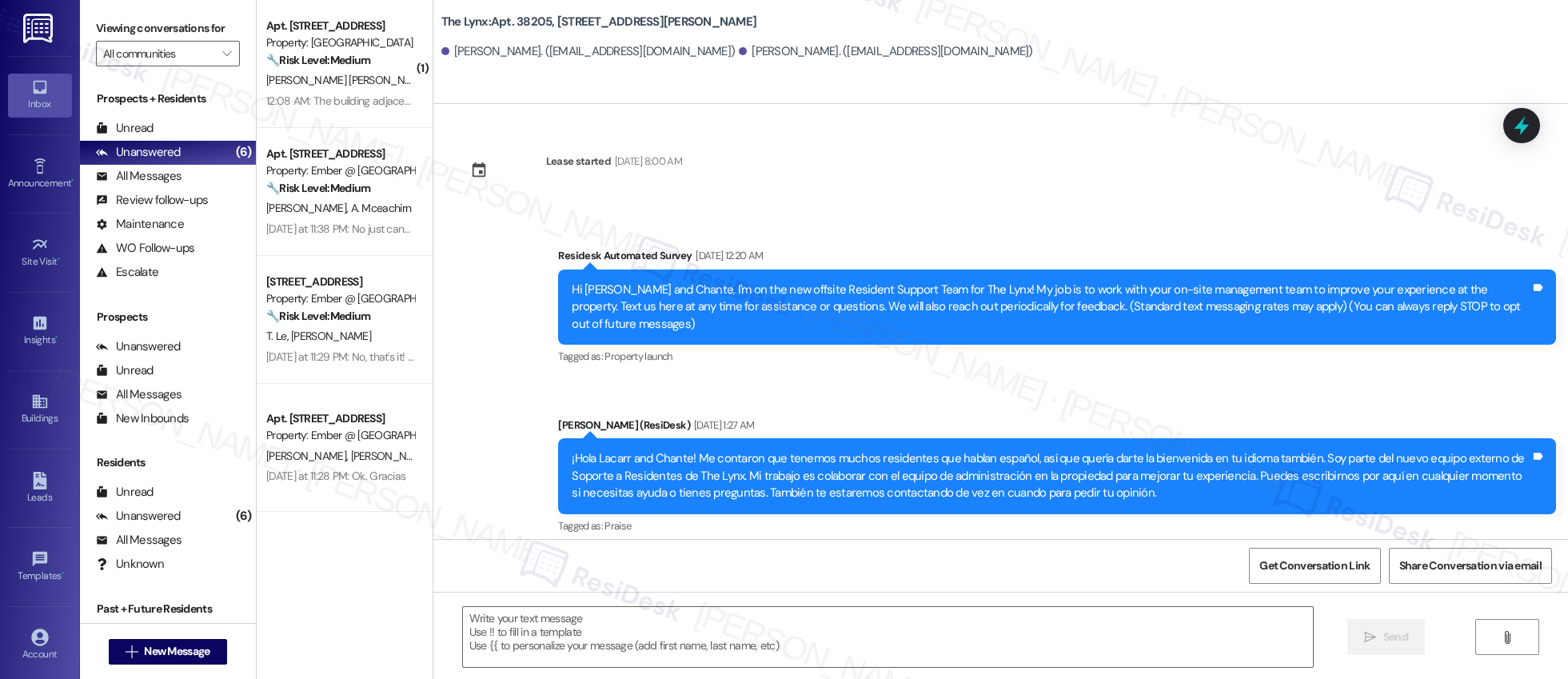
type textarea "Fetching suggested responses. Please feel free to read through the conversation…"
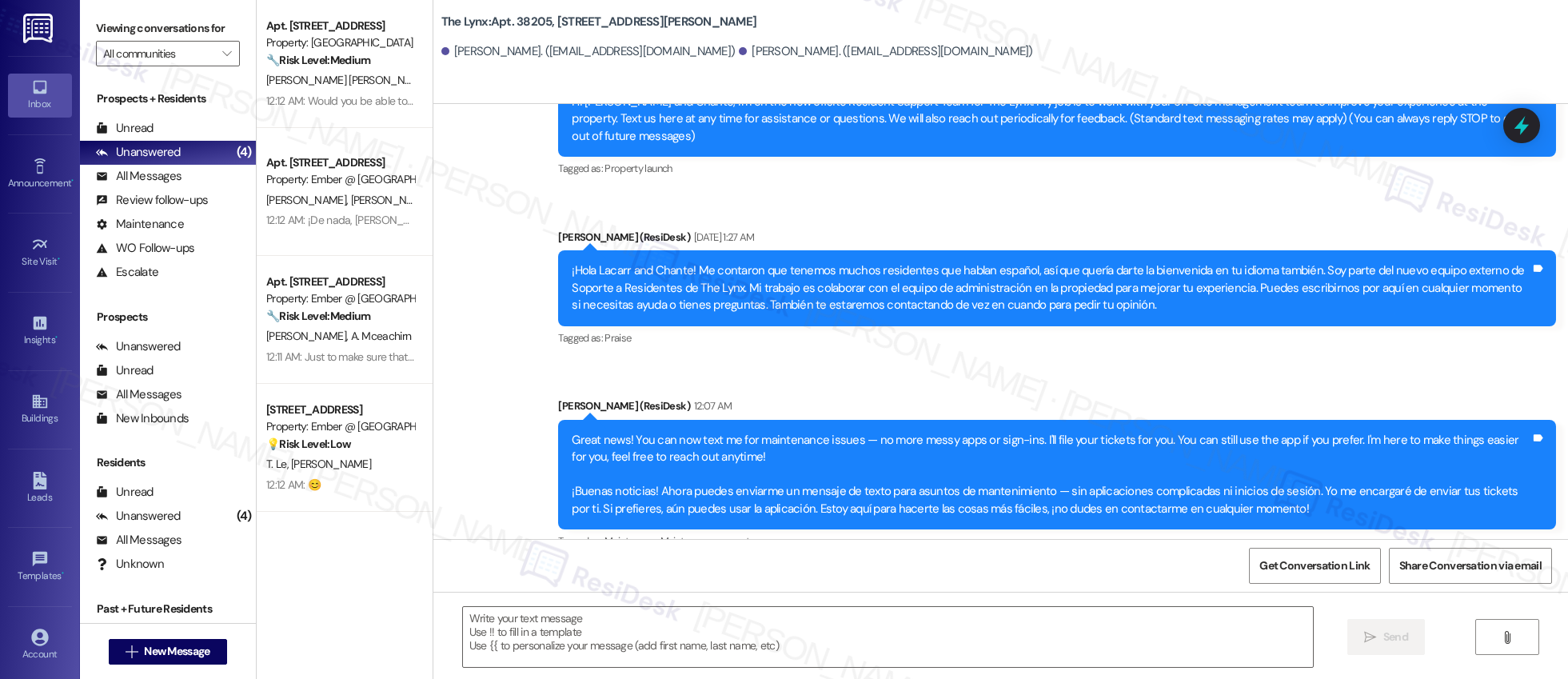
scroll to position [197, 0]
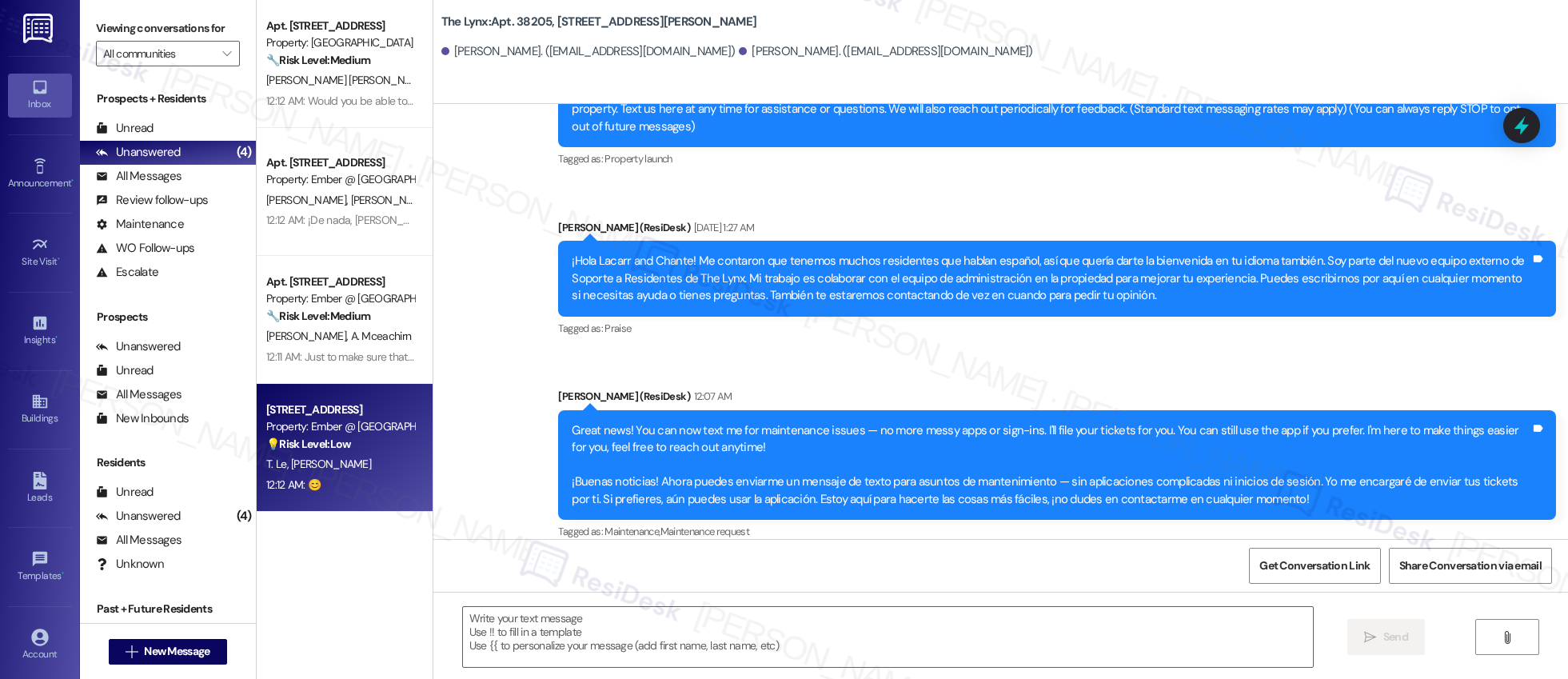
click at [355, 436] on div "💡 Risk Level: Low The resident is simply acknowledging the completion of a requ…" at bounding box center [340, 444] width 148 height 17
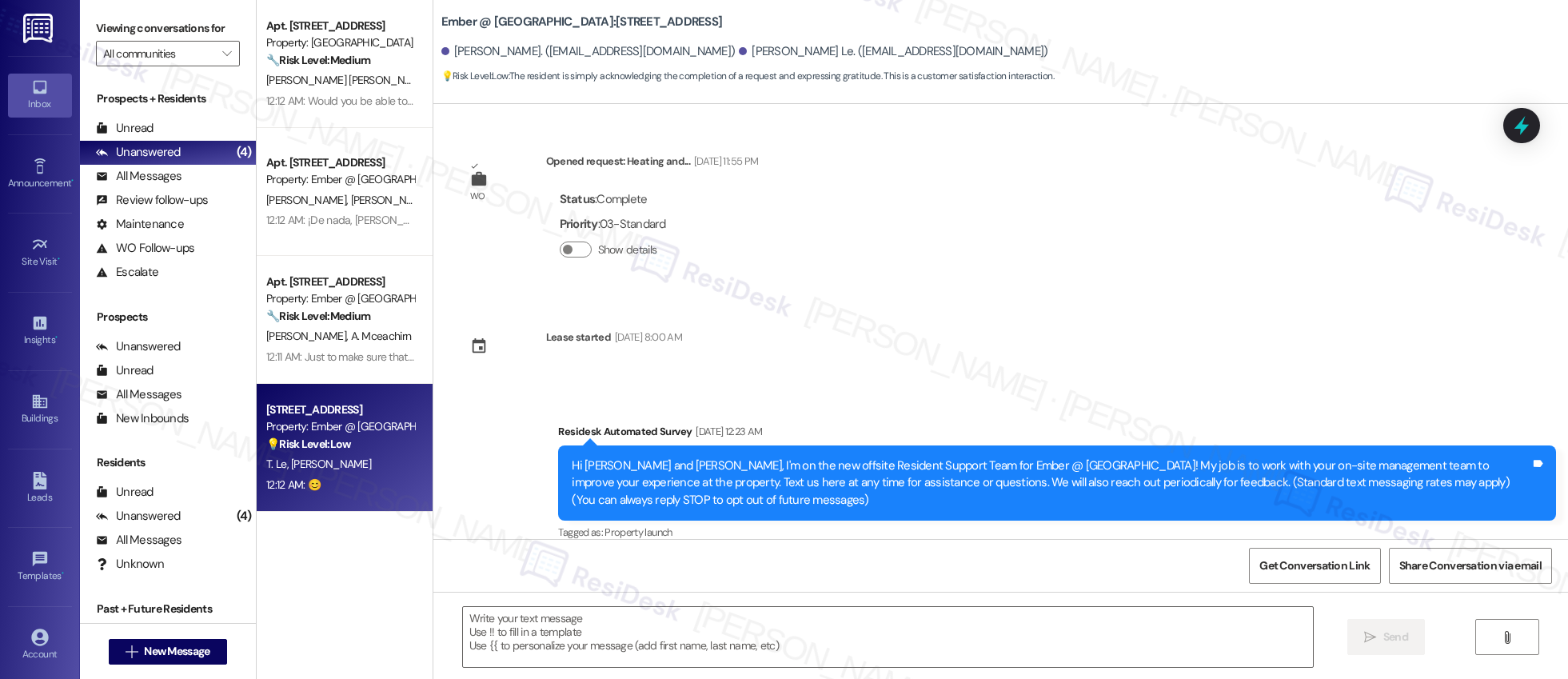
scroll to position [2734, 0]
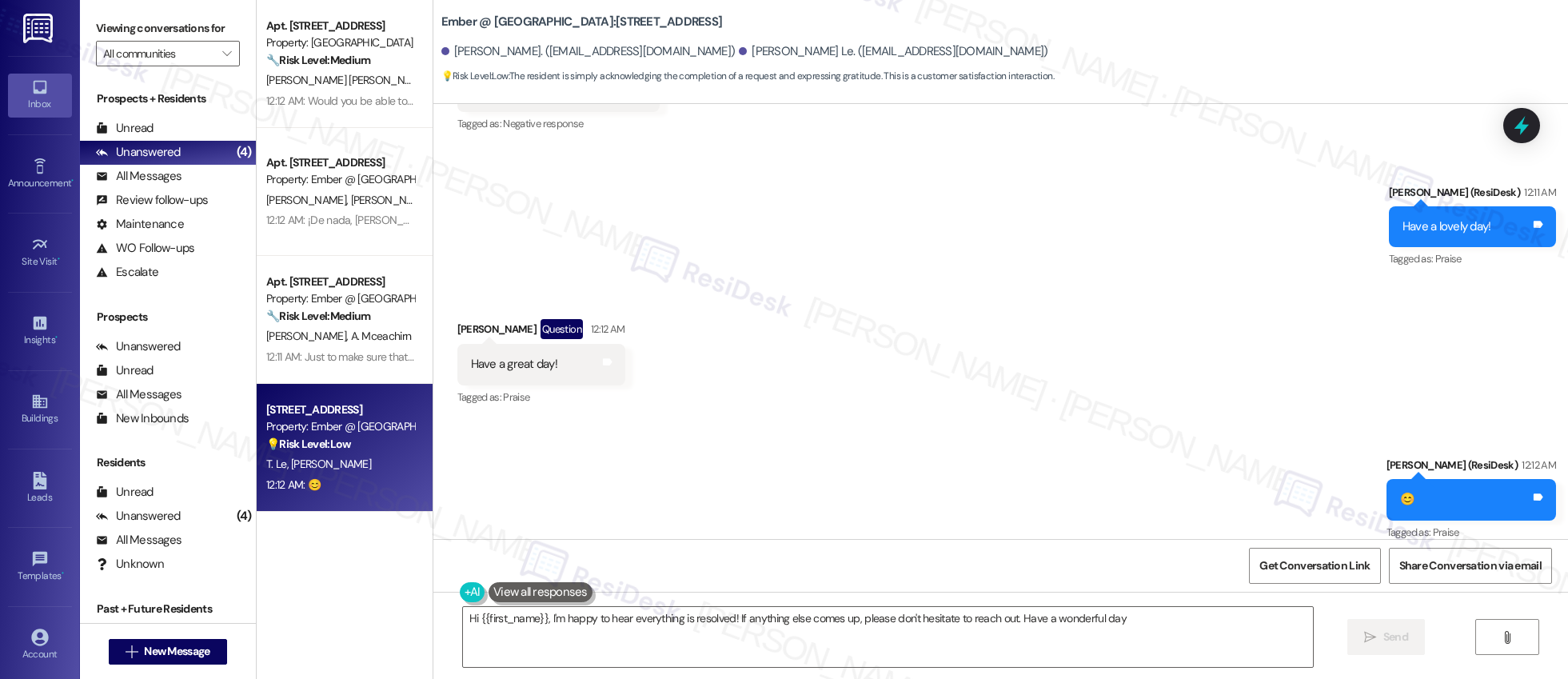
type textarea "Hi {{first_name}}, I'm happy to hear everything is resolved! If anything else c…"
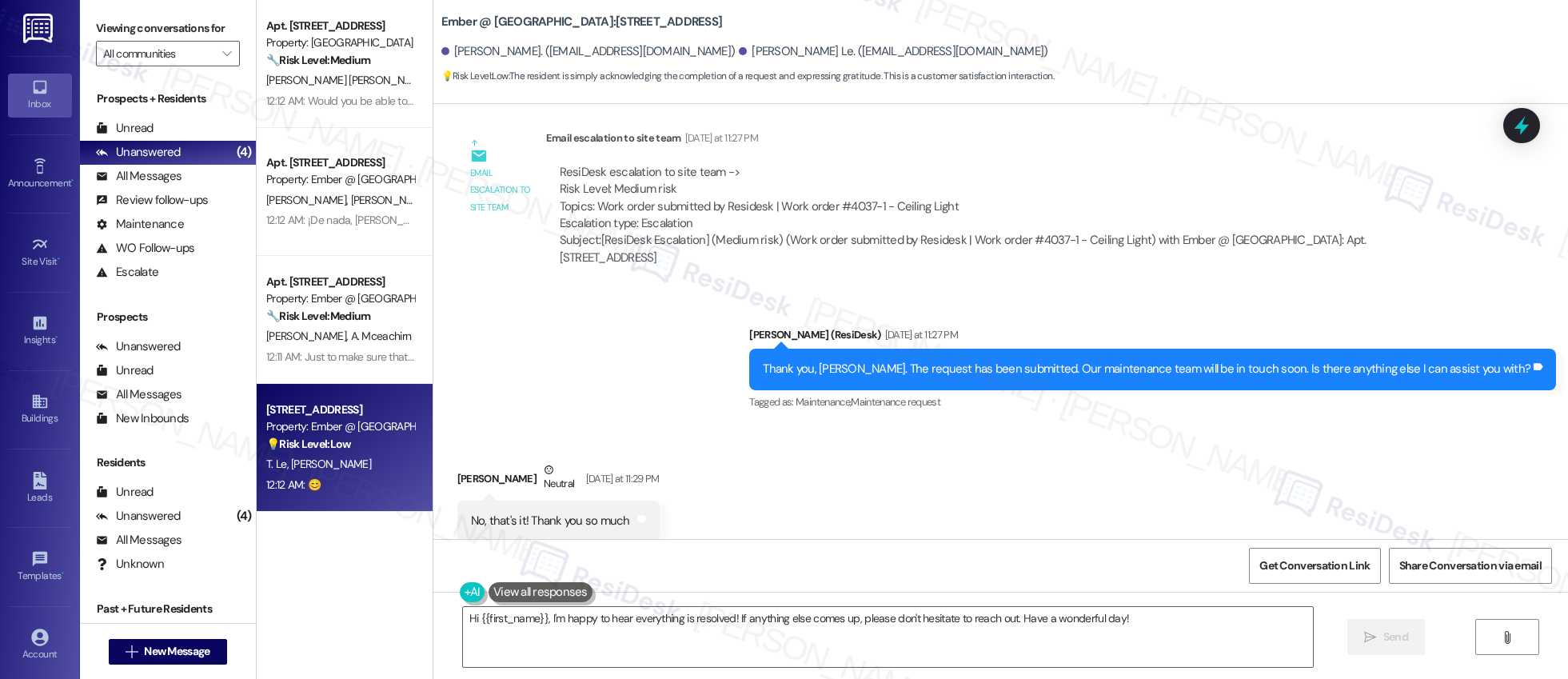
scroll to position [2075, 0]
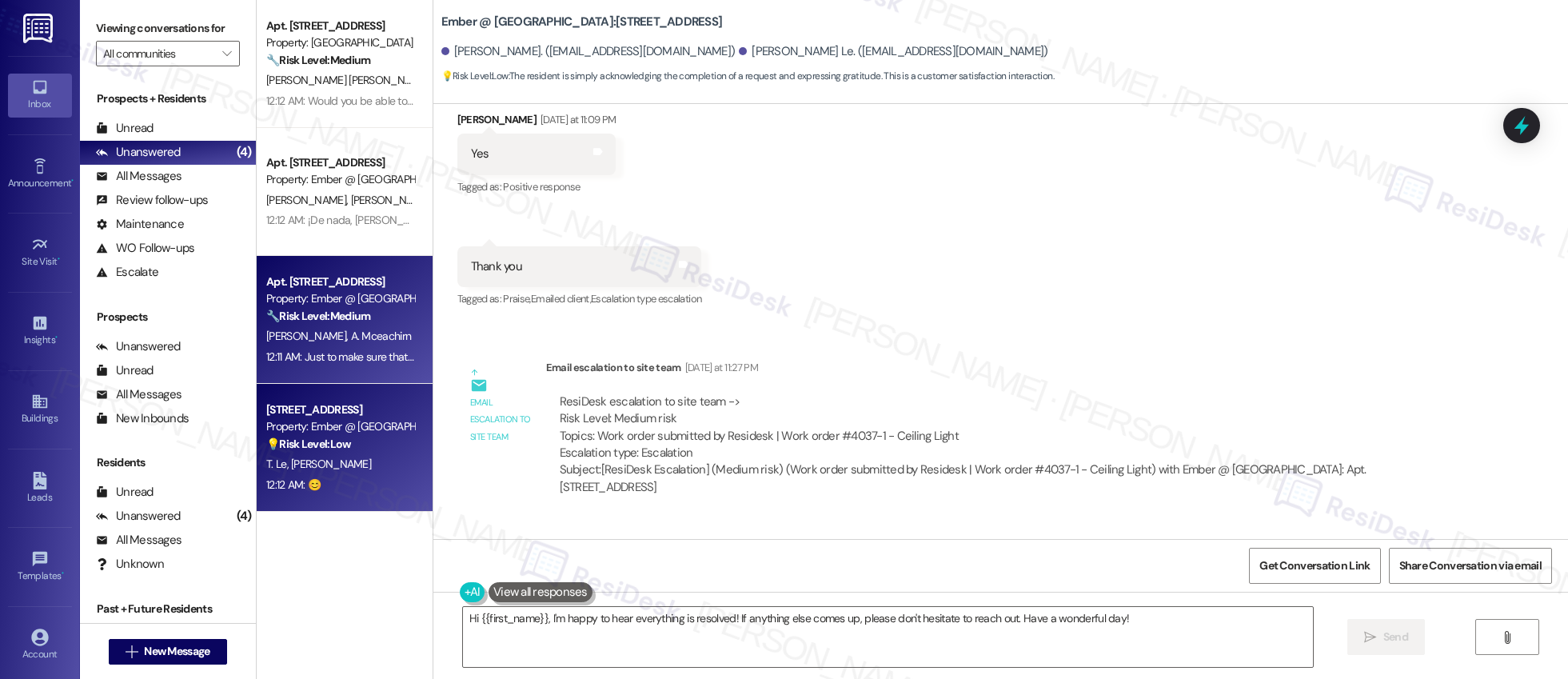
click at [329, 293] on div "Property: Ember @ [GEOGRAPHIC_DATA]" at bounding box center [340, 299] width 148 height 17
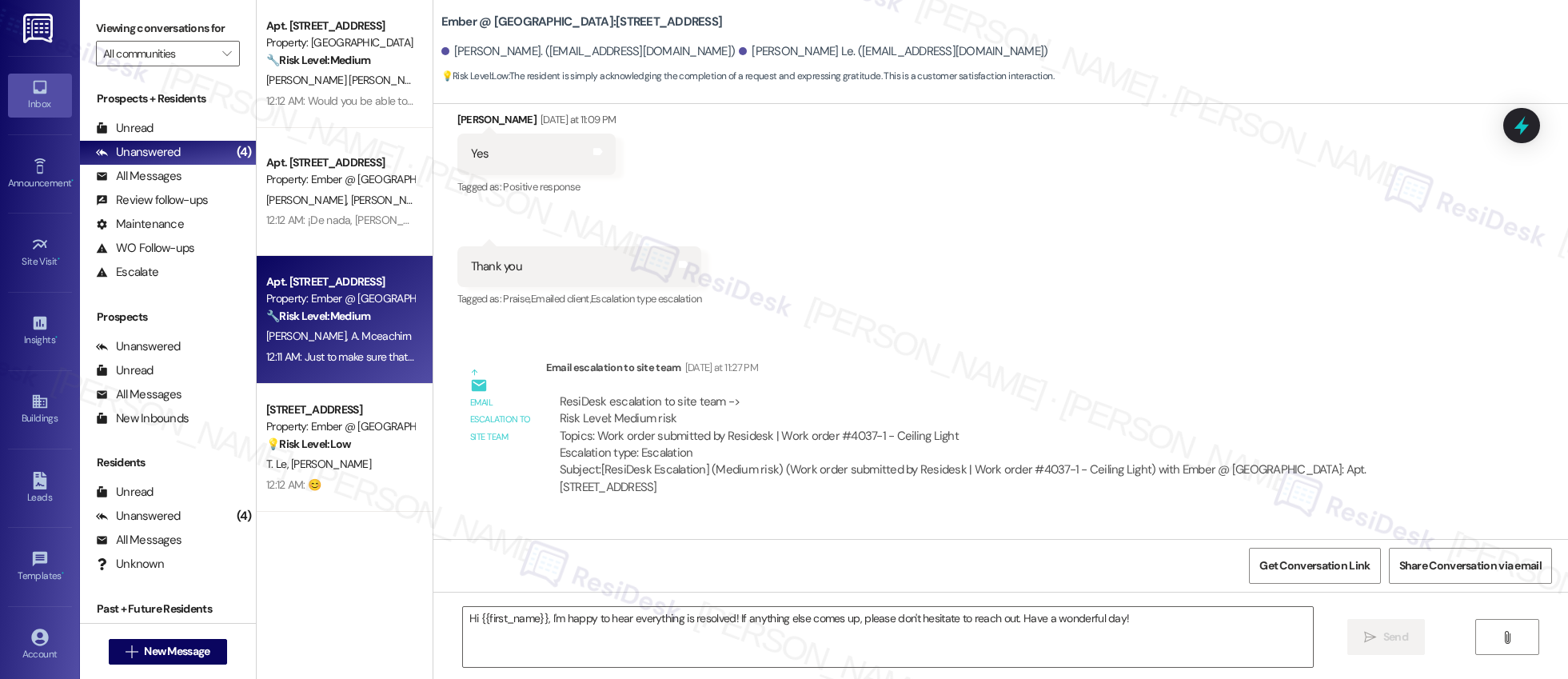
type textarea "Fetching suggested responses. Please feel free to read through the conversation…"
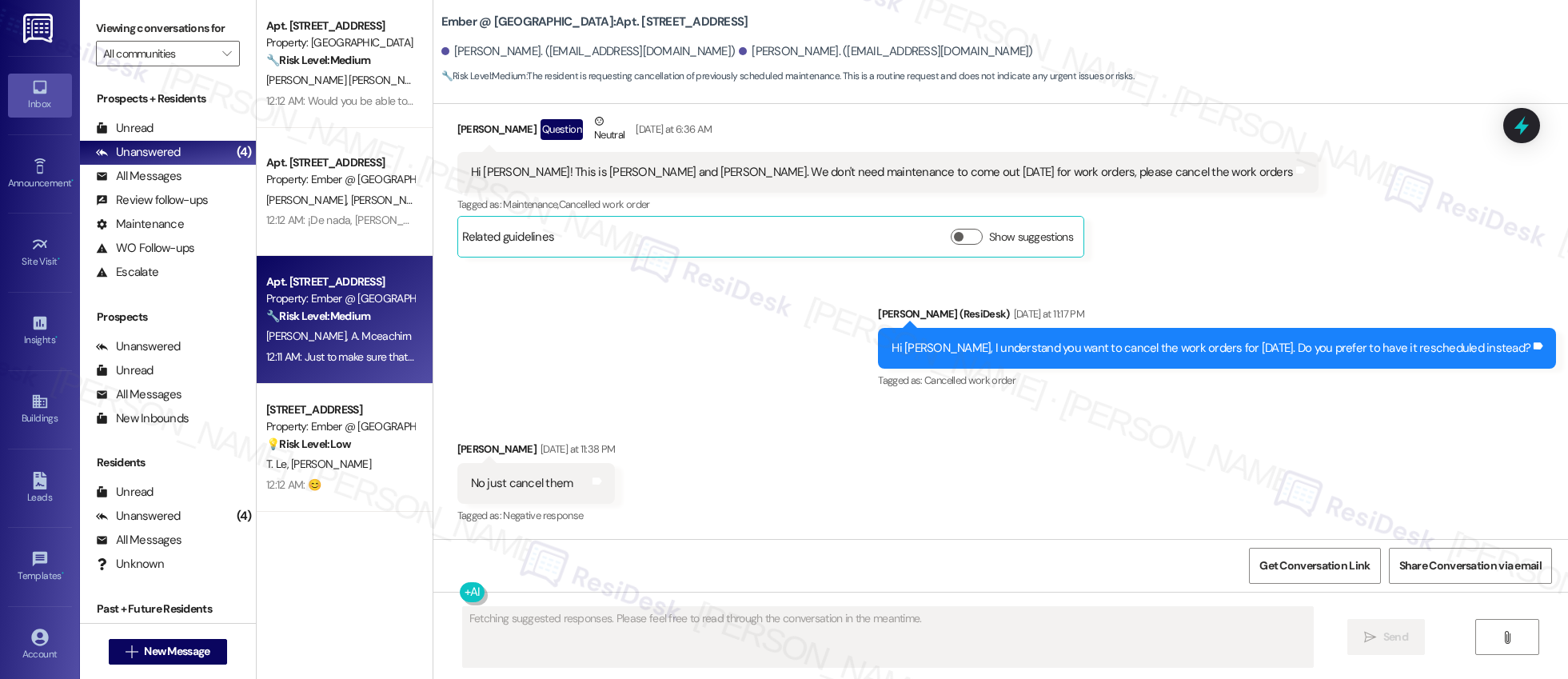
scroll to position [1127, 0]
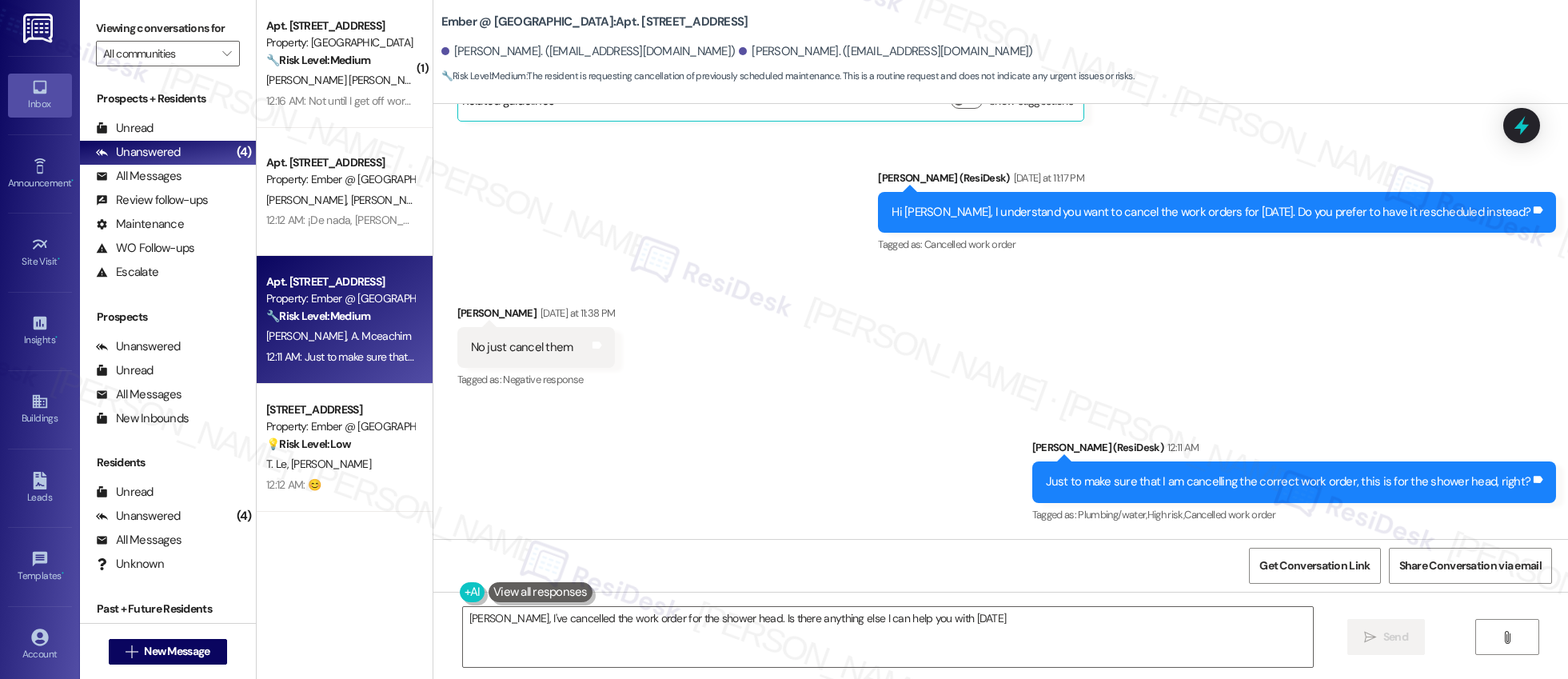
type textarea "Okay Kevin, I've cancelled the work order for the shower head. Is there anythin…"
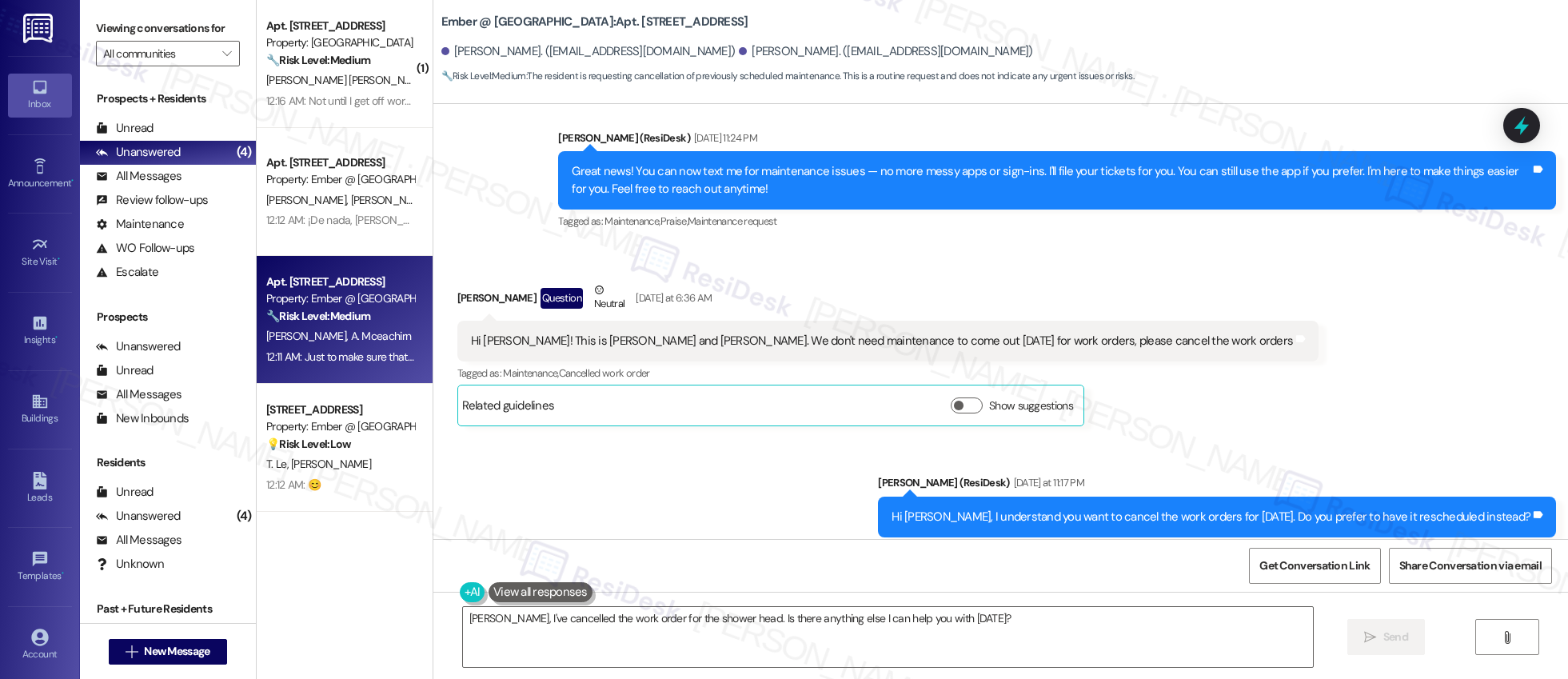
scroll to position [820, 0]
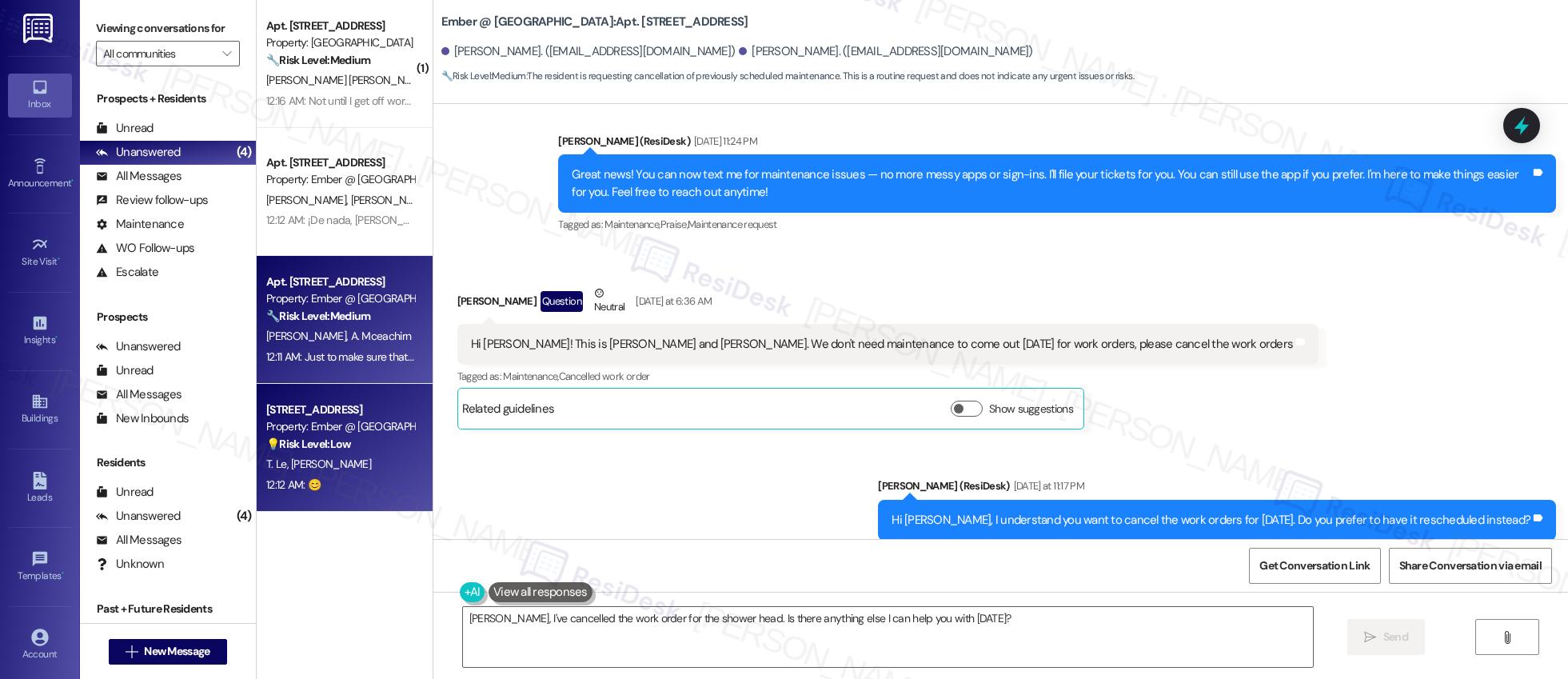
click at [350, 434] on div "Property: Ember @ [GEOGRAPHIC_DATA]" at bounding box center [340, 427] width 148 height 17
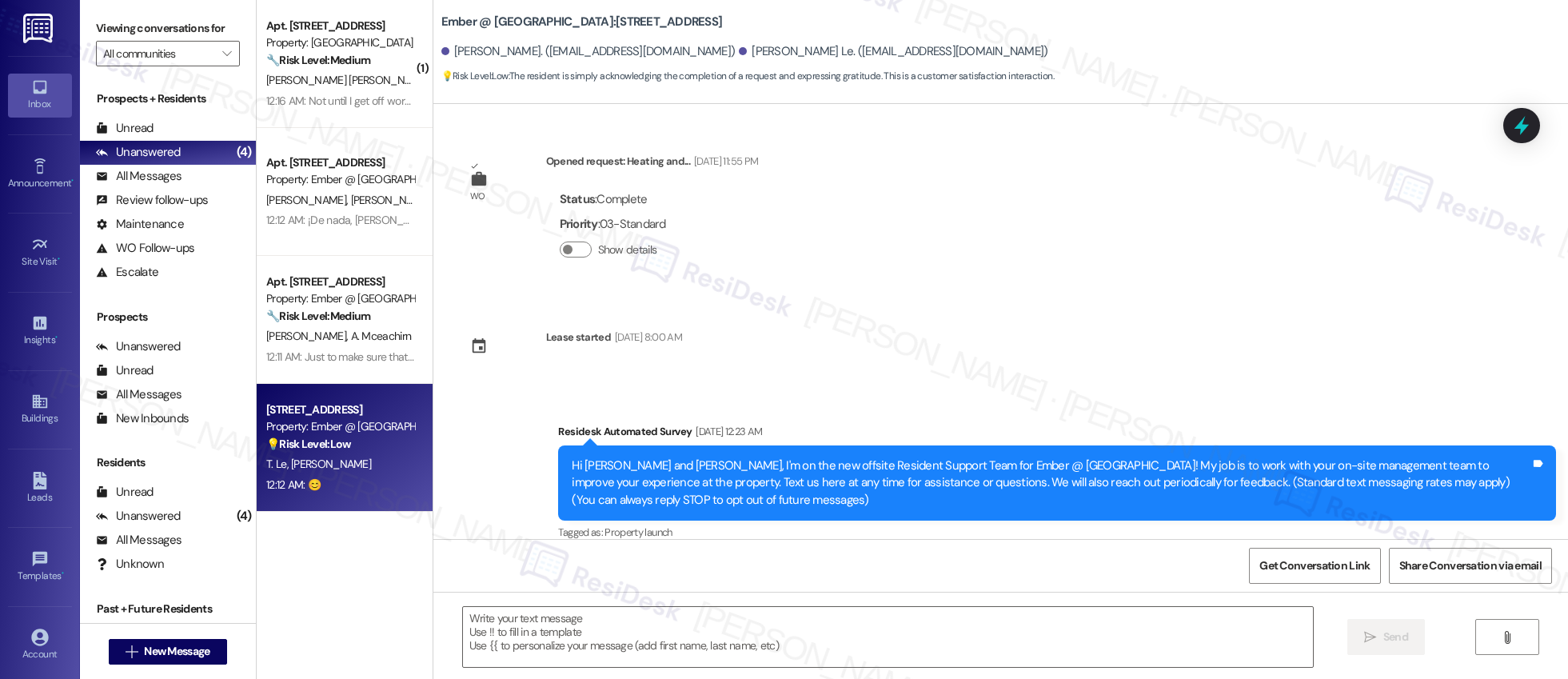
scroll to position [2734, 0]
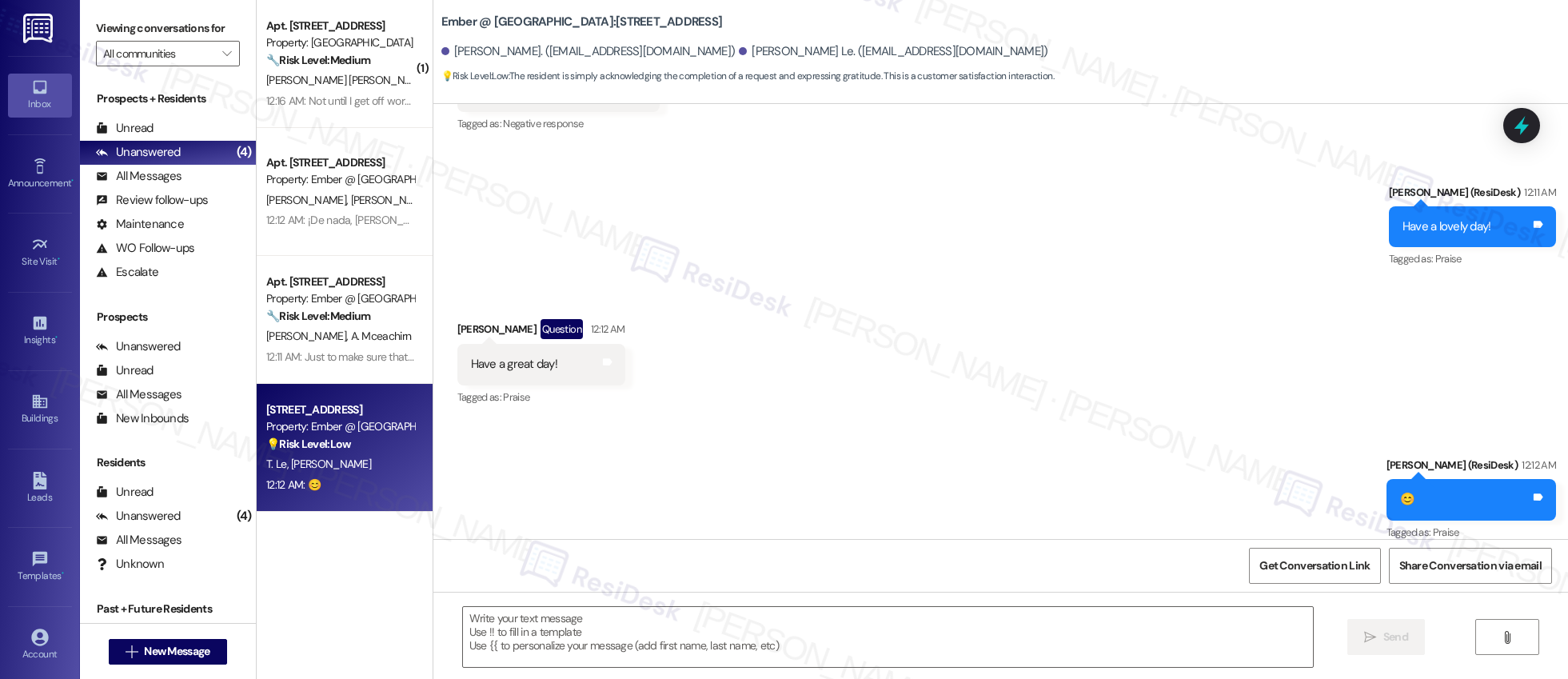
type textarea "Fetching suggested responses. Please feel free to read through the conversation…"
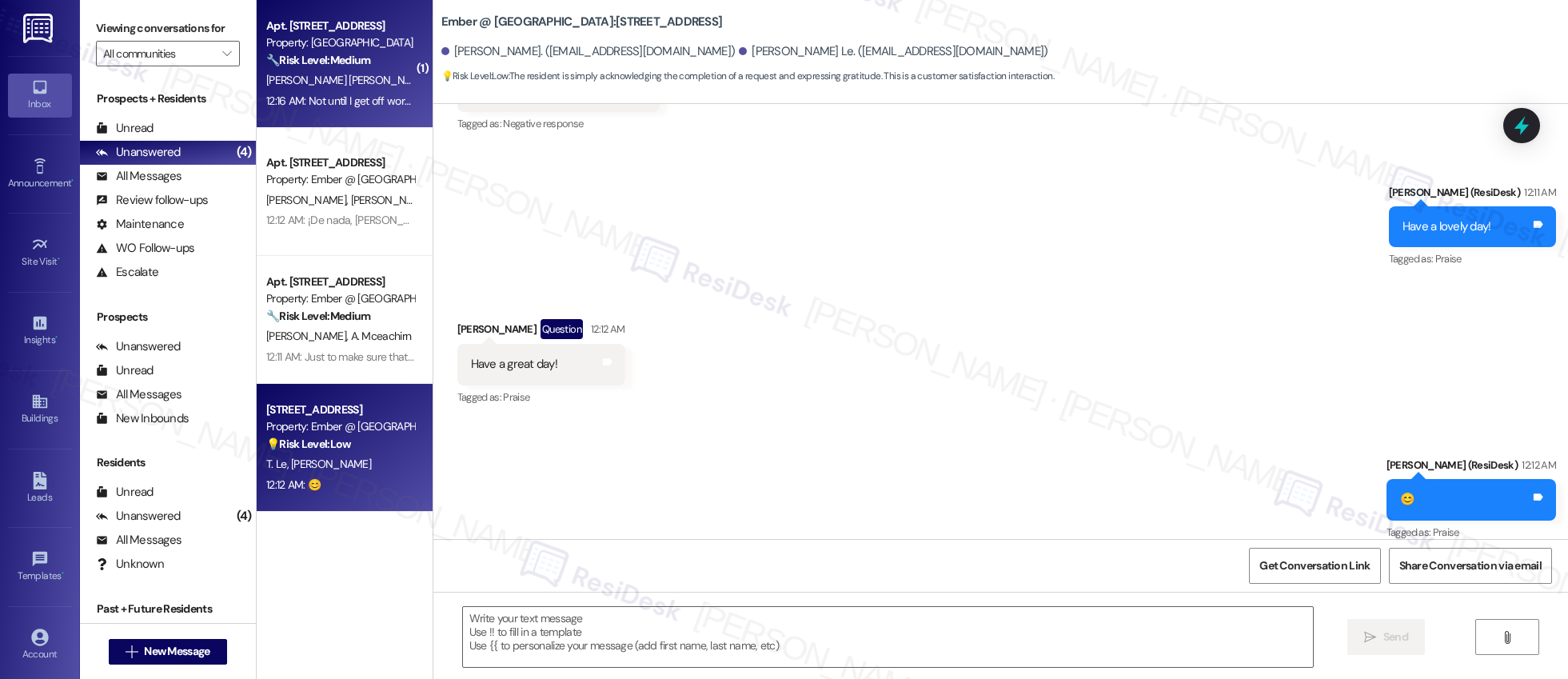
click at [371, 112] on div "Apt. 3104, 3379 Timber View Dr Property: Kenzie Park 🔧 Risk Level: Medium The r…" at bounding box center [344, 63] width 176 height 128
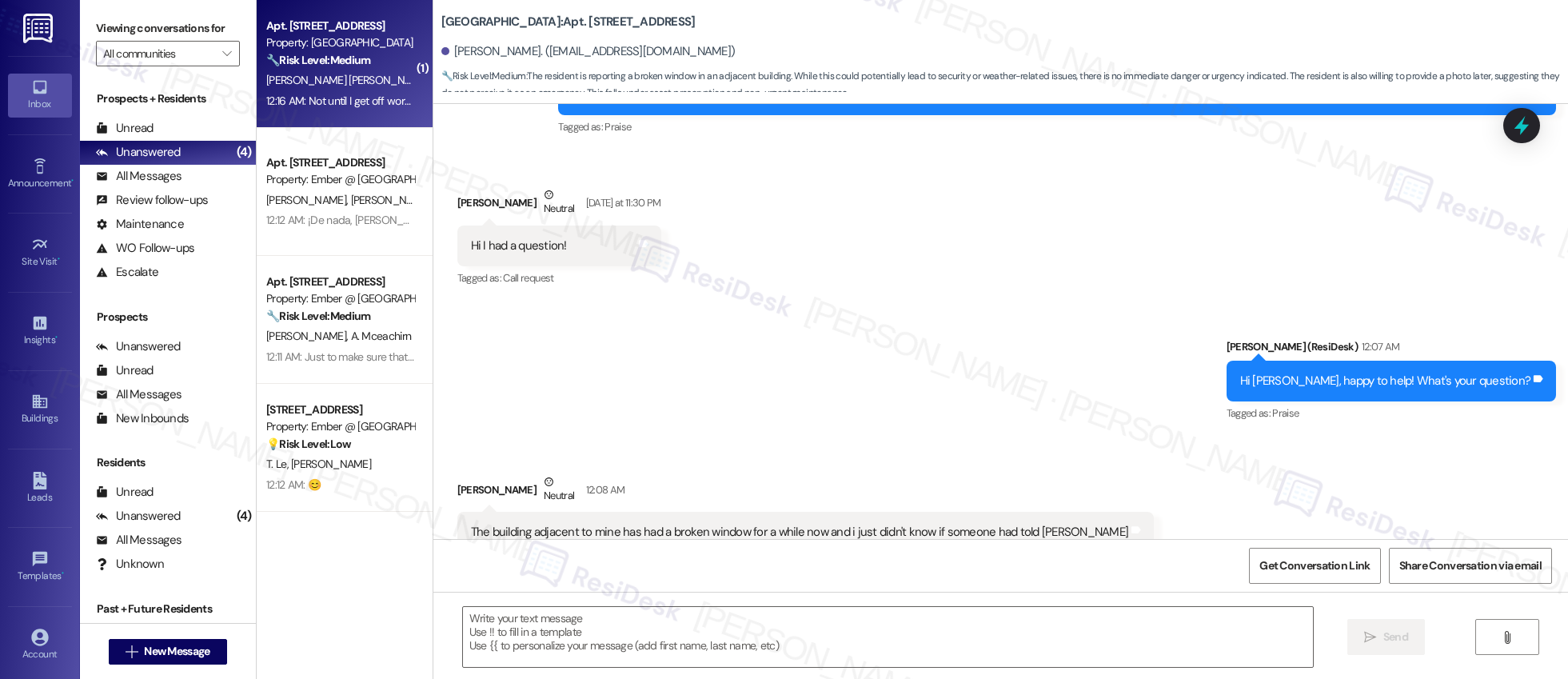
type textarea "Fetching suggested responses. Please feel free to read through the conversation…"
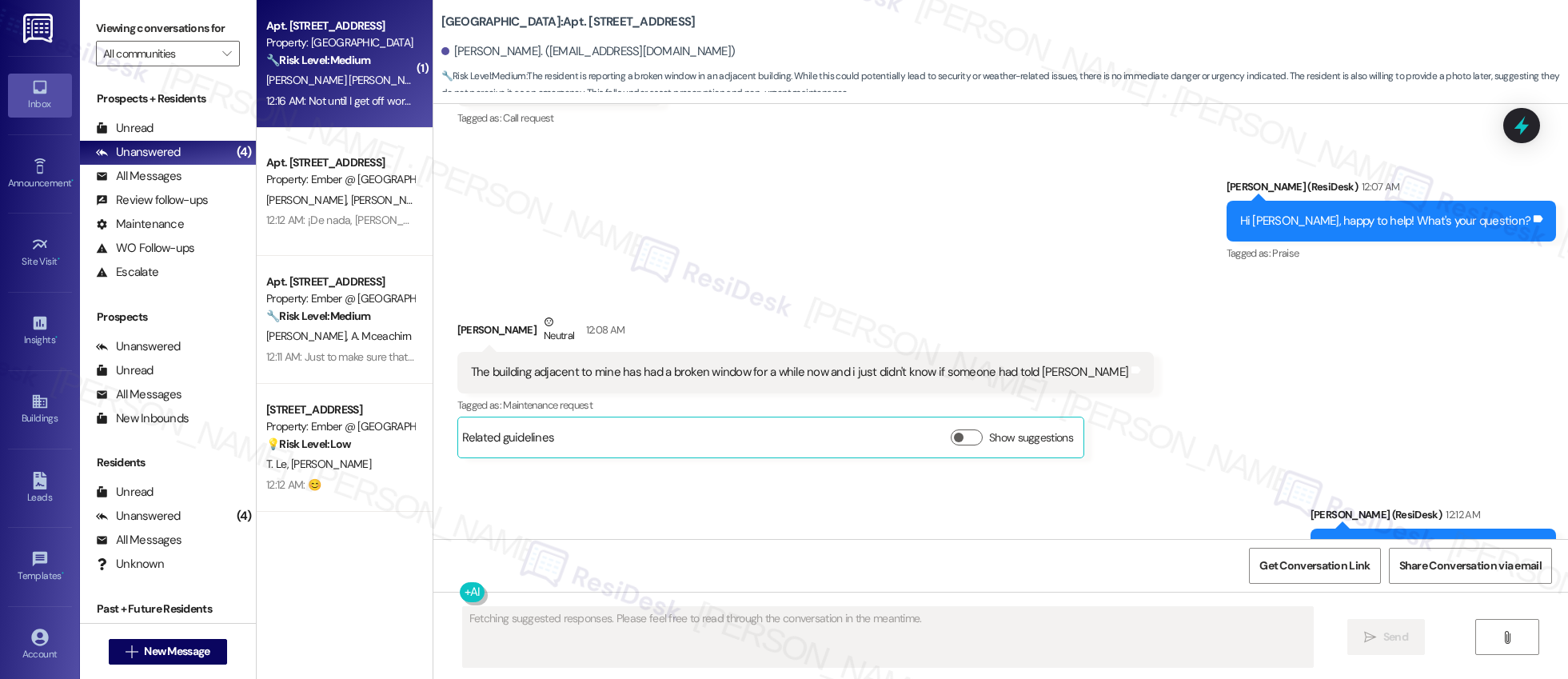
scroll to position [791, 0]
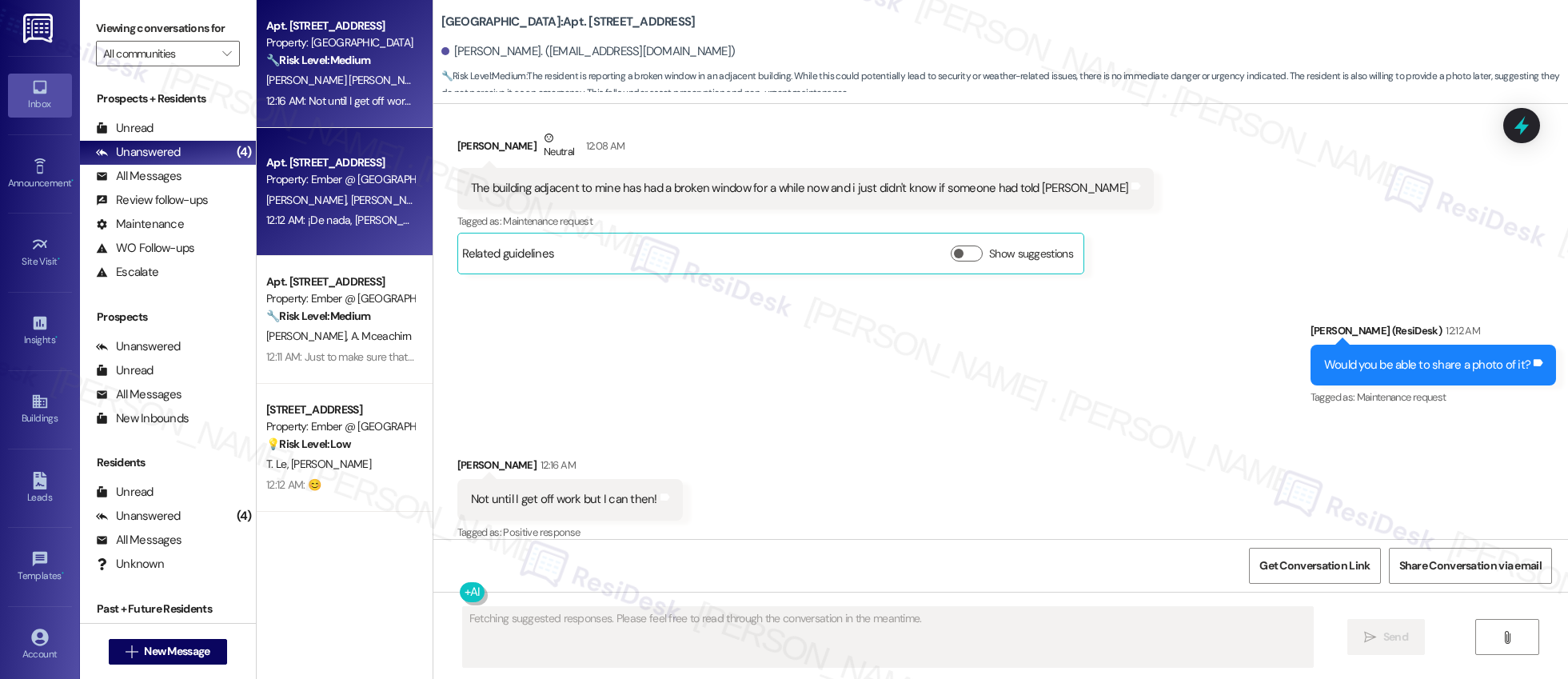
click at [350, 196] on span "[PERSON_NAME]" at bounding box center [392, 200] width 85 height 15
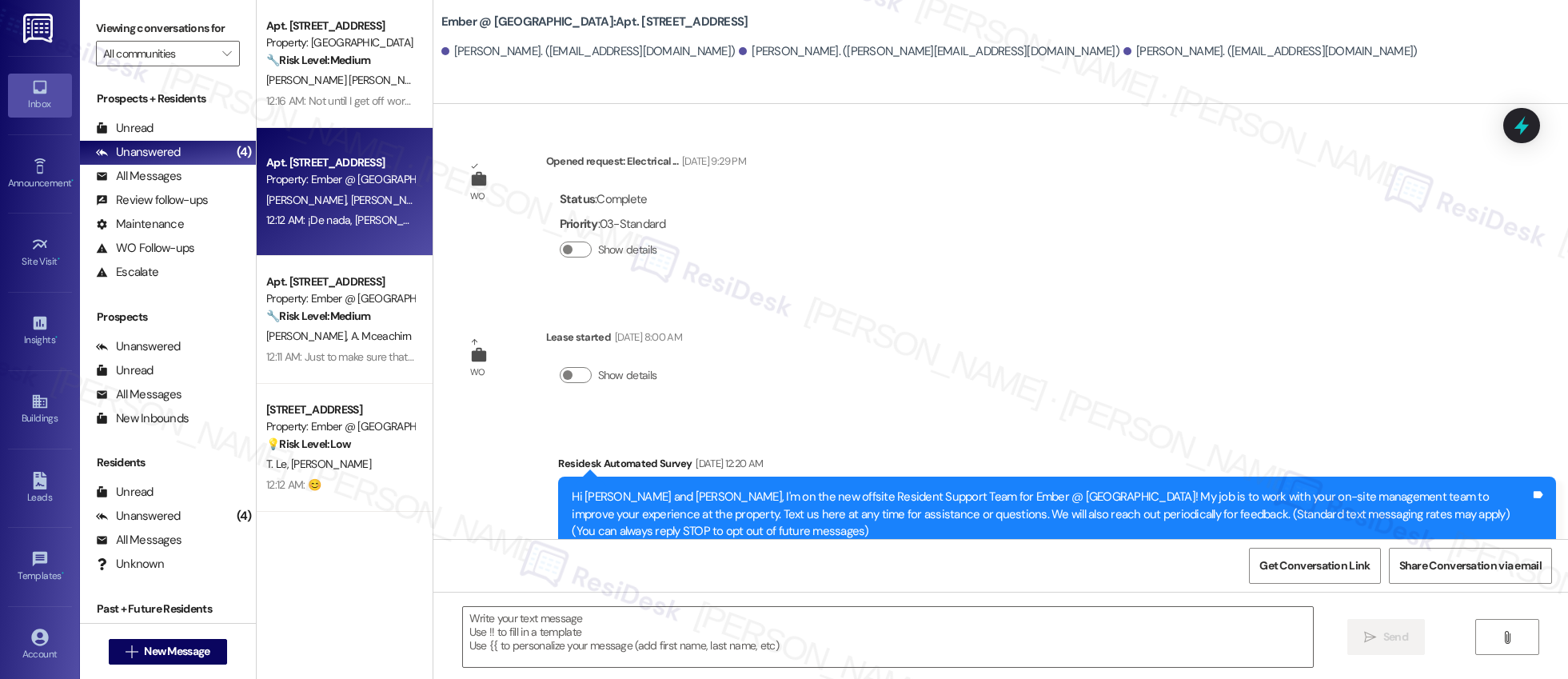
scroll to position [2767, 0]
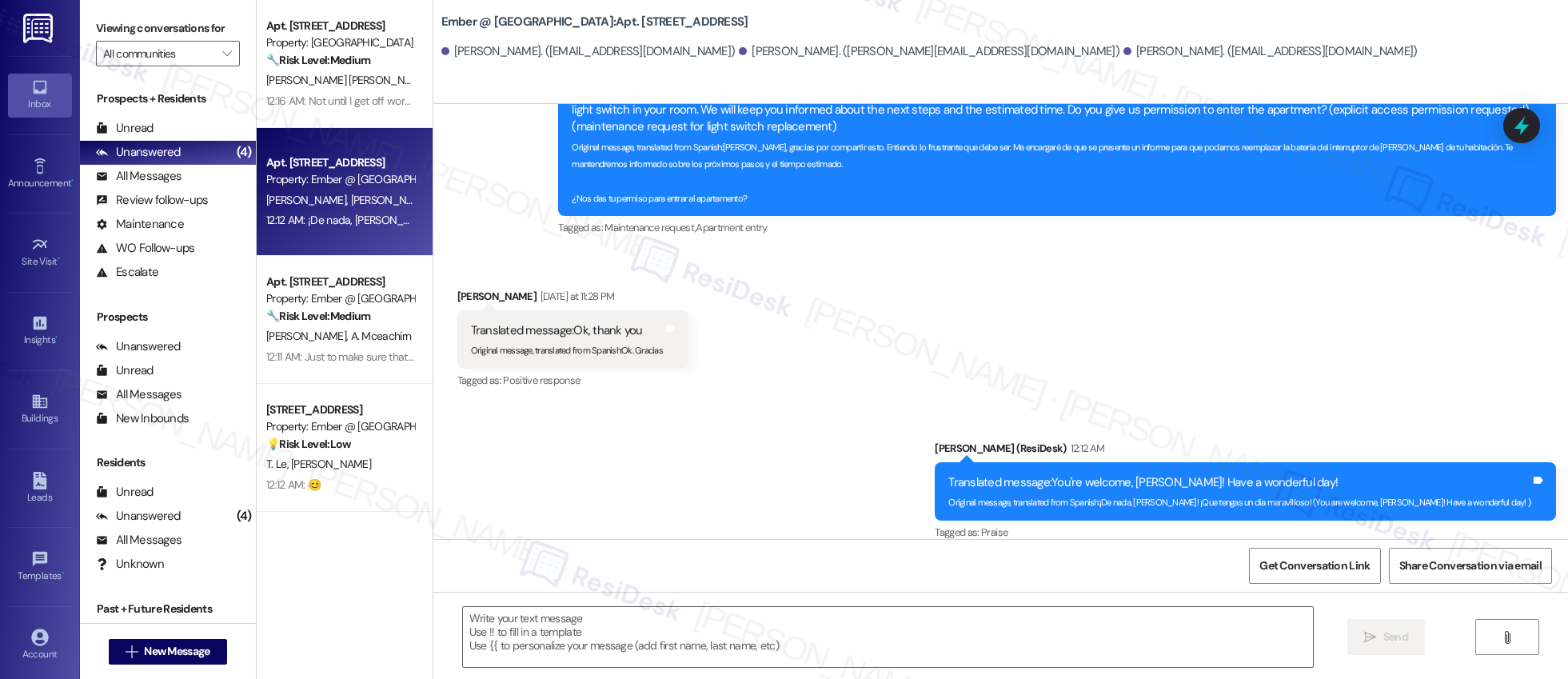
type textarea "Fetching suggested responses. Please feel free to read through the conversation…"
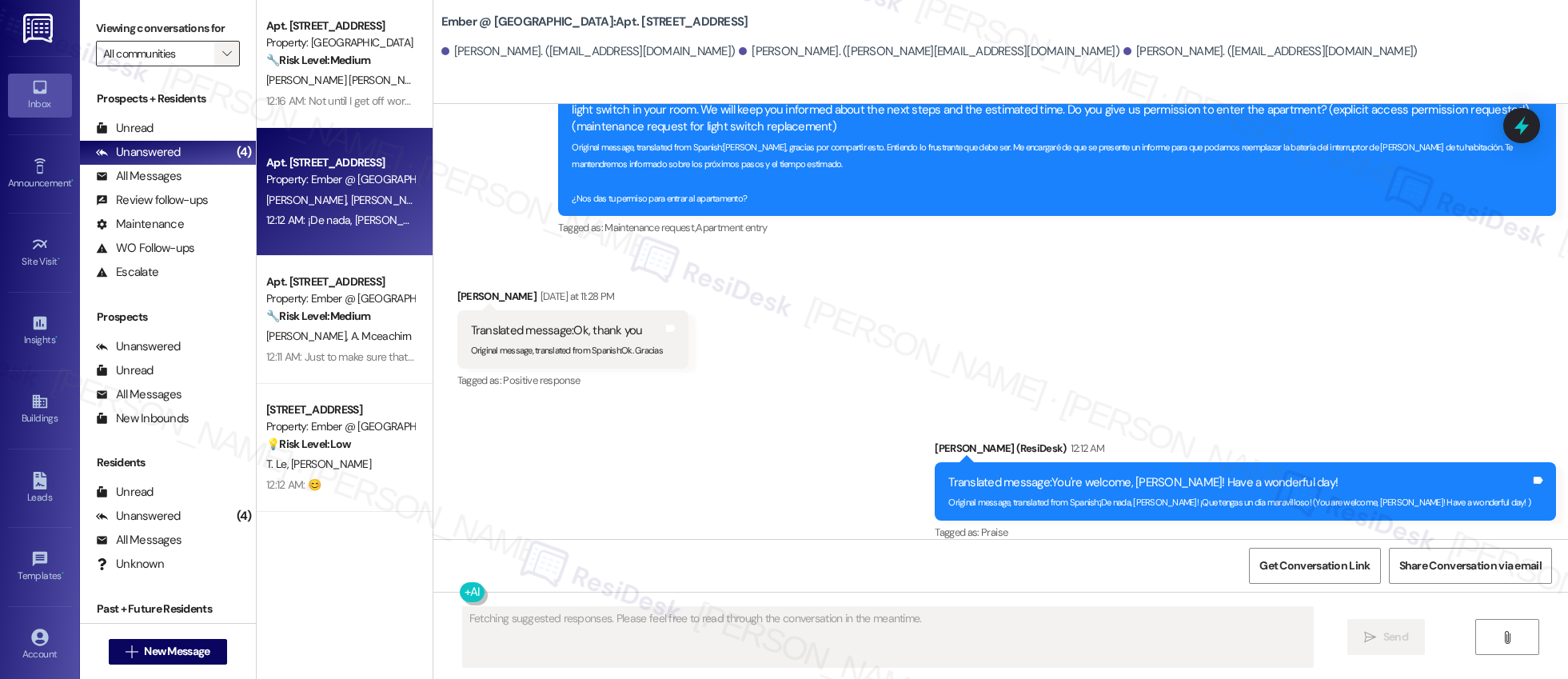
click at [222, 55] on icon "" at bounding box center [226, 53] width 9 height 13
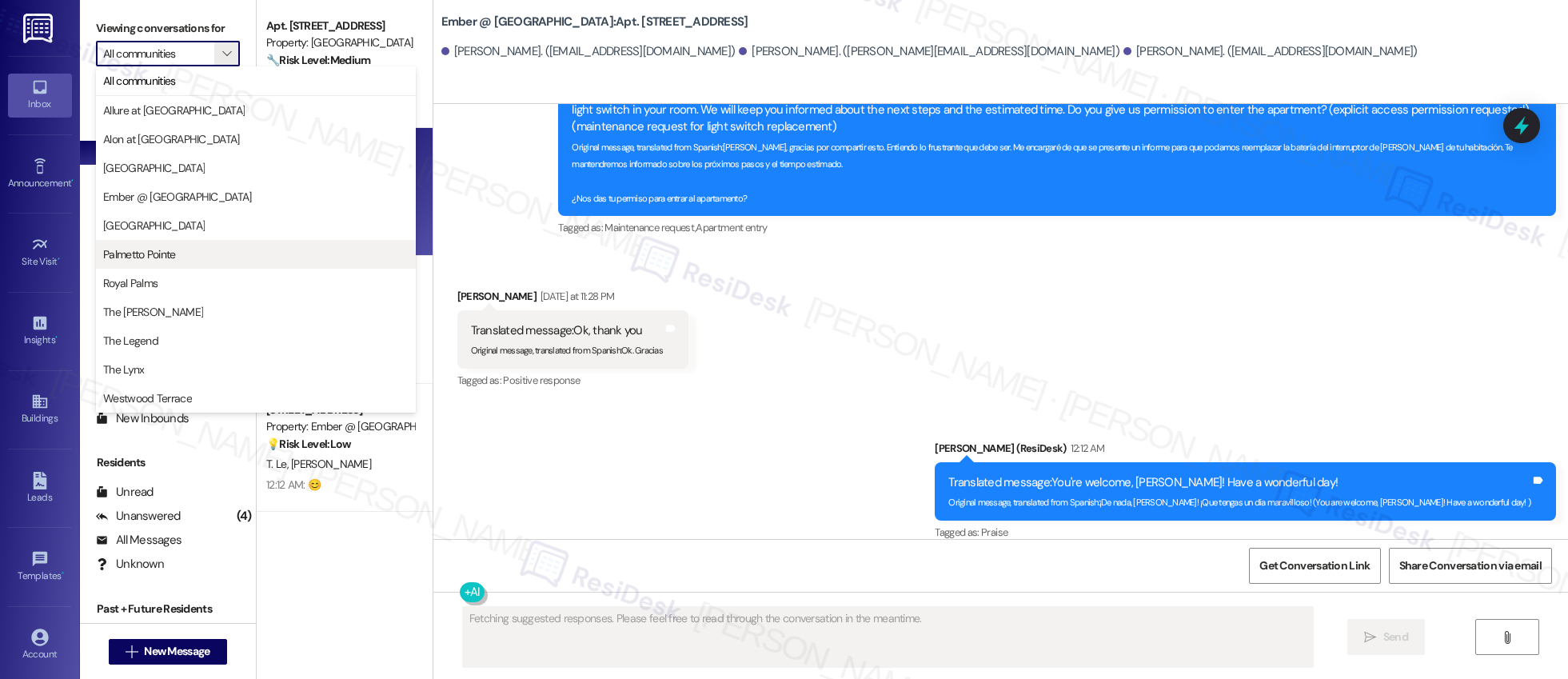
click at [170, 259] on span "Palmetto Pointe" at bounding box center [139, 254] width 73 height 16
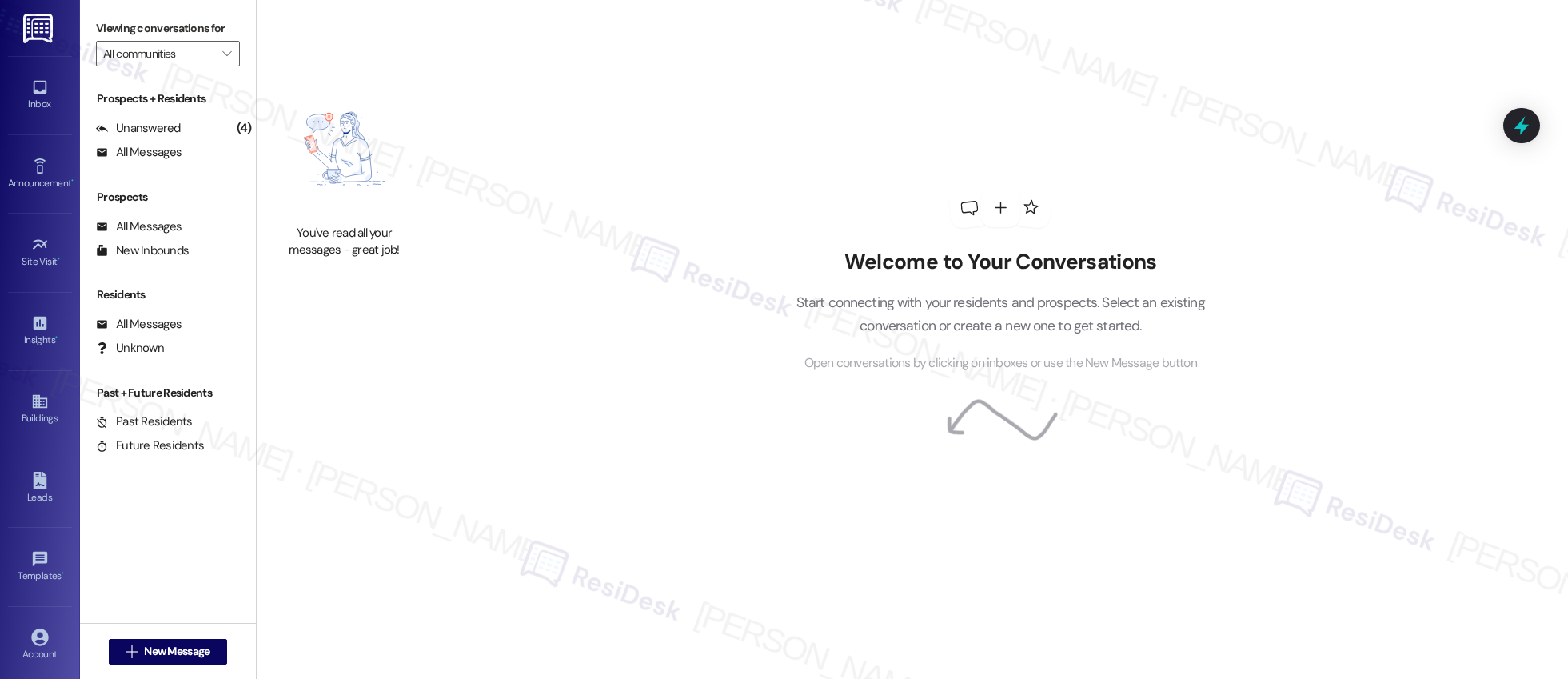
type input "Palmetto Pointe"
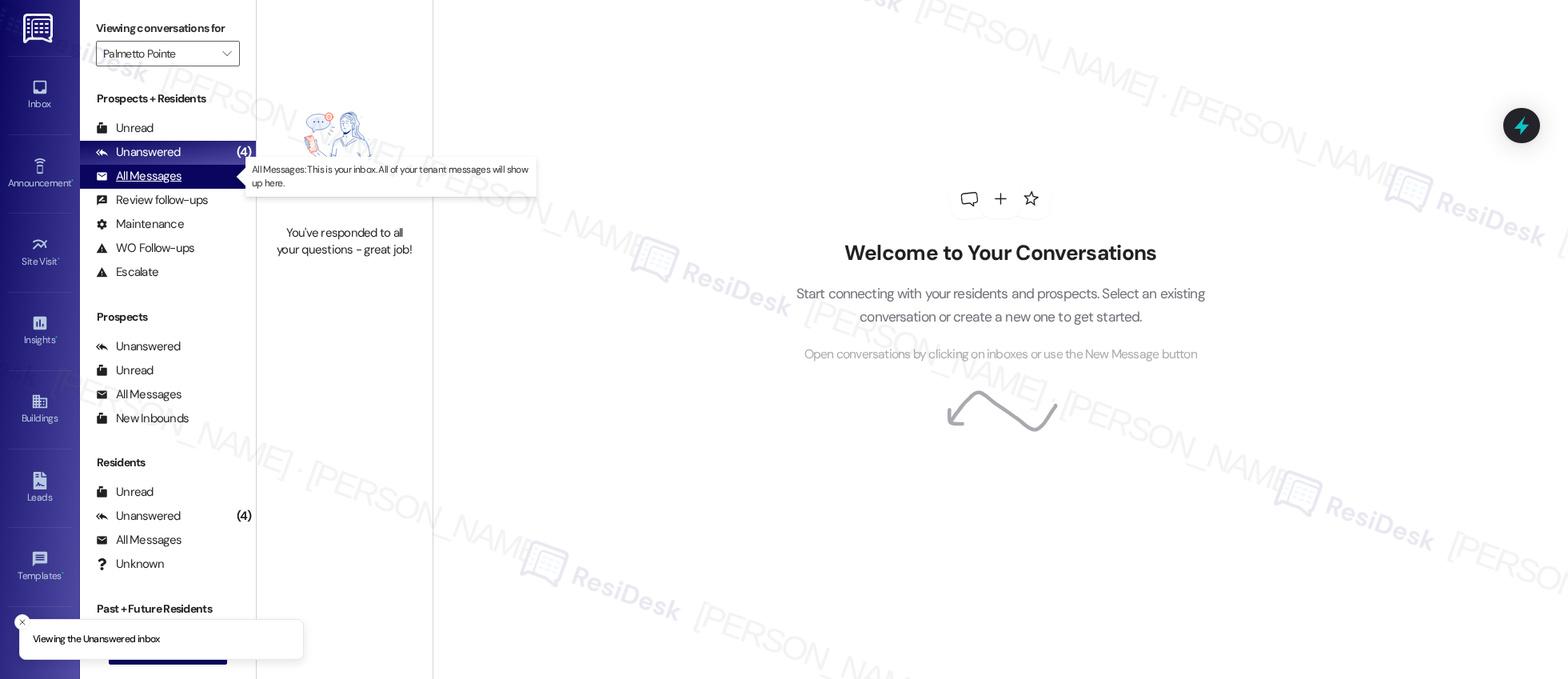
click at [152, 175] on div "All Messages" at bounding box center [139, 177] width 86 height 17
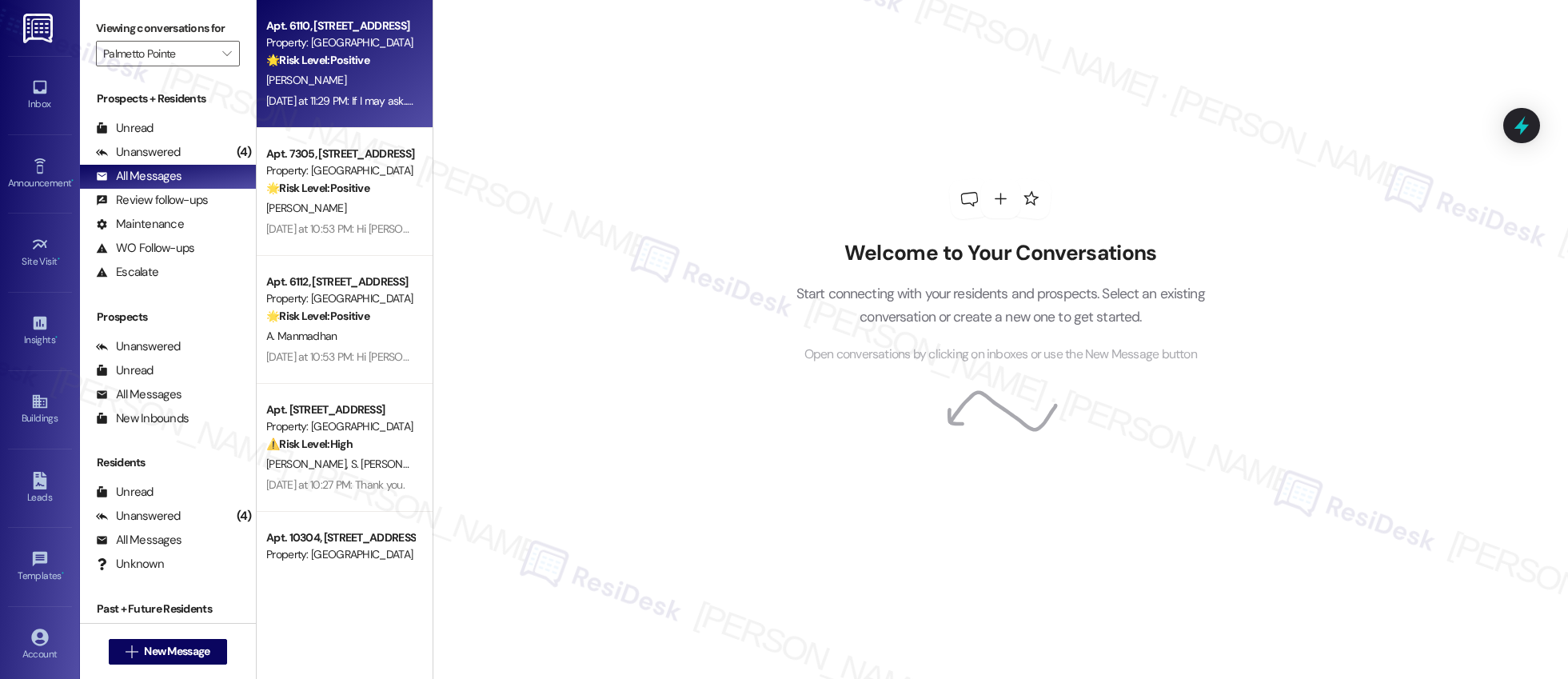
click at [362, 86] on div "[PERSON_NAME]" at bounding box center [340, 80] width 151 height 20
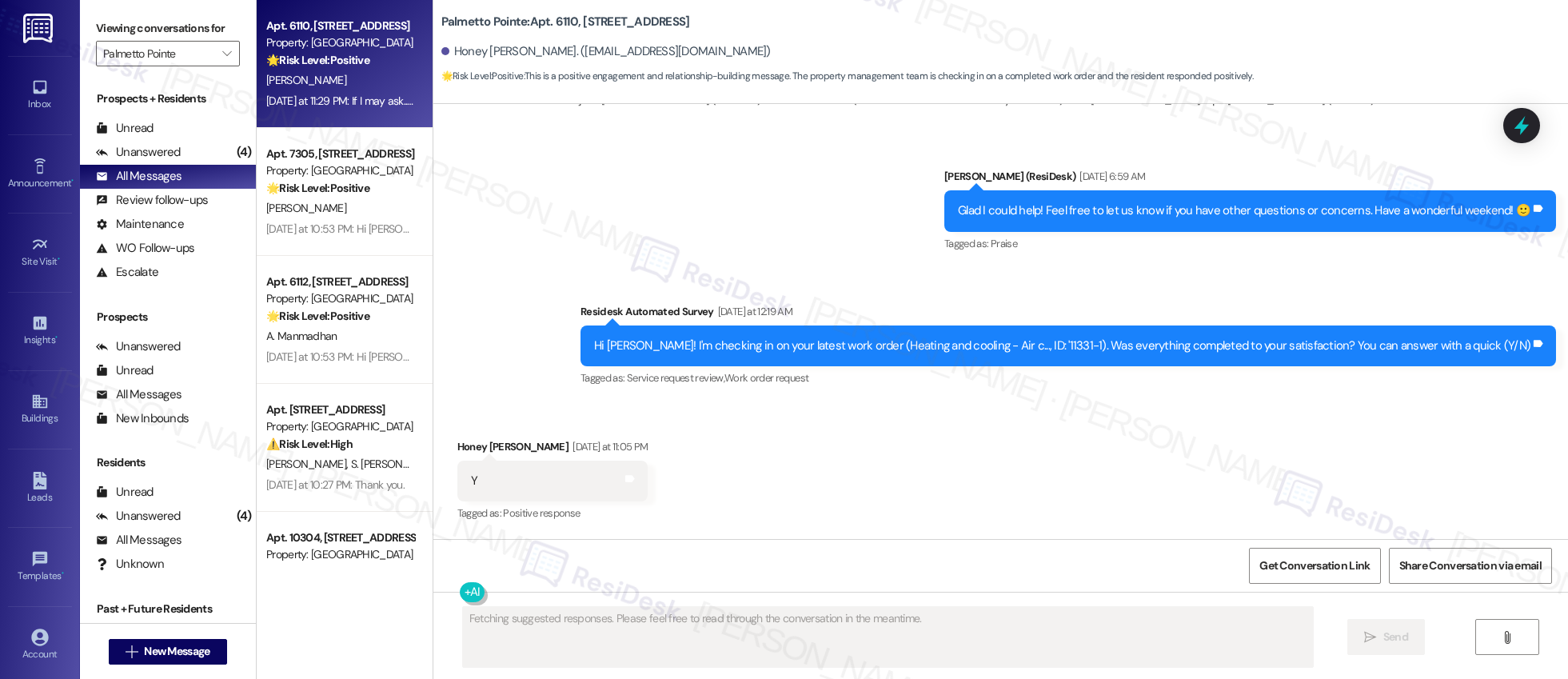
scroll to position [1950, 0]
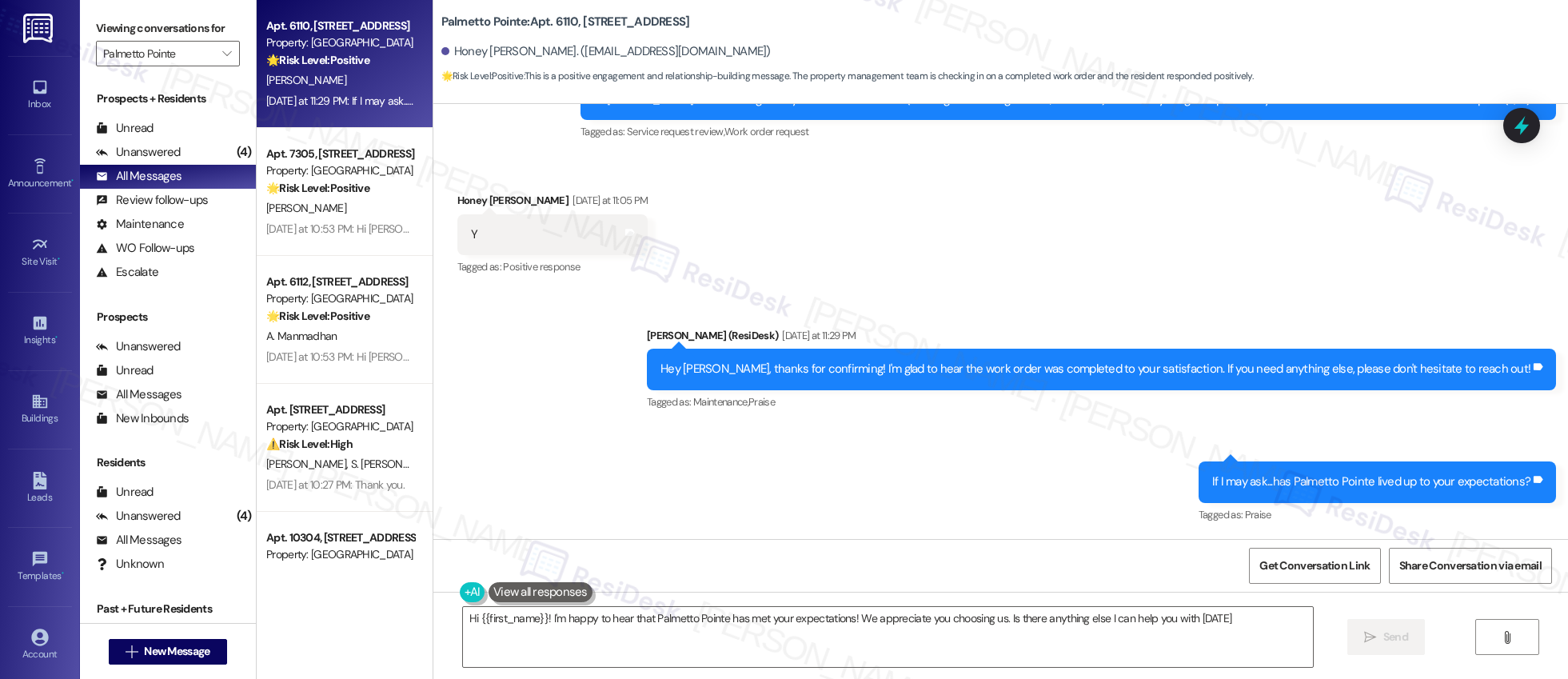
type textarea "Hi {{first_name}}! I'm happy to hear that Palmetto Pointe has met your expectat…"
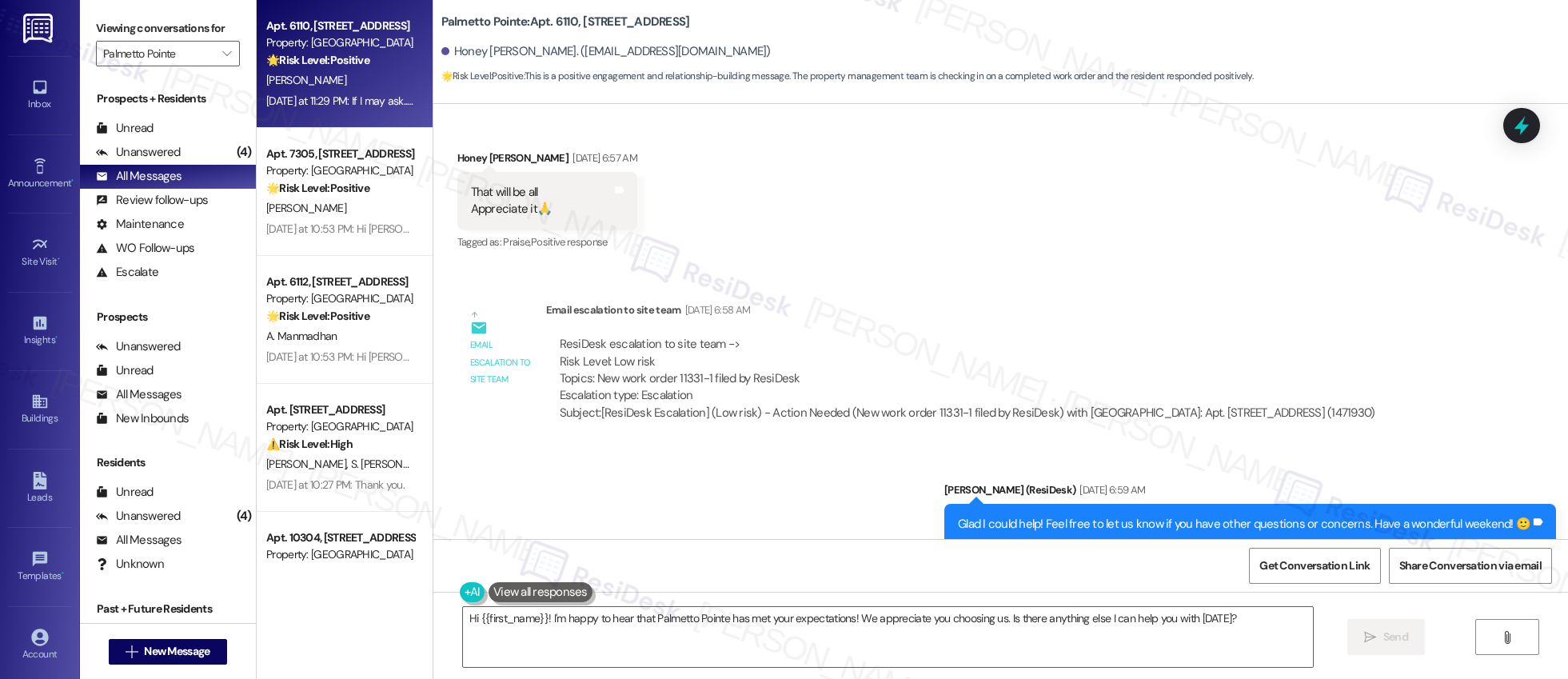
scroll to position [1057, 0]
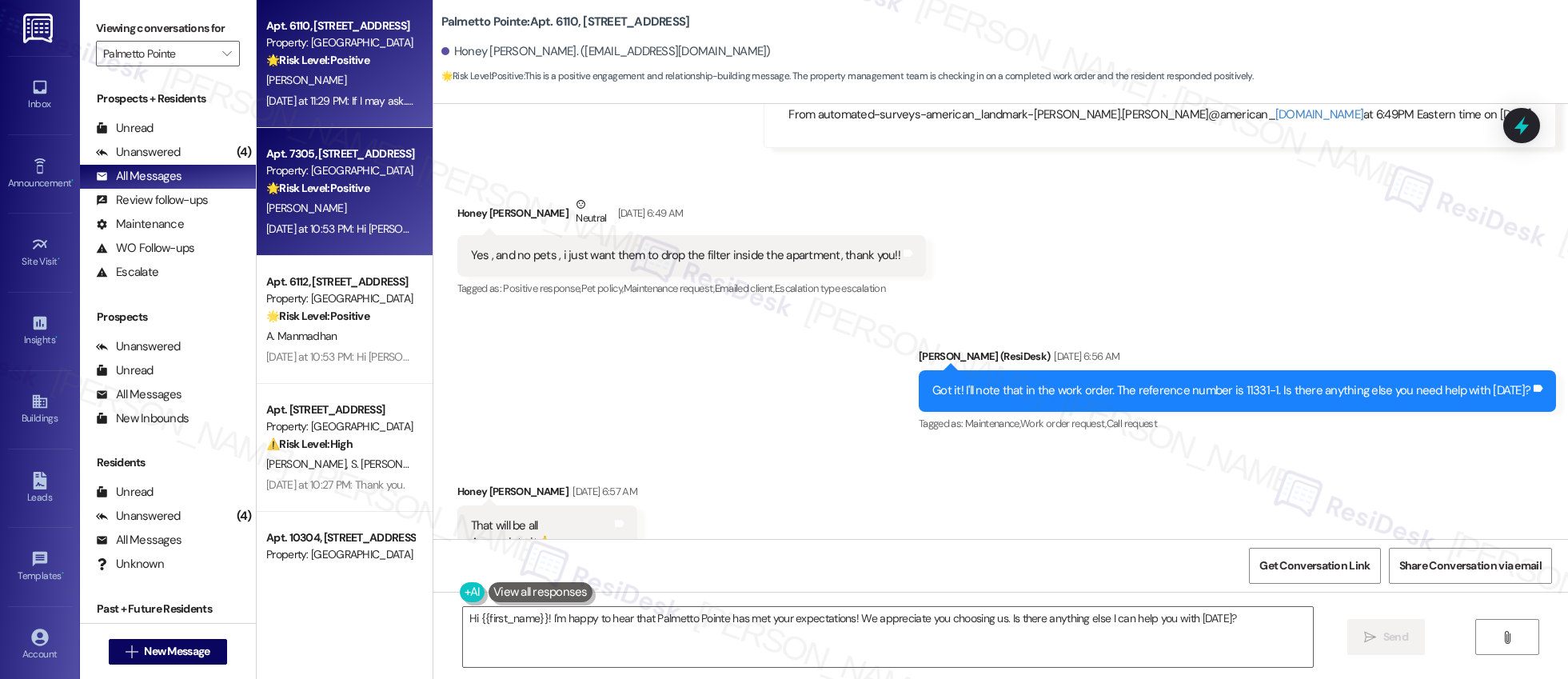
click at [358, 209] on div "T. Whartnaby" at bounding box center [340, 207] width 151 height 20
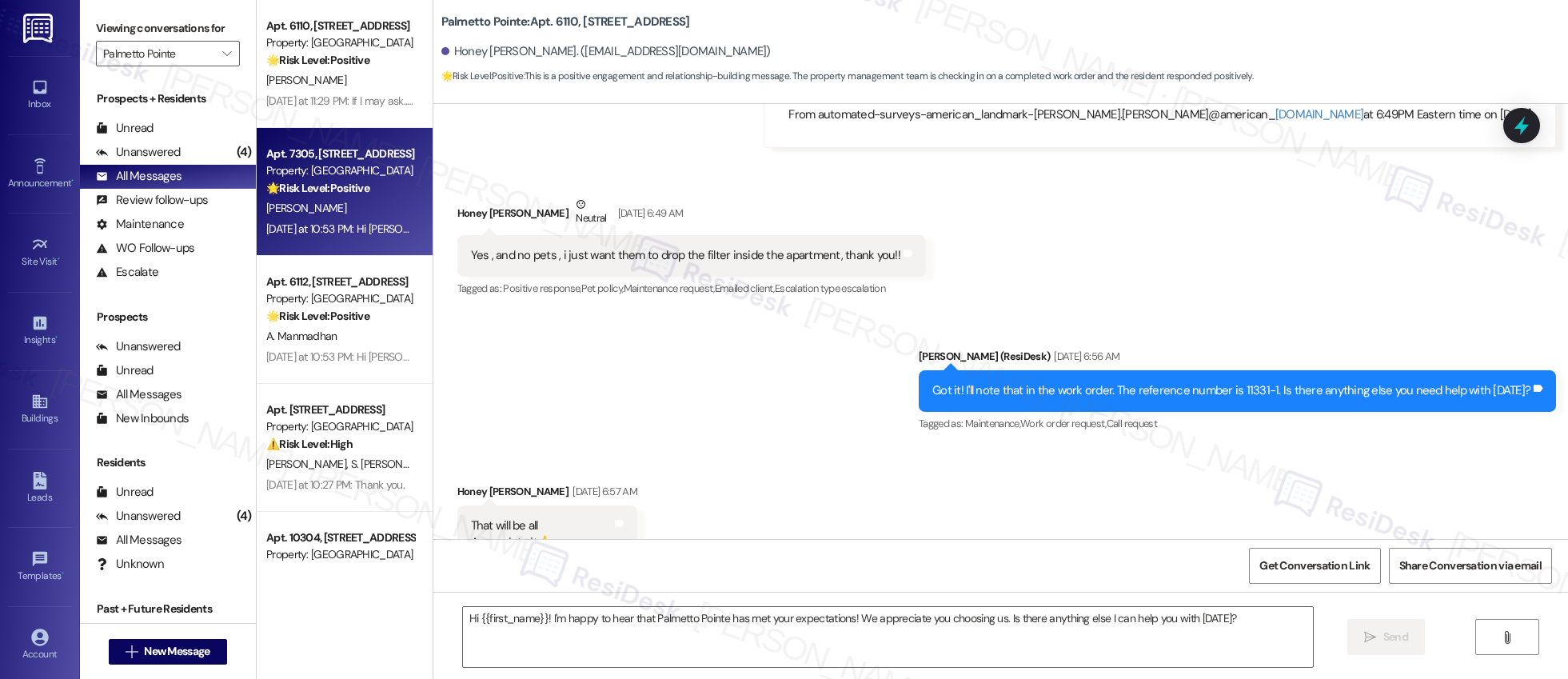
type textarea "Fetching suggested responses. Please feel free to read through the conversation…"
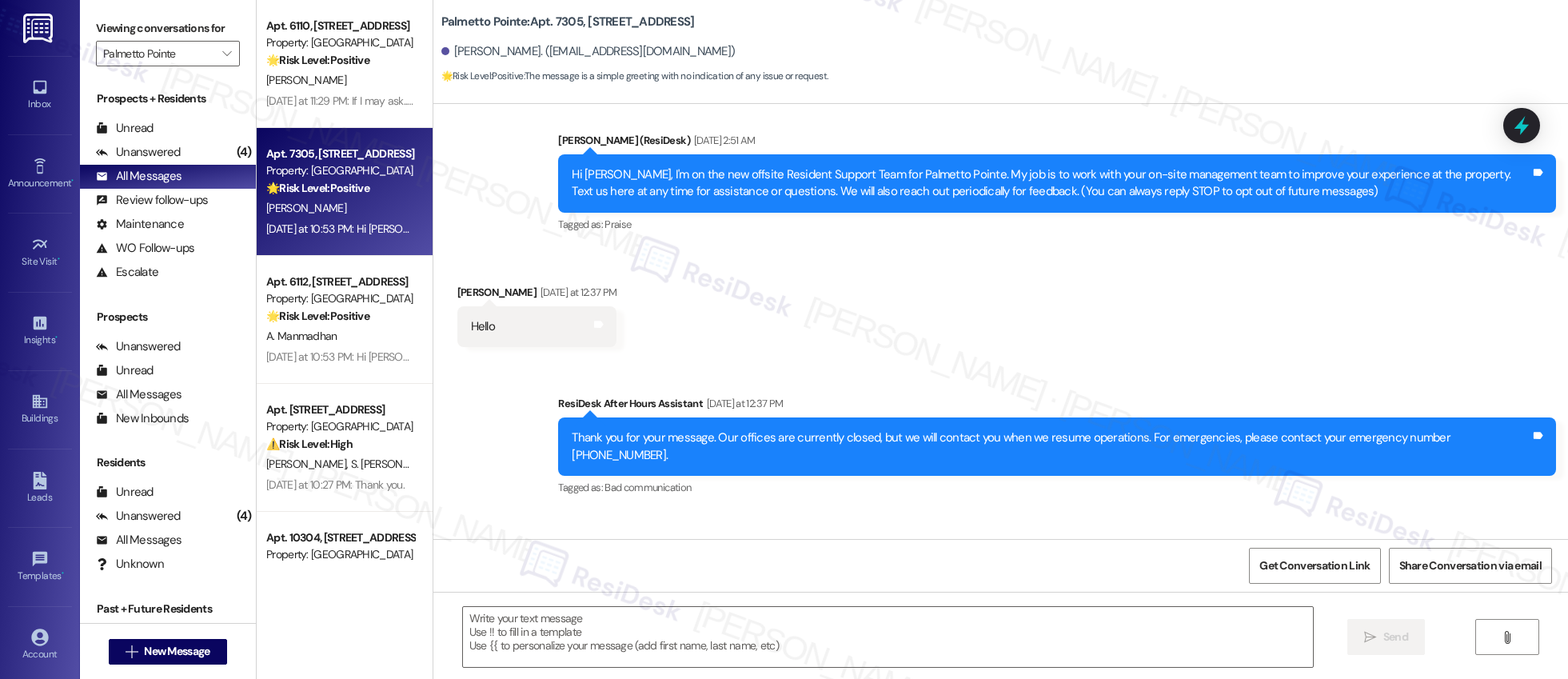
scroll to position [116, 0]
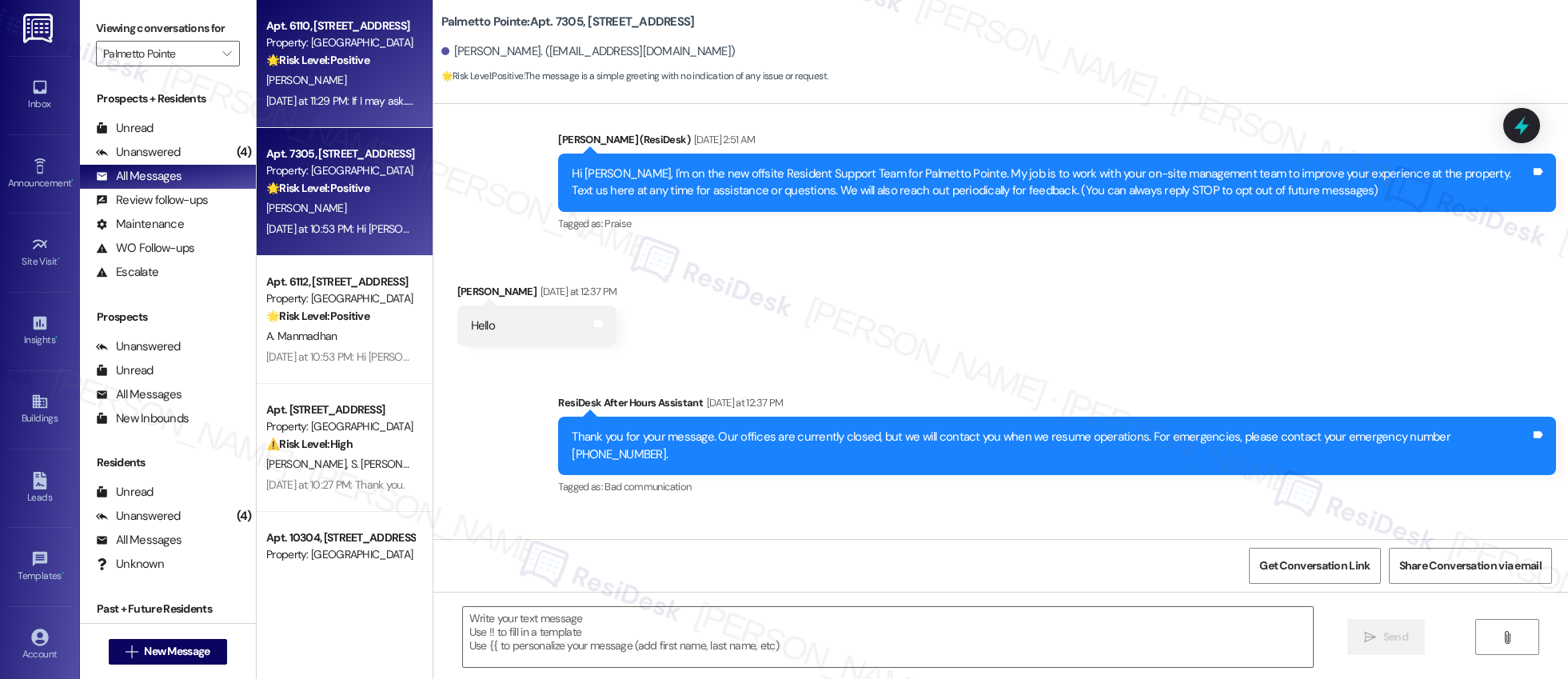
click at [394, 101] on div "Yesterday at 11:29 PM: If I may ask...has Palmetto Pointe lived up to your expe…" at bounding box center [454, 100] width 376 height 15
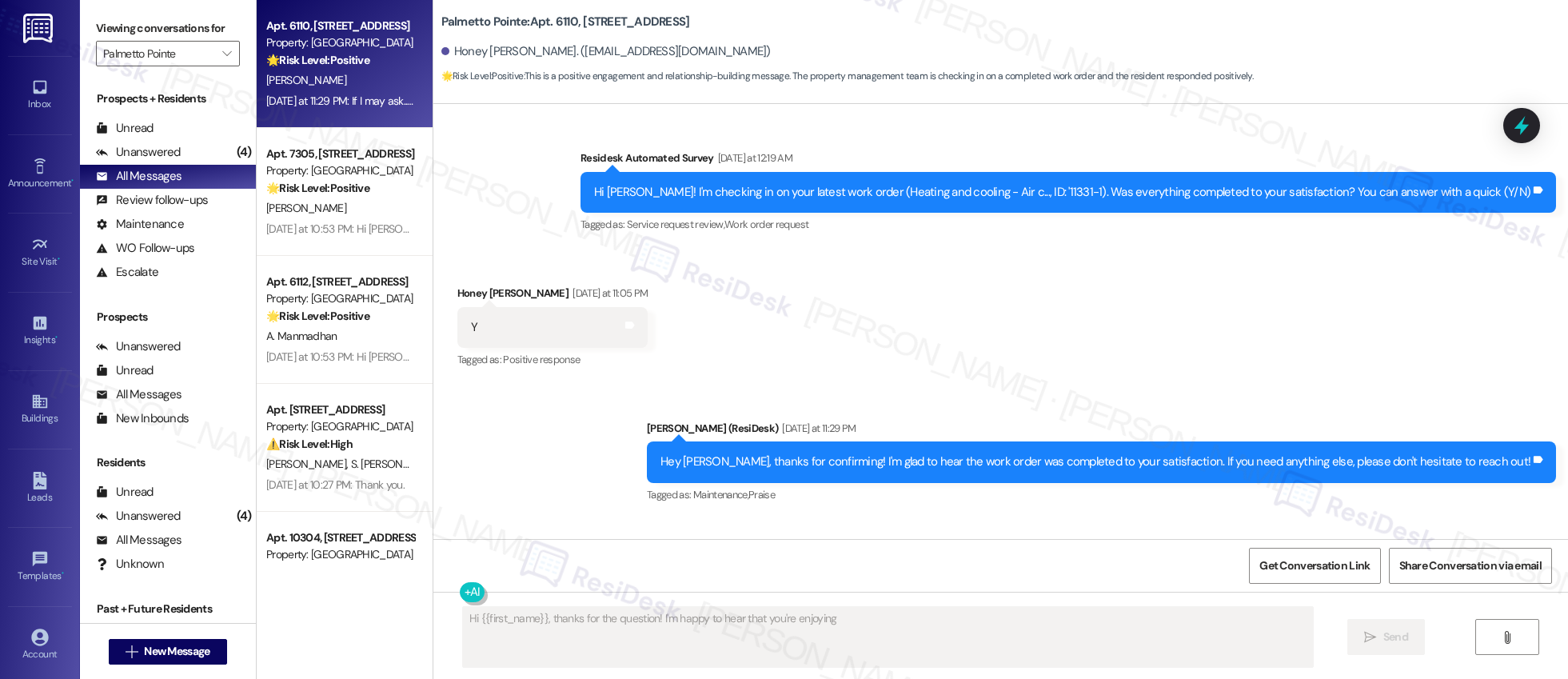
scroll to position [1856, 0]
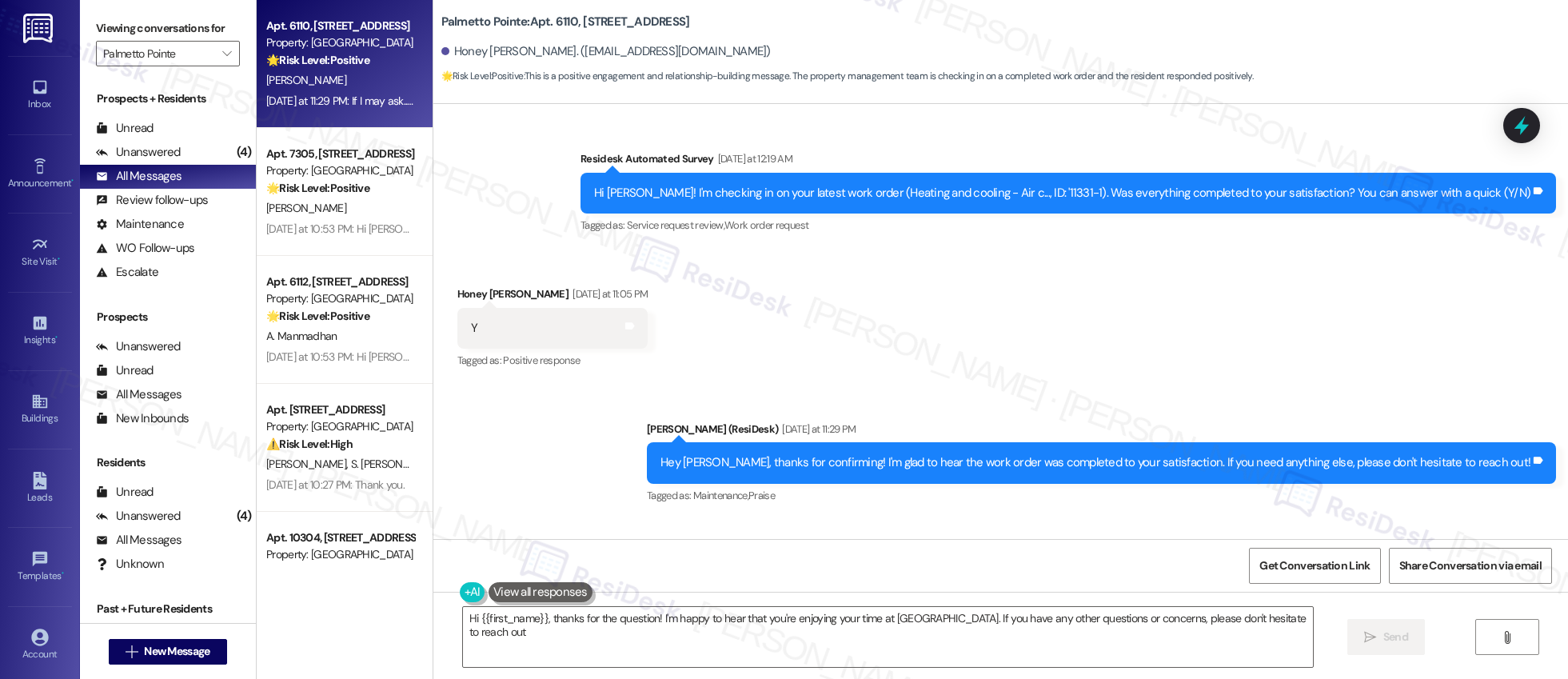
type textarea "Hi {{first_name}}, thanks for the question! I'm happy to hear that you're enjoy…"
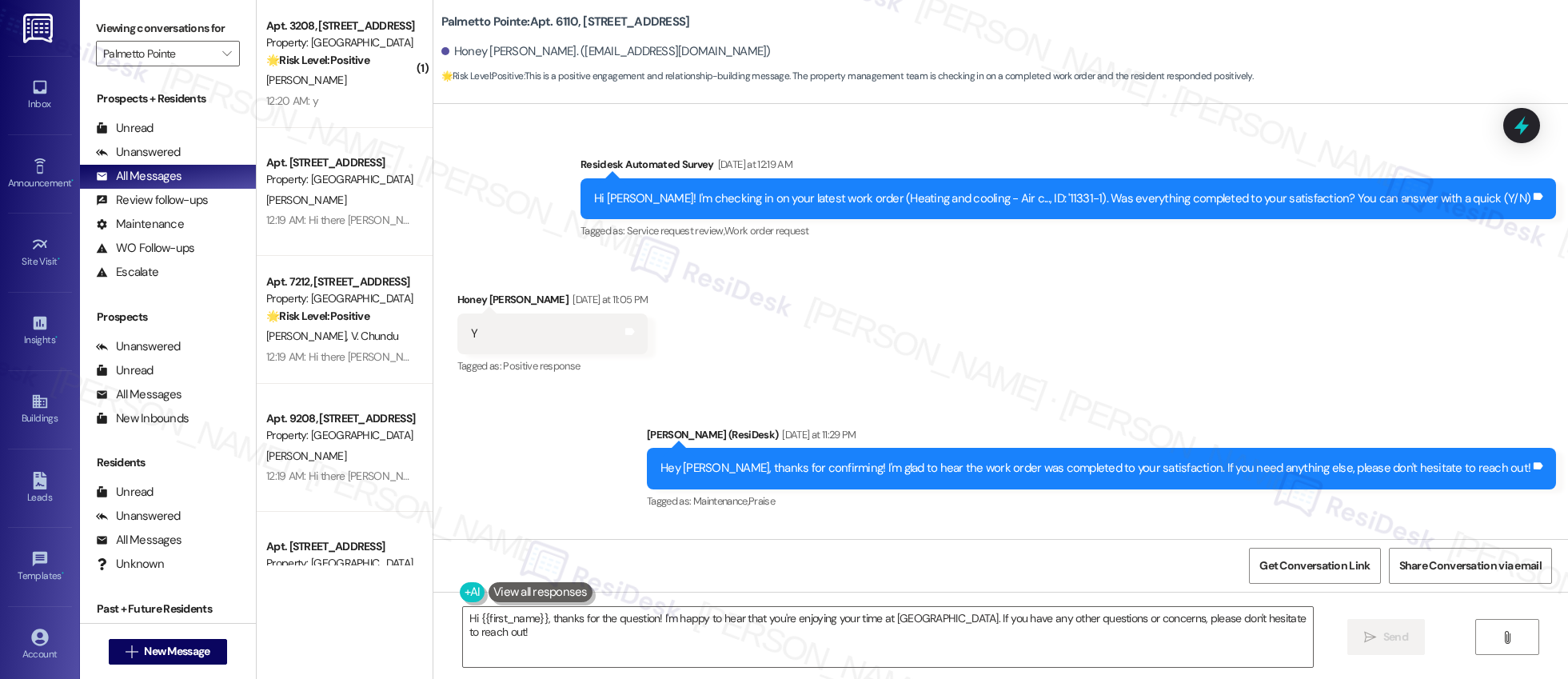
scroll to position [1950, 0]
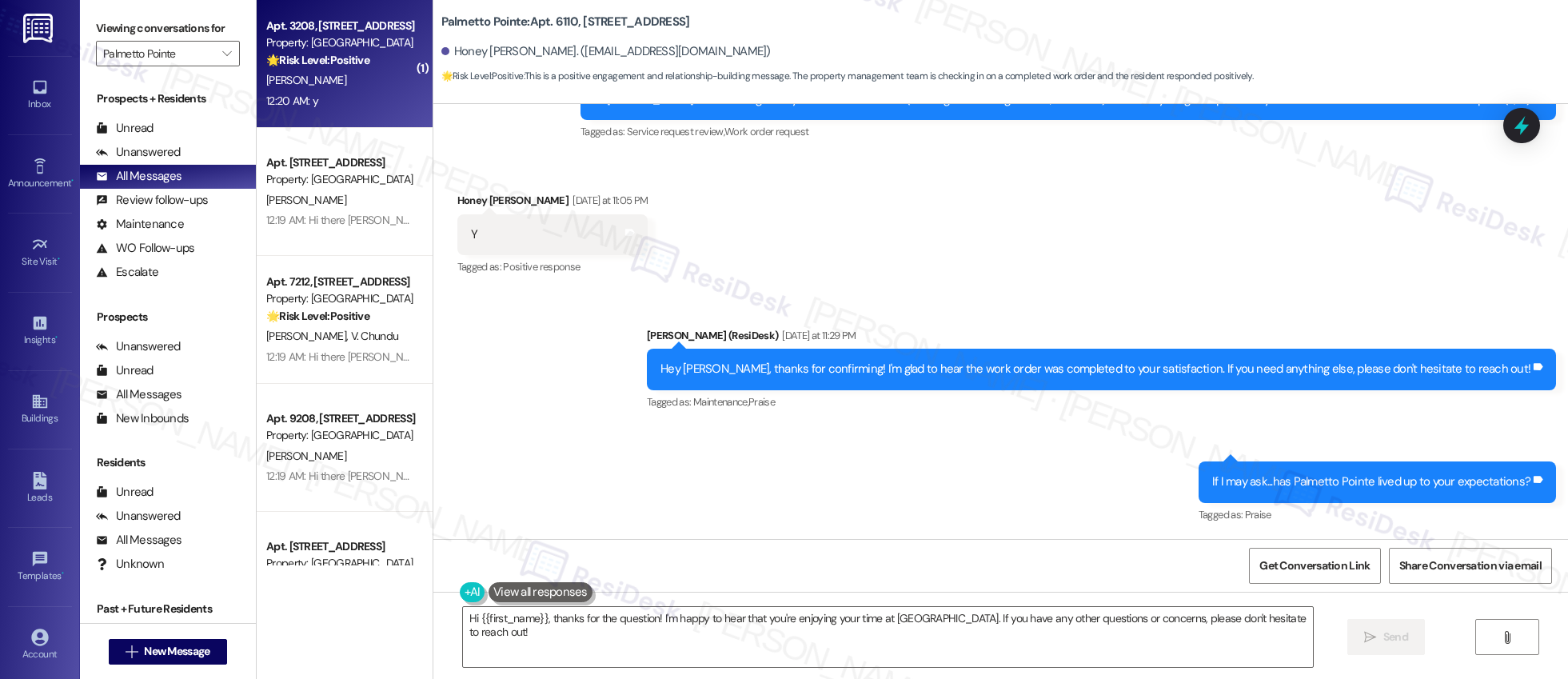
click at [343, 77] on div "P. Madala" at bounding box center [340, 80] width 151 height 20
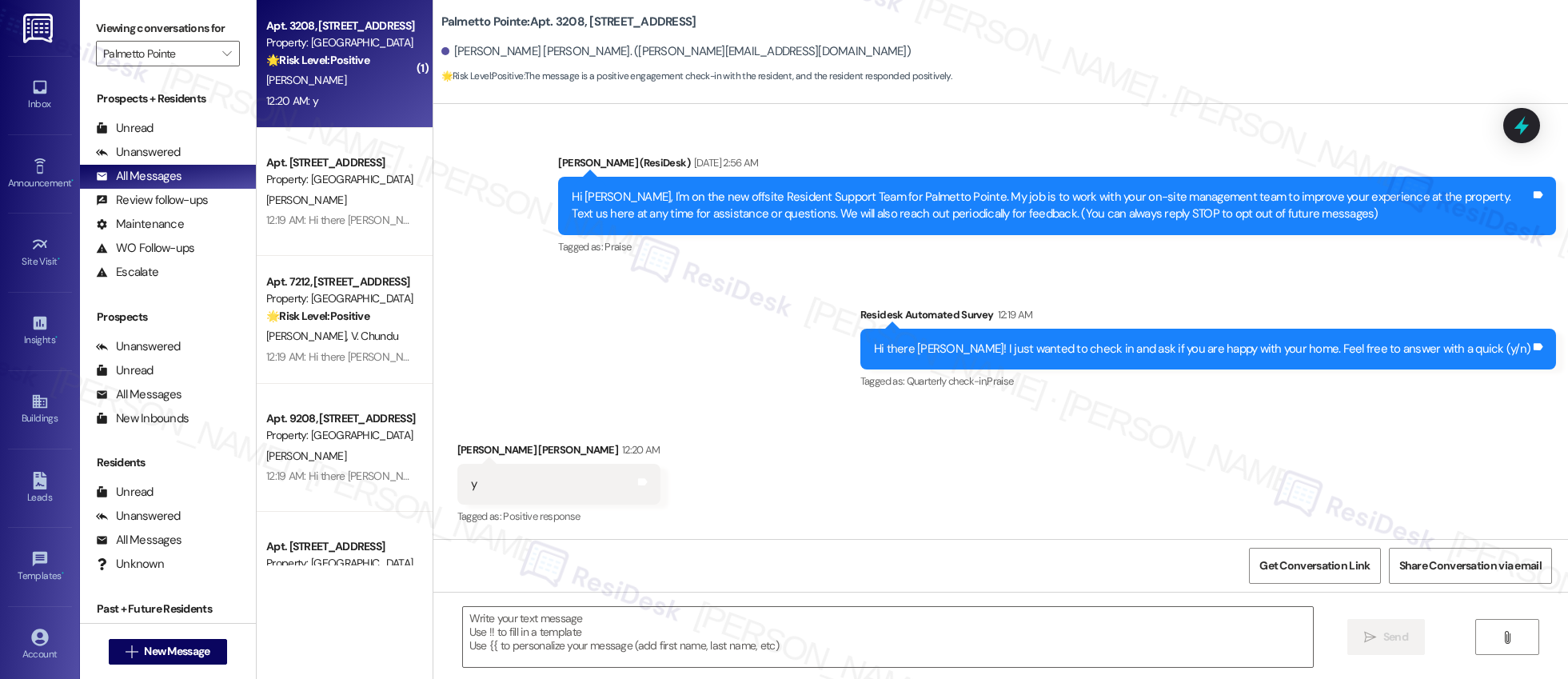
scroll to position [93, 0]
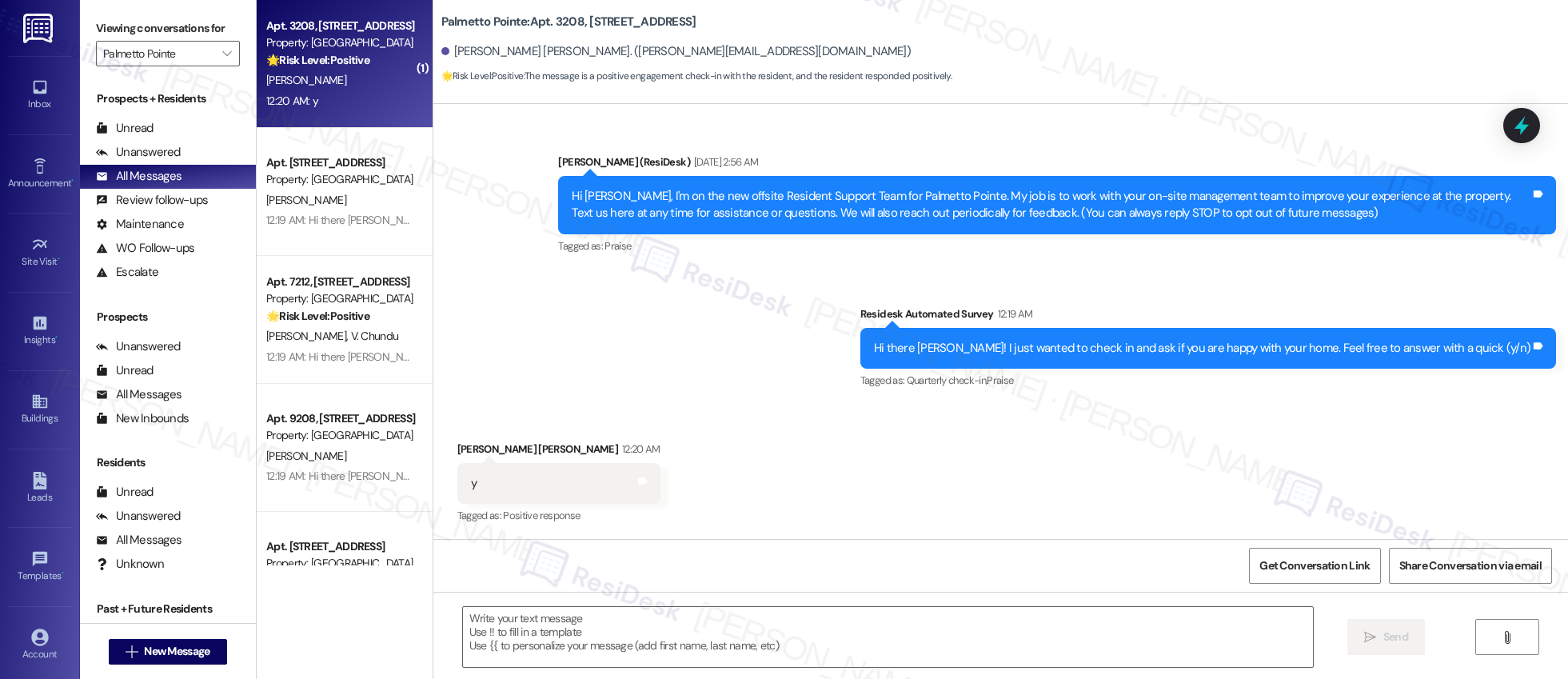
type textarea "Fetching suggested responses. Please feel free to read through the conversation…"
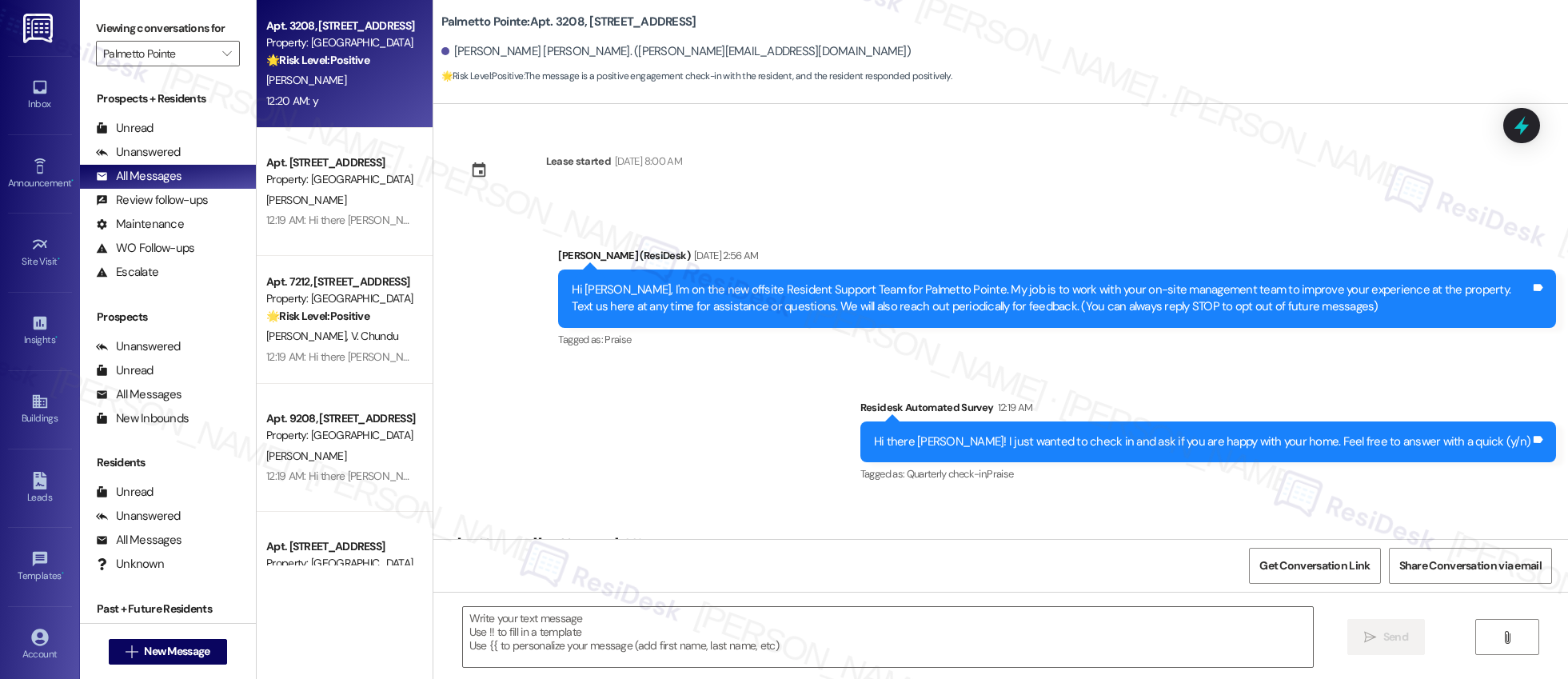
scroll to position [94, 0]
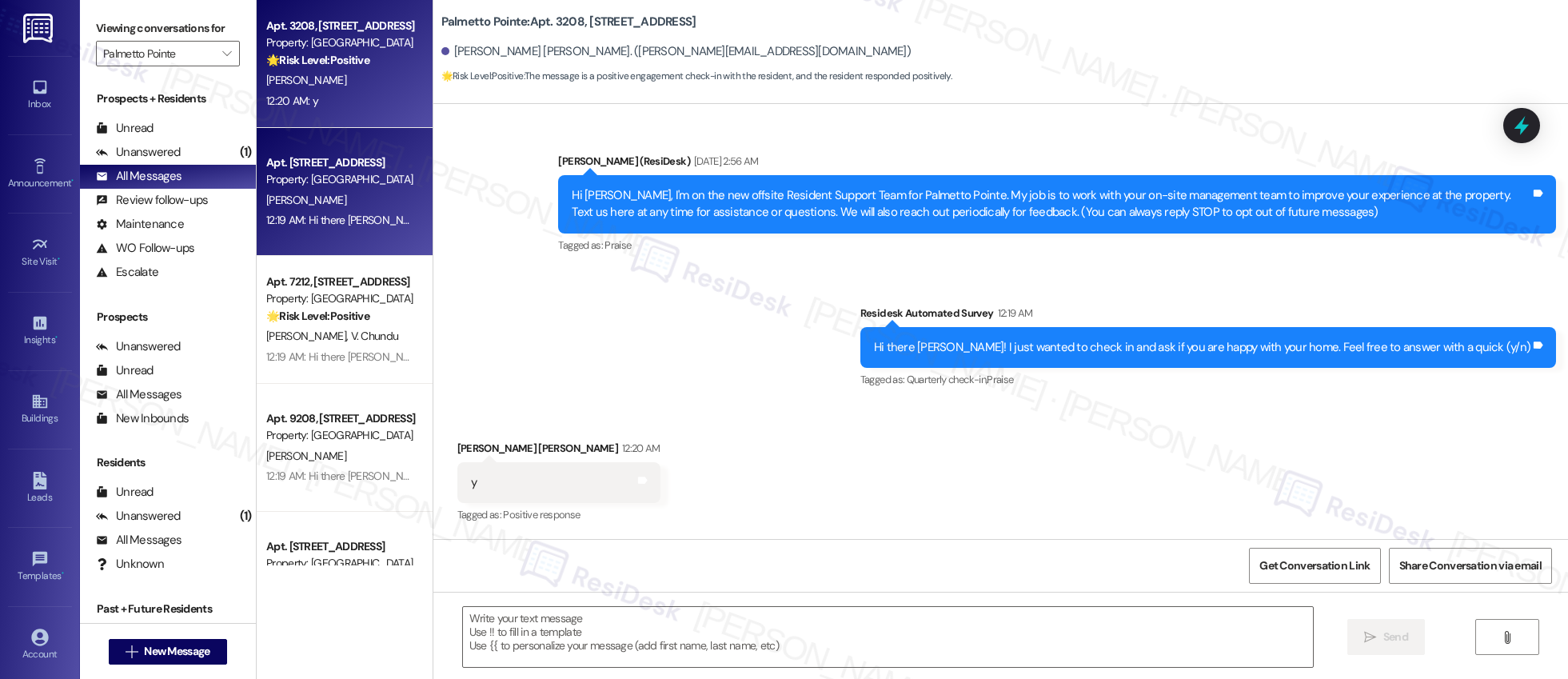
click at [354, 192] on div "B. Baxter" at bounding box center [340, 200] width 151 height 20
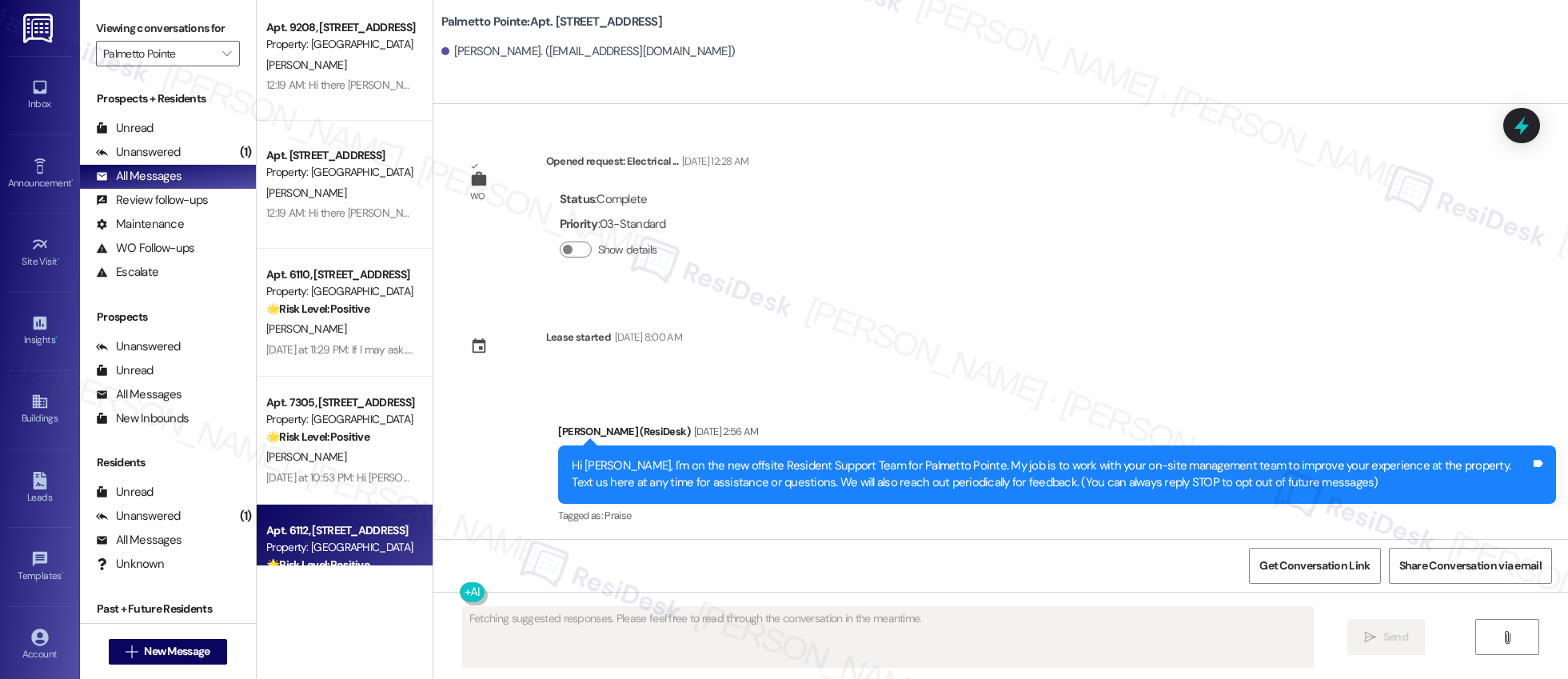
scroll to position [0, 0]
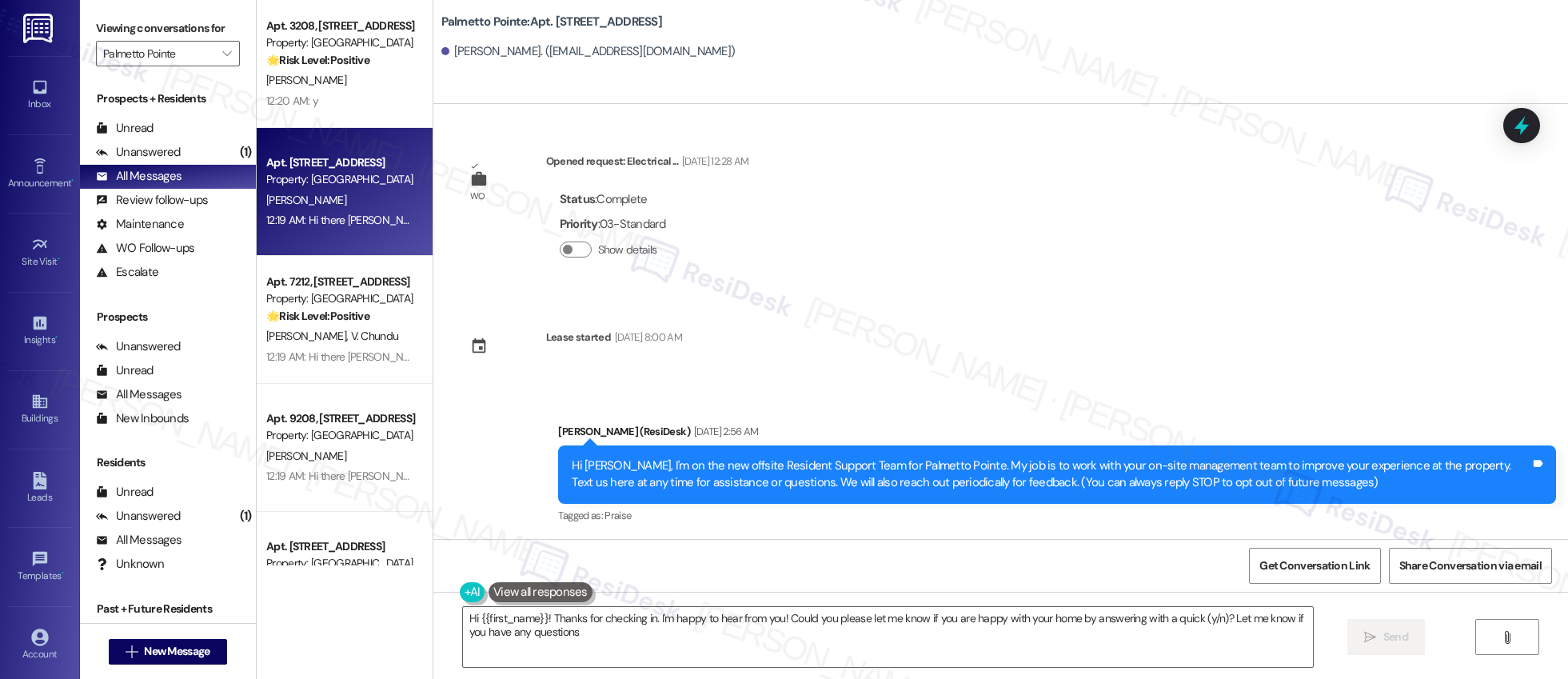
type textarea "Hi {{first_name}}! Thanks for checking in. I'm happy to hear from you! Could yo…"
click at [359, 219] on div "12:19 AM: Hi there Brandon! I just wanted to check in and ask if you are happy …" at bounding box center [589, 219] width 646 height 15
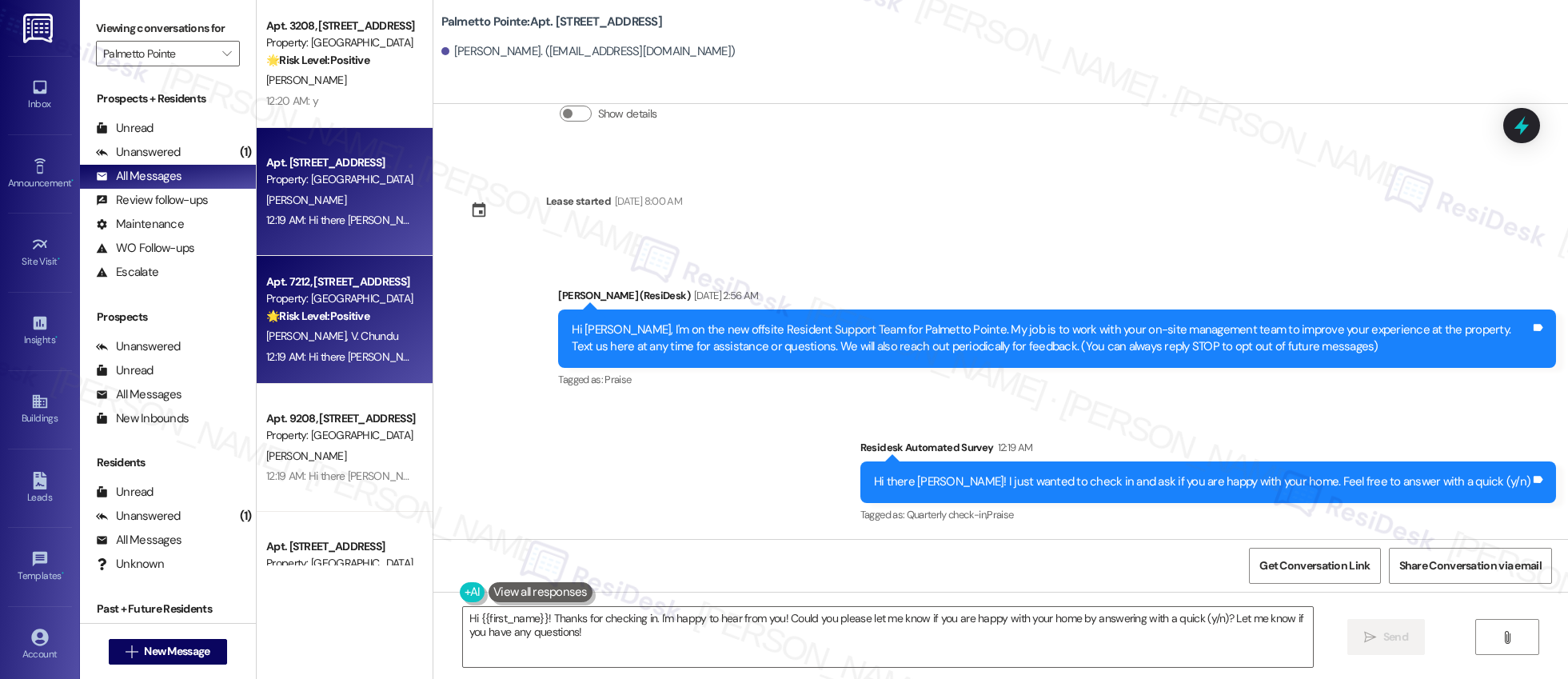
click at [340, 344] on div "R. Vunnam V. Chundu" at bounding box center [340, 335] width 151 height 20
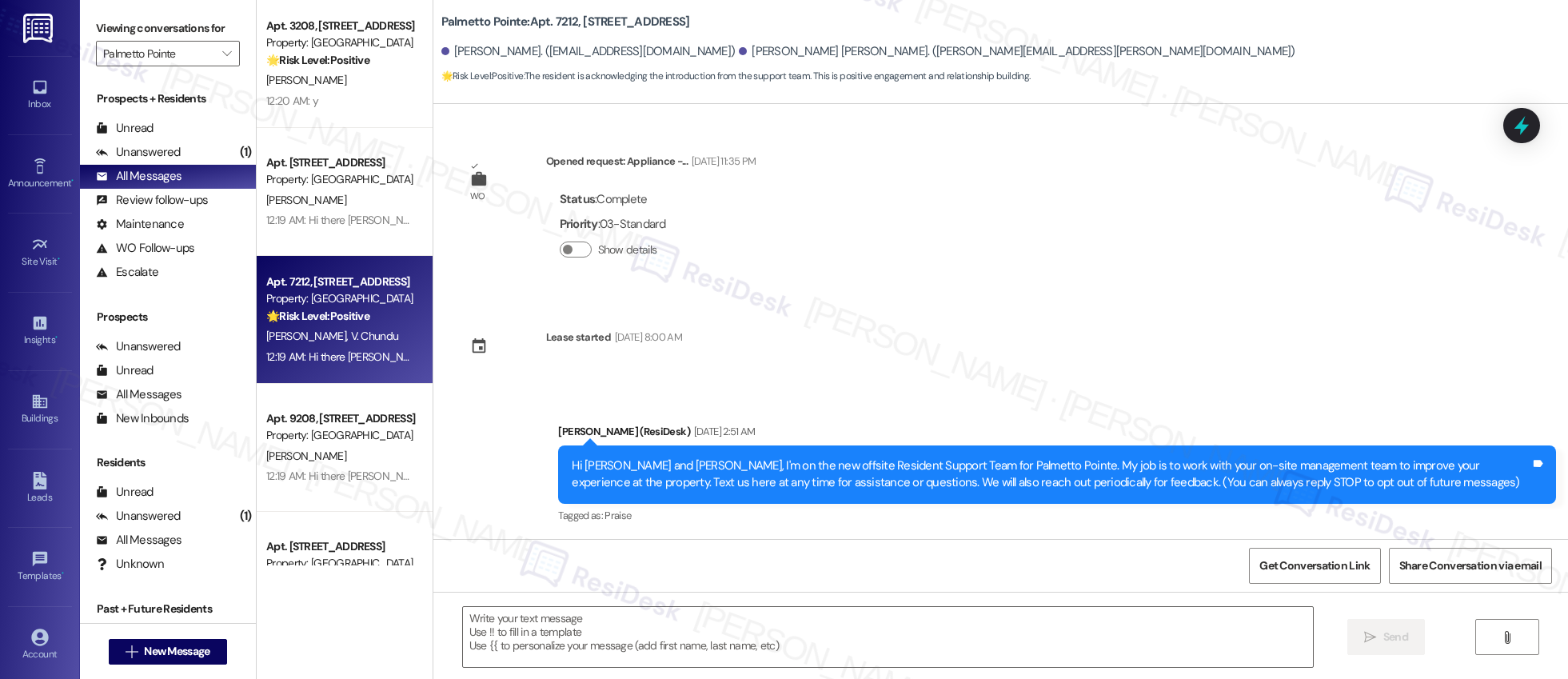
scroll to position [134, 0]
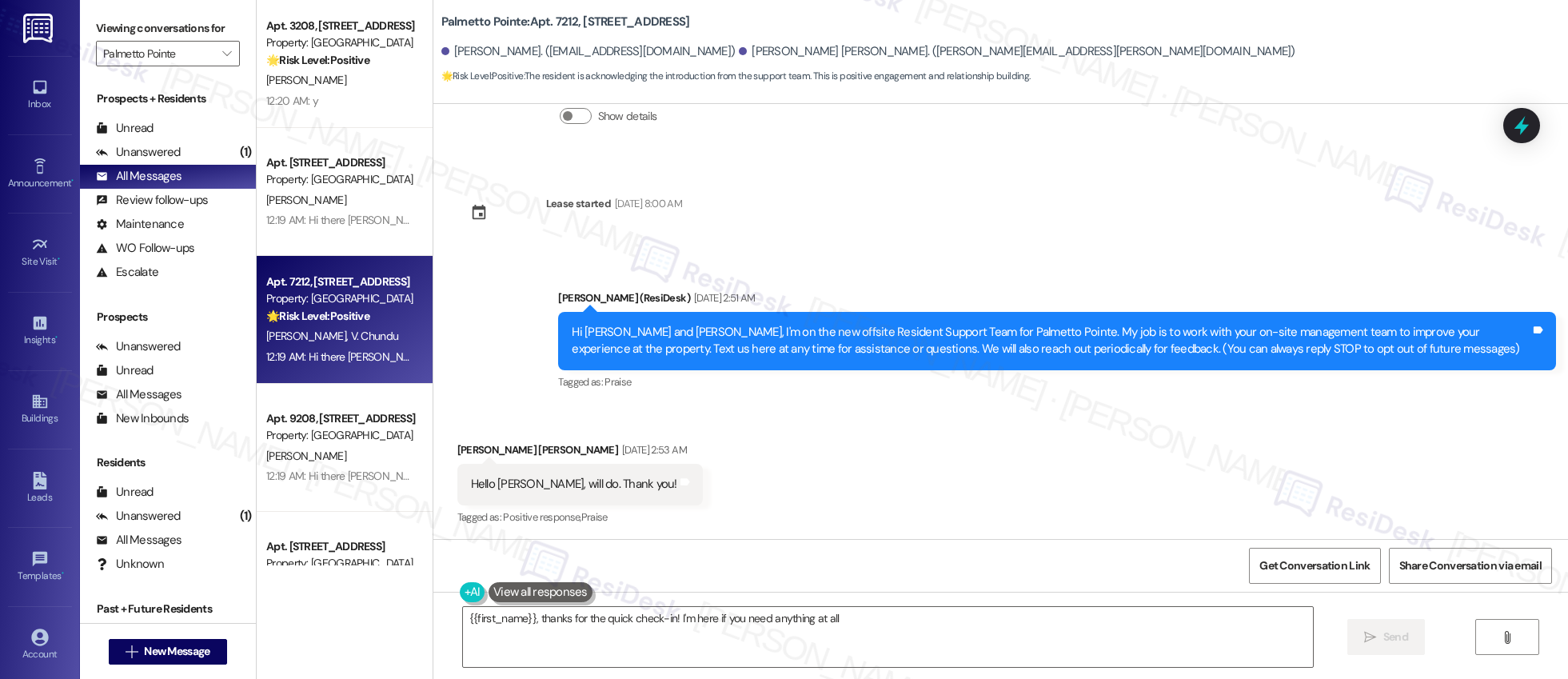
type textarea "{{first_name}}, thanks for the quick check-in! I'm here if you need anything at…"
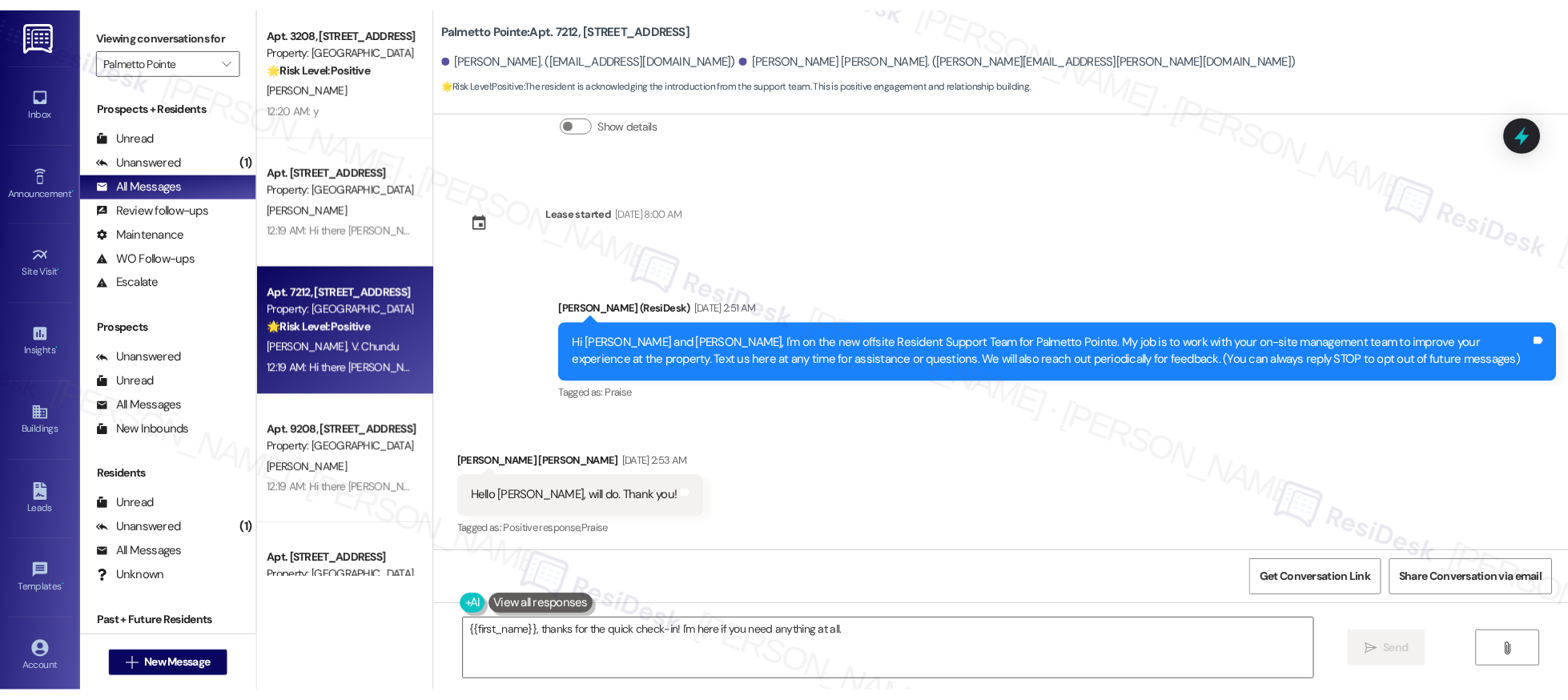
scroll to position [136, 0]
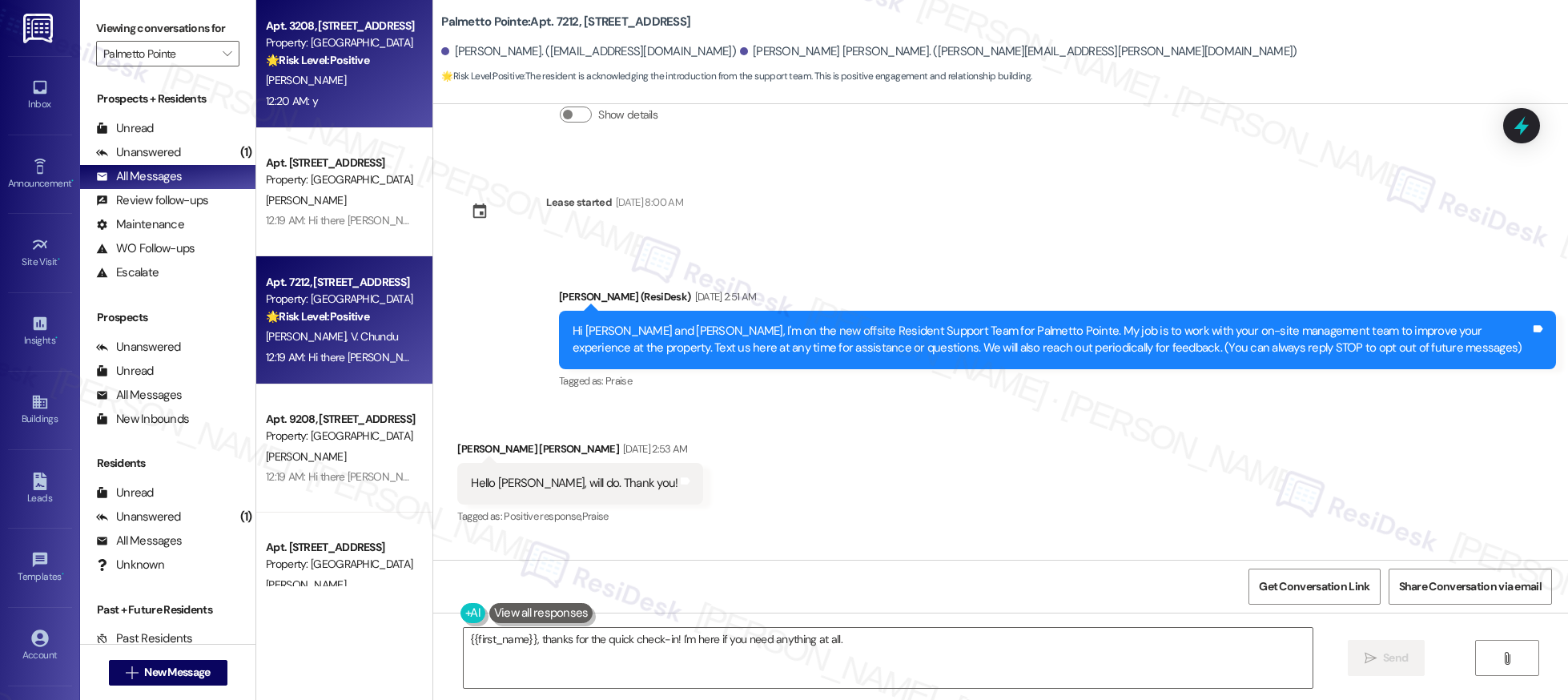
click at [344, 113] on div "Apt. 3208, 4835 USAA Blvd Property: Palmetto Pointe 🌟 Risk Level: Positive The …" at bounding box center [343, 64] width 176 height 128
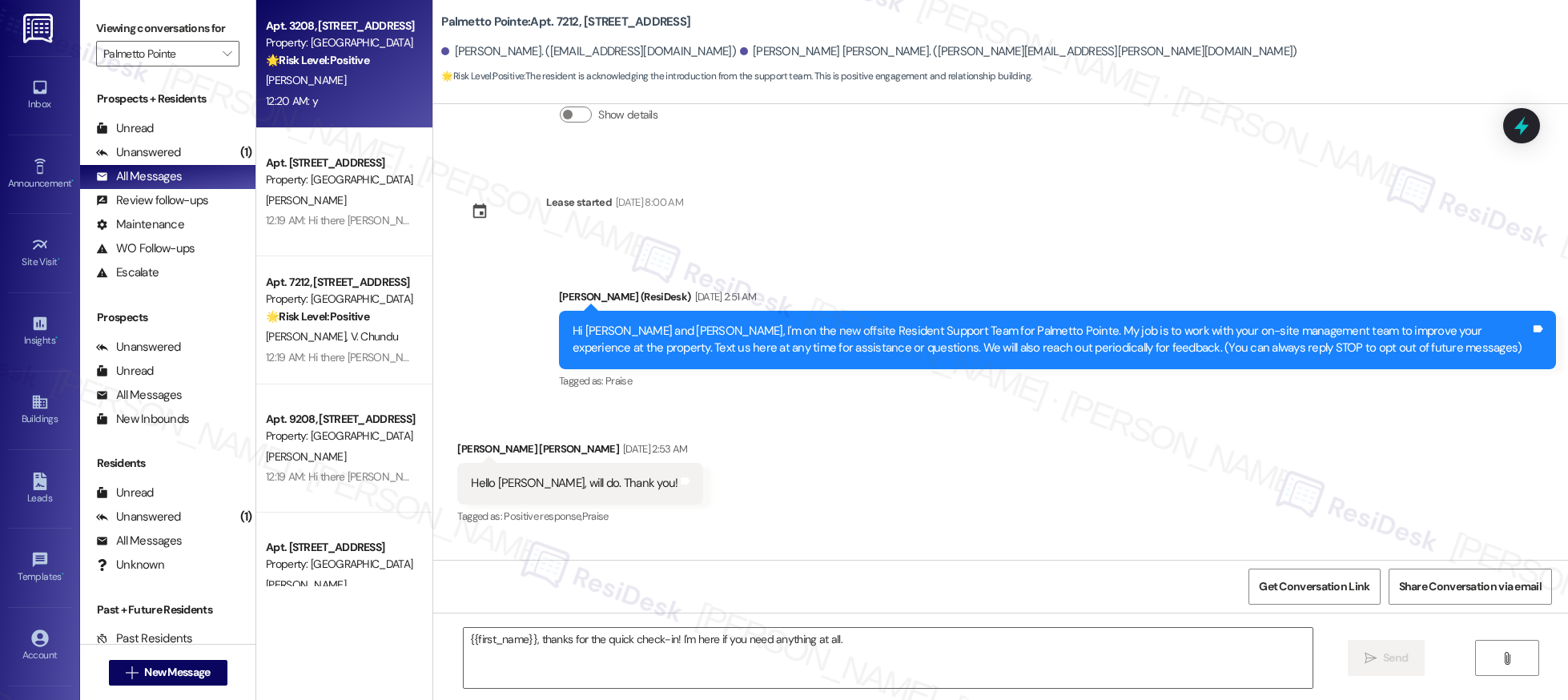
type textarea "Fetching suggested responses. Please feel free to read through the conversation…"
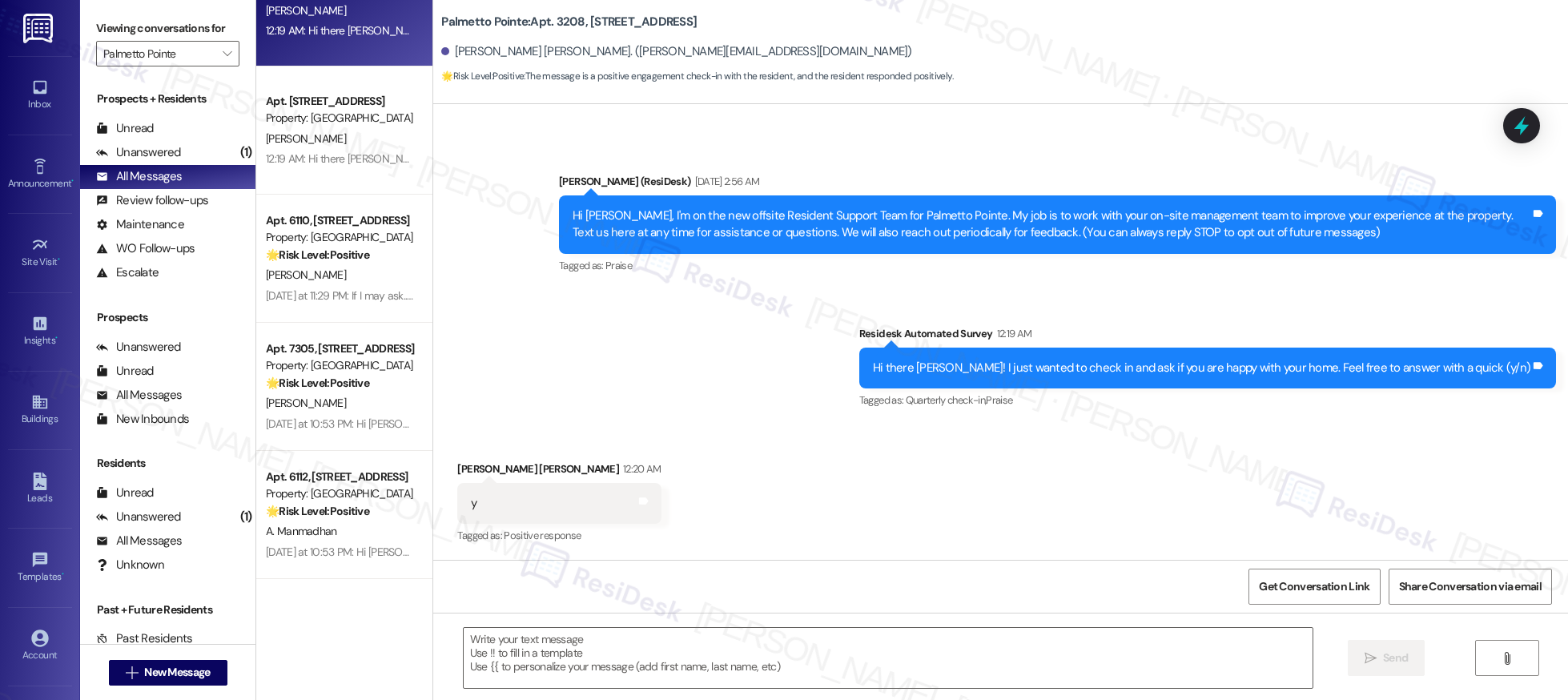
scroll to position [447, 0]
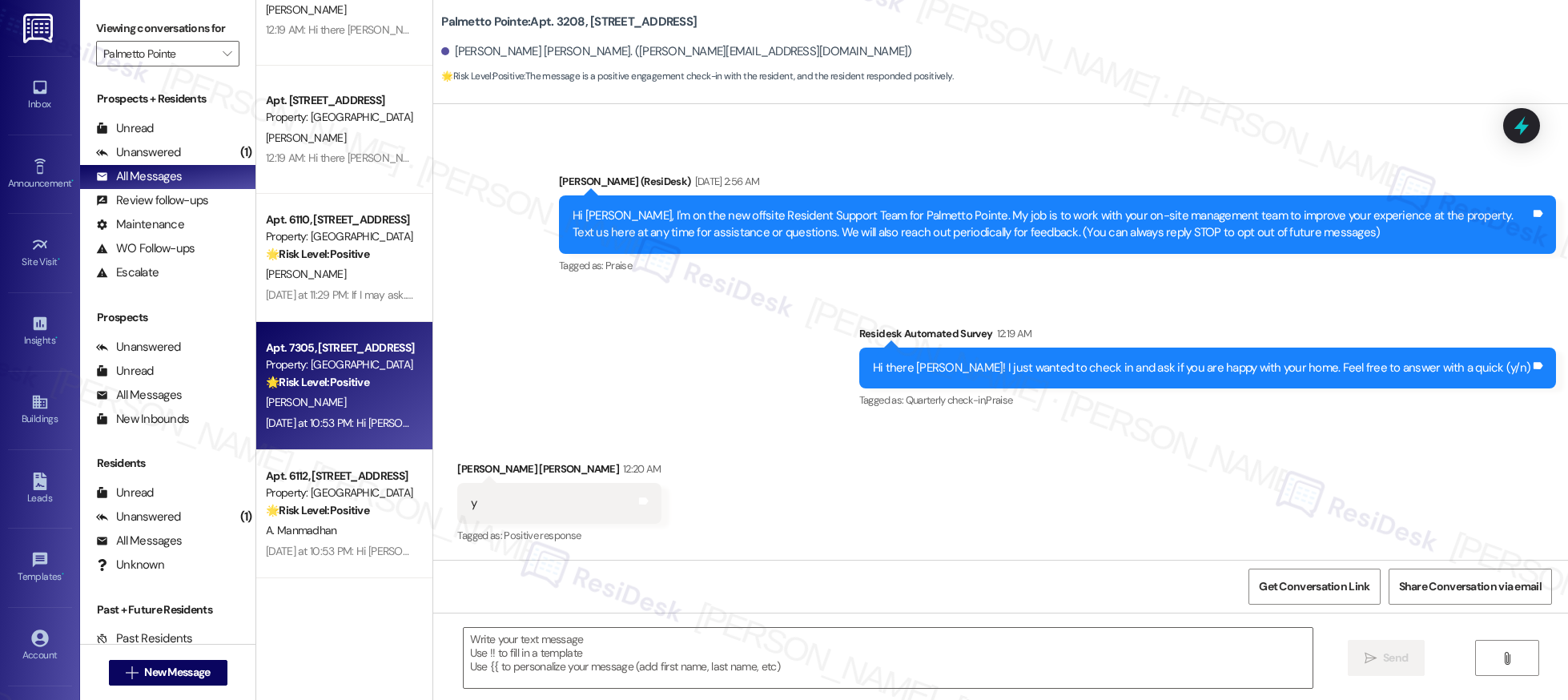
click at [398, 399] on div "Apt. 7305, 4835 USAA Blvd Property: Palmetto Pointe 🌟 Risk Level: Positive The …" at bounding box center [343, 386] width 176 height 128
type textarea "Fetching suggested responses. Please feel free to read through the conversation…"
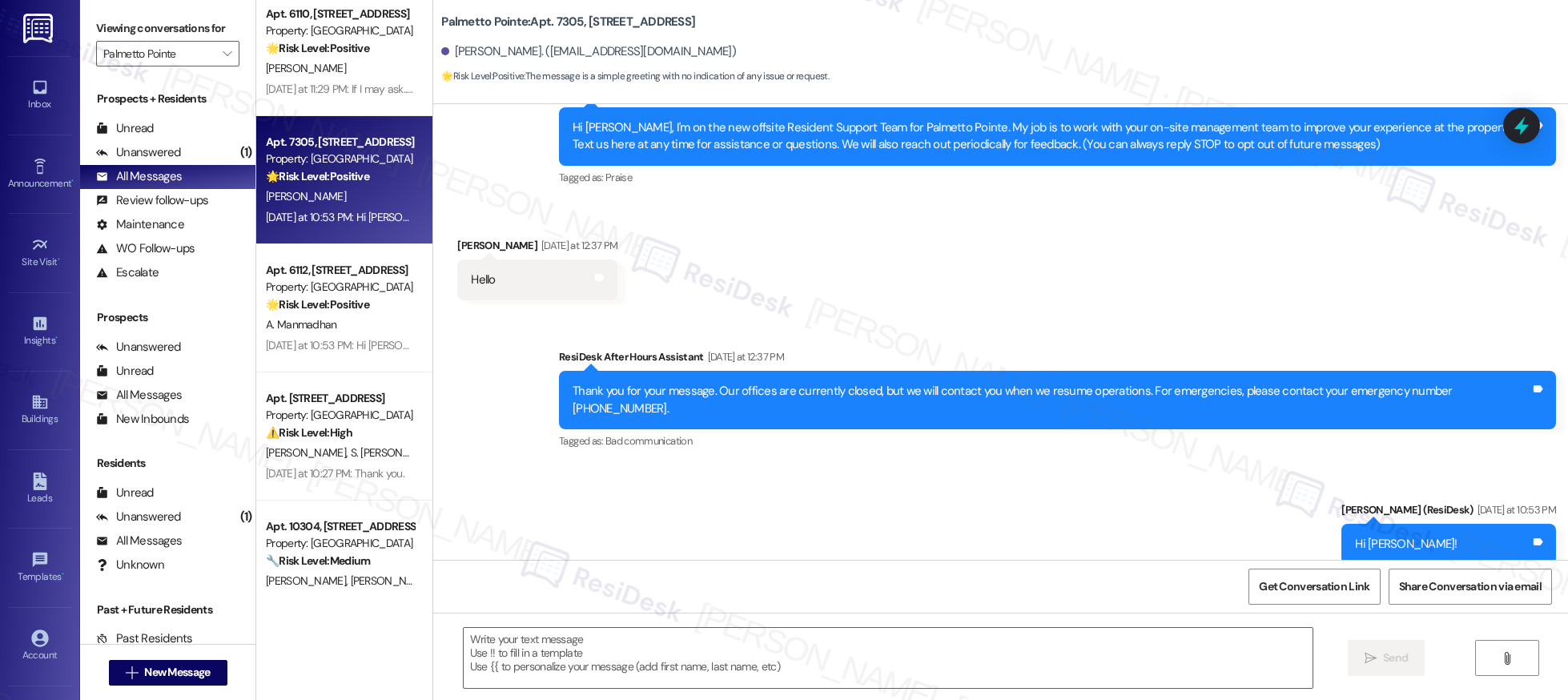
scroll to position [0, 0]
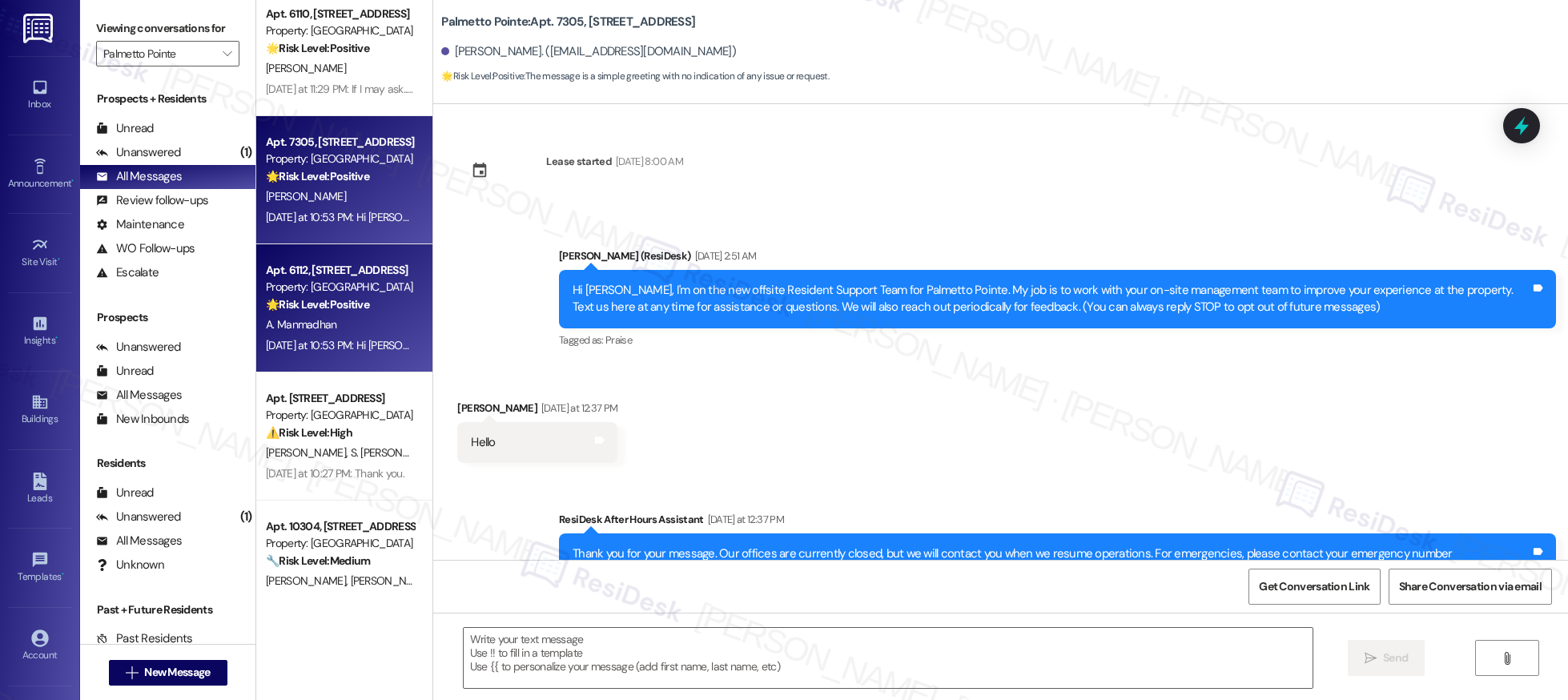
click at [350, 323] on div "A. Manmadhan" at bounding box center [340, 325] width 151 height 20
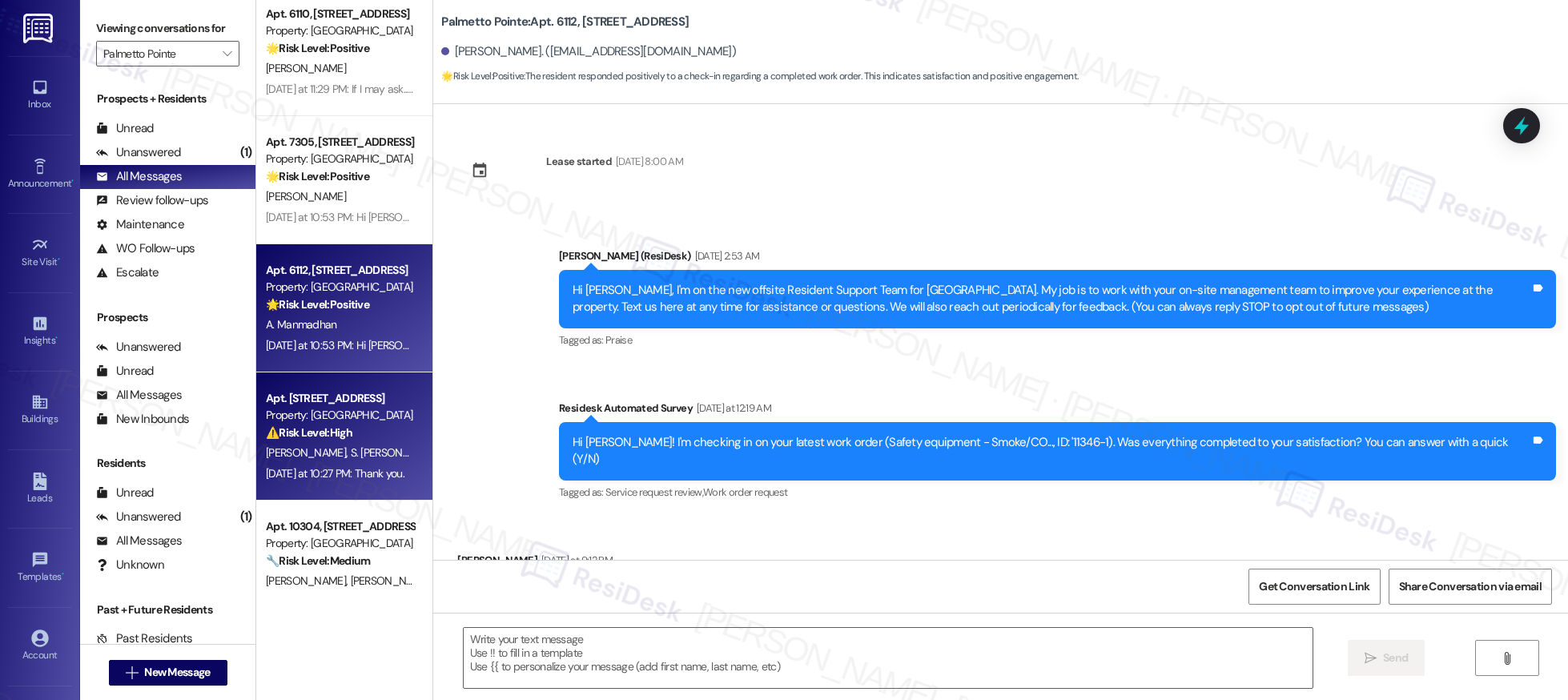
scroll to position [74, 0]
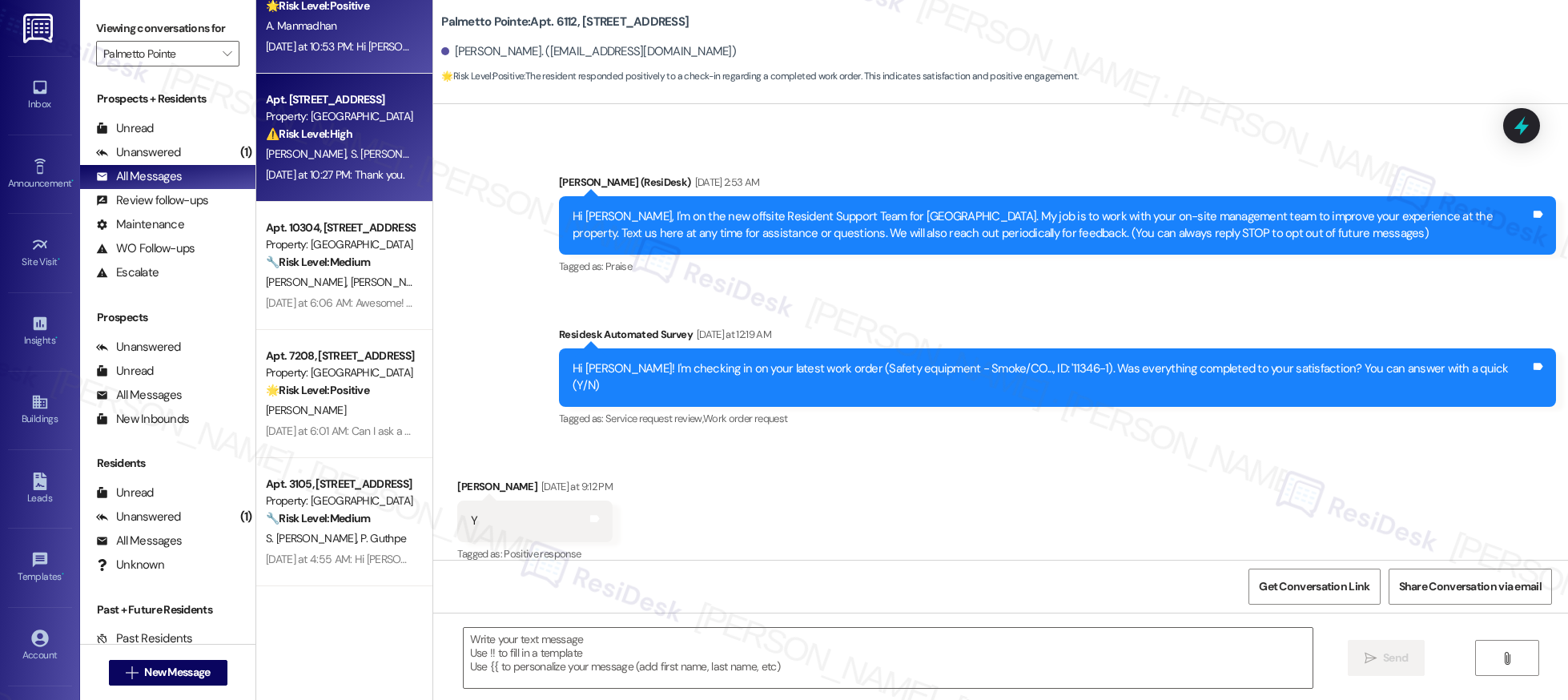
type textarea "Fetching suggested responses. Please feel free to read through the conversation…"
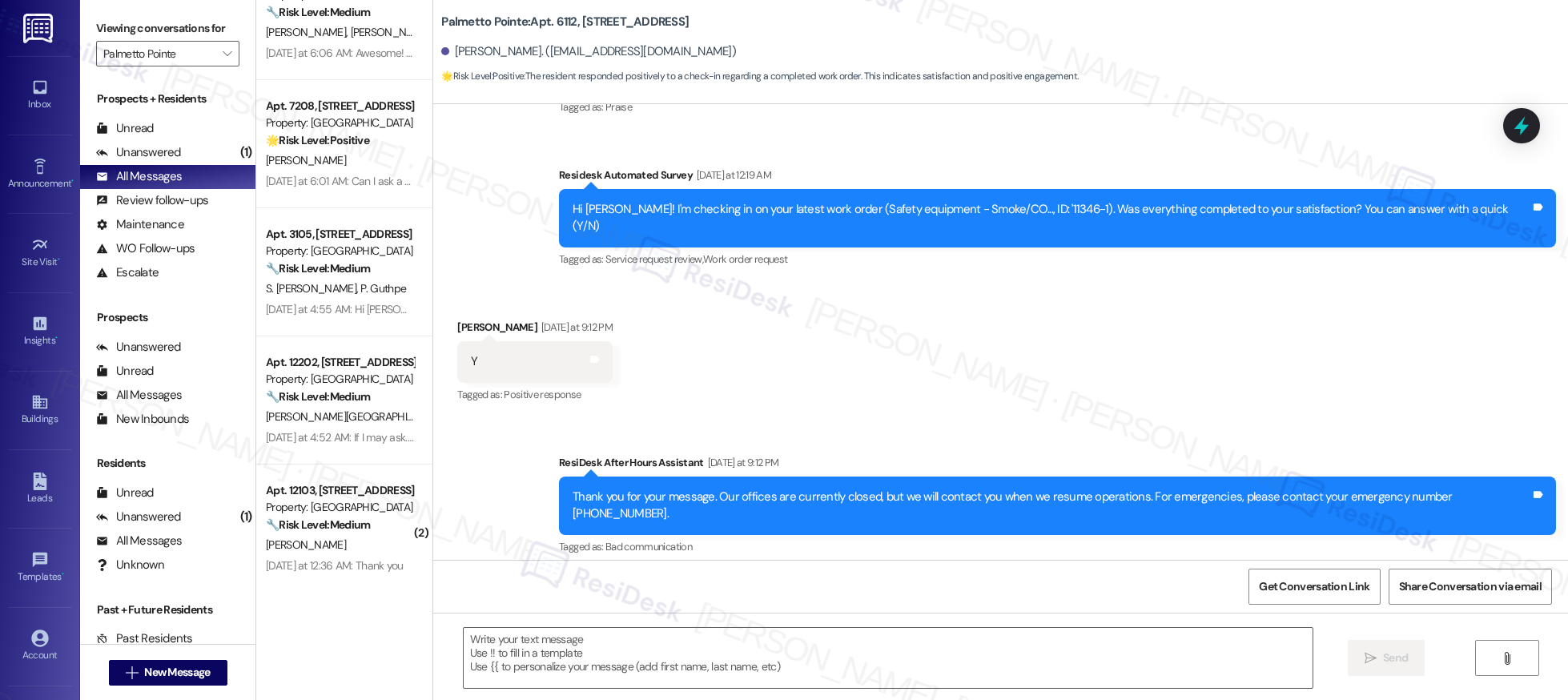
scroll to position [0, 0]
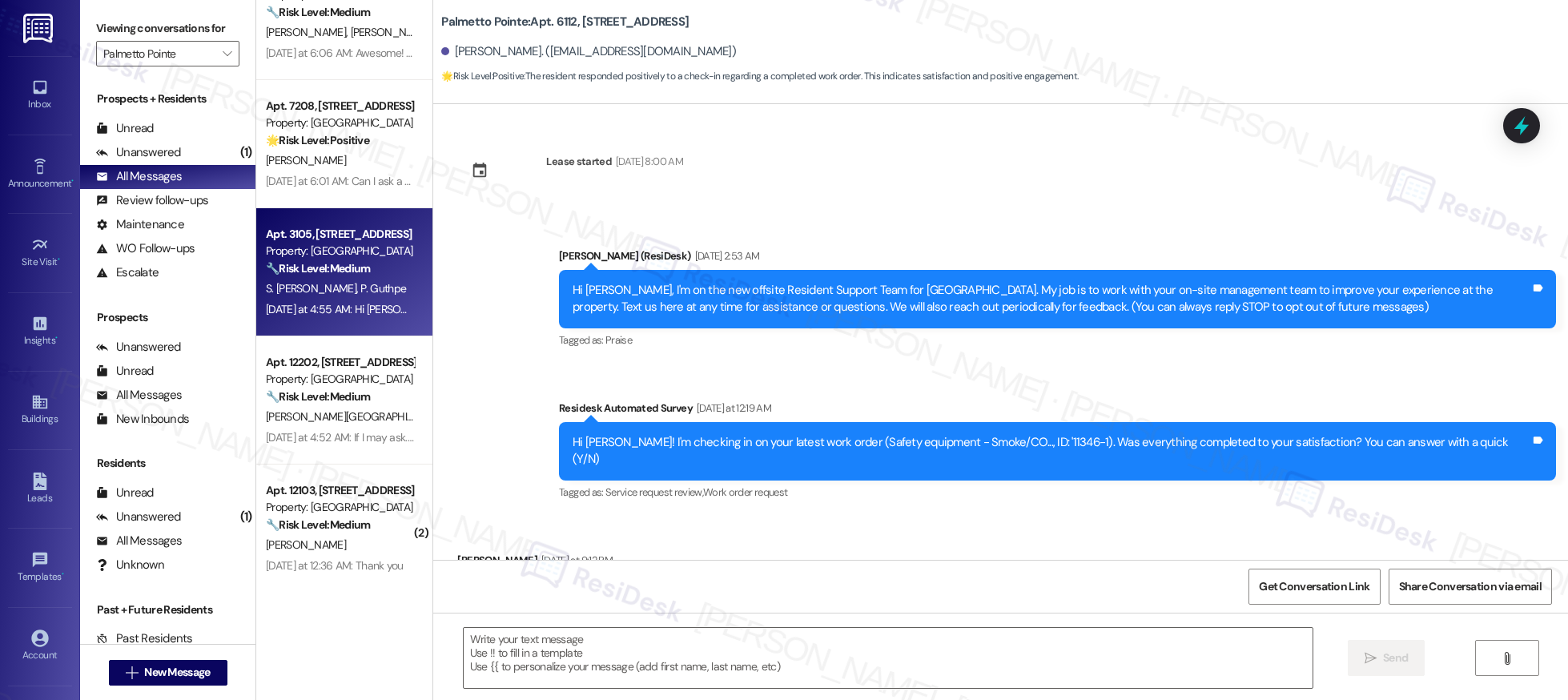
click at [335, 305] on div "Yesterday at 4:55 AM: Hi Priyanka and Sumanth Reddy, I'm so glad to hear the wo…" at bounding box center [847, 309] width 1162 height 15
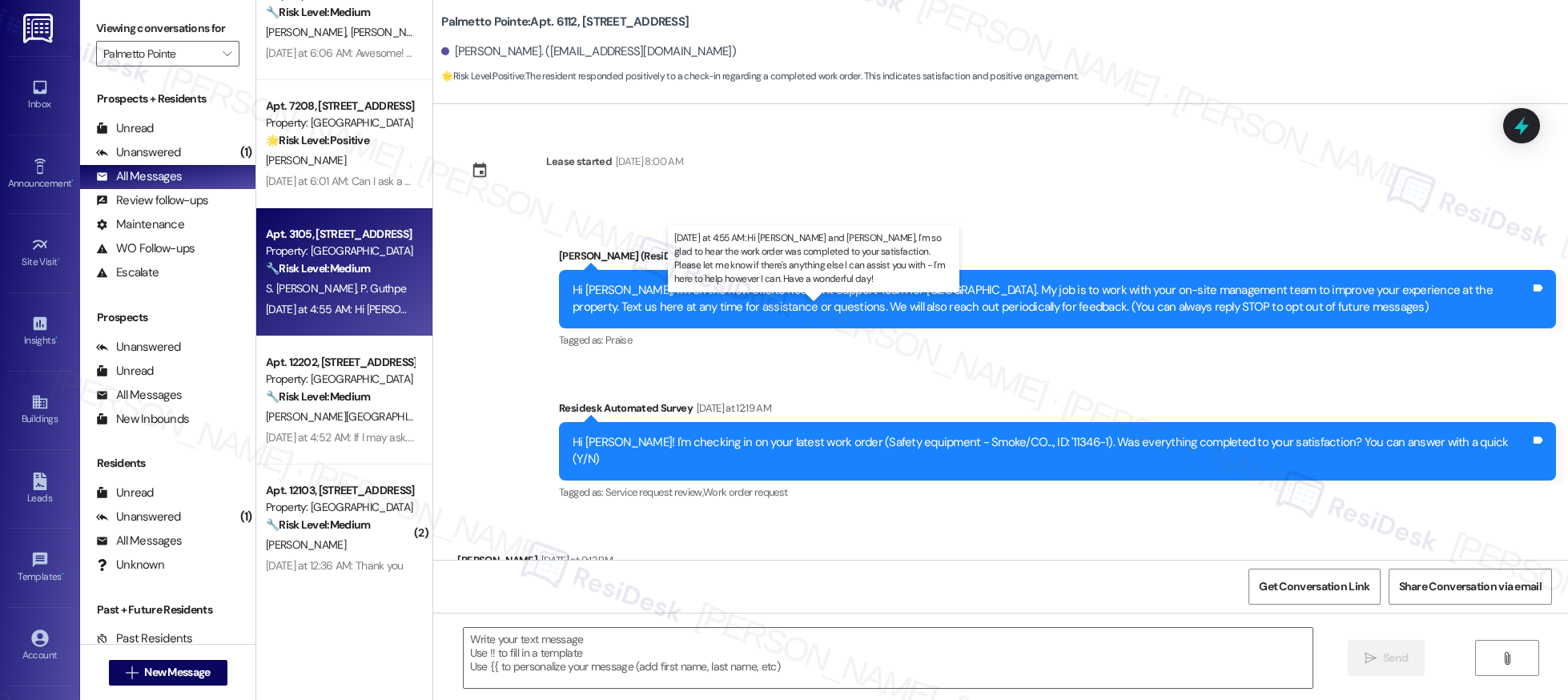
type textarea "Fetching suggested responses. Please feel free to read through the conversation…"
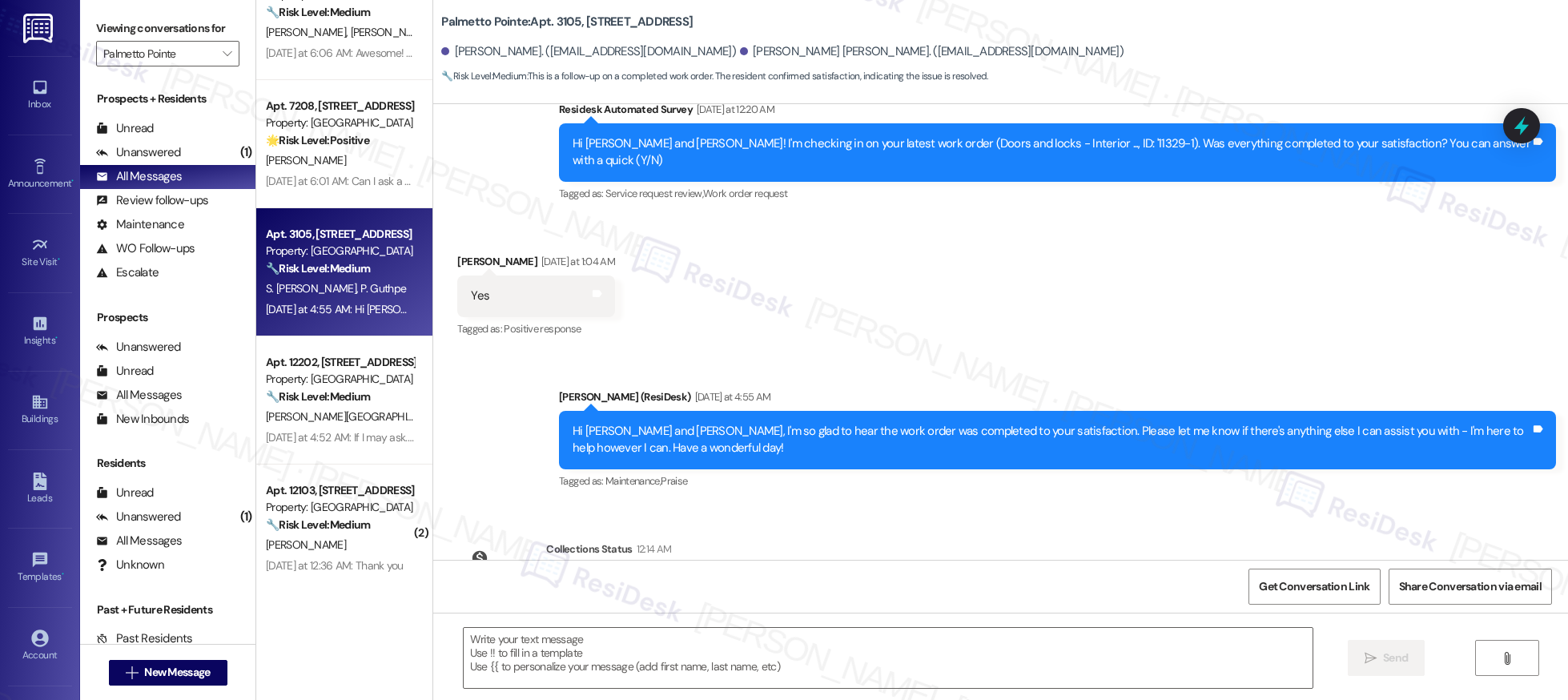
scroll to position [392, 0]
